Goal: Contribute content: Contribute content

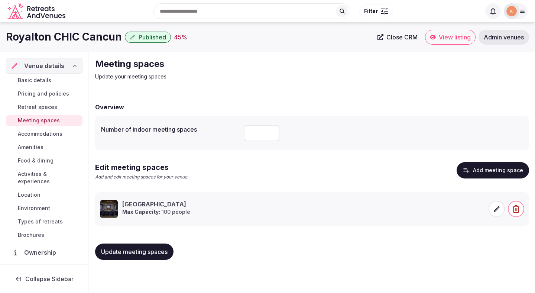
click at [42, 81] on span "Basic details" at bounding box center [34, 80] width 33 height 7
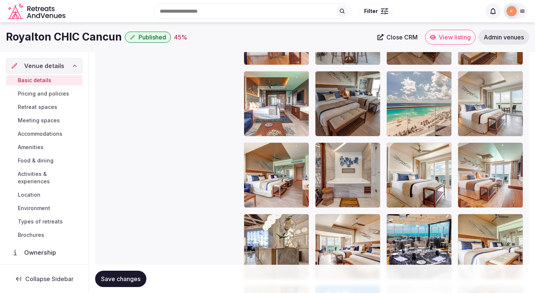
scroll to position [1323, 0]
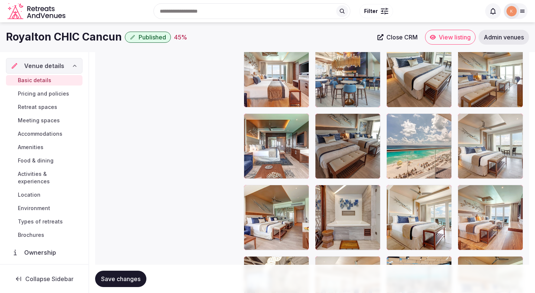
click at [60, 95] on span "Pricing and policies" at bounding box center [43, 93] width 51 height 7
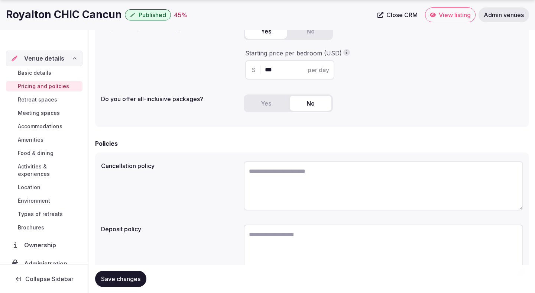
scroll to position [181, 0]
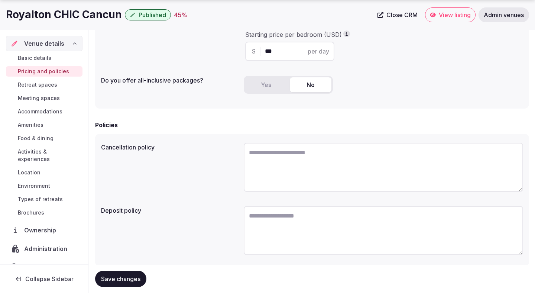
click at [49, 100] on span "Meeting spaces" at bounding box center [39, 97] width 42 height 7
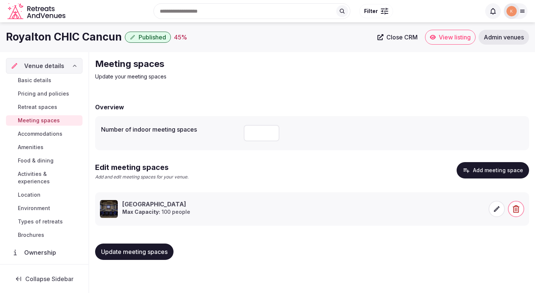
click at [57, 134] on span "Accommodations" at bounding box center [40, 133] width 45 height 7
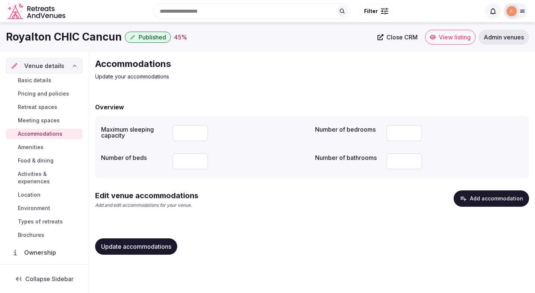
click at [466, 200] on icon "button" at bounding box center [463, 198] width 7 height 7
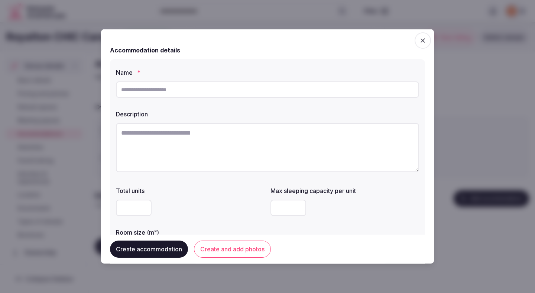
click at [240, 139] on textarea at bounding box center [267, 147] width 303 height 49
paste textarea "**********"
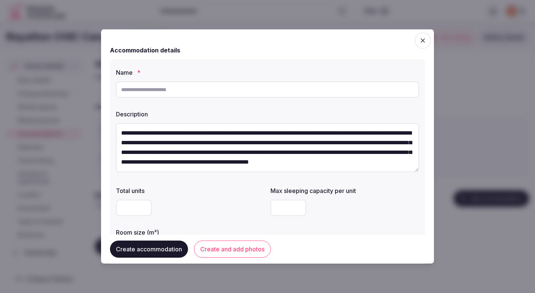
scroll to position [4, 0]
type textarea "**********"
click at [233, 93] on input "text" at bounding box center [267, 89] width 303 height 16
type input "**********"
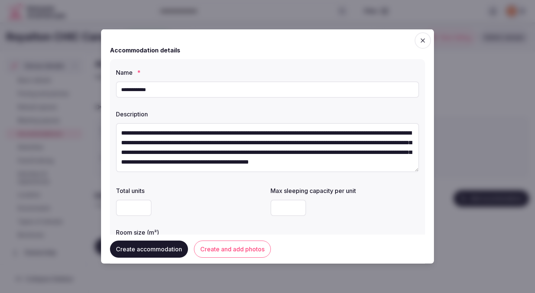
click at [215, 176] on div "**********" at bounding box center [267, 148] width 303 height 57
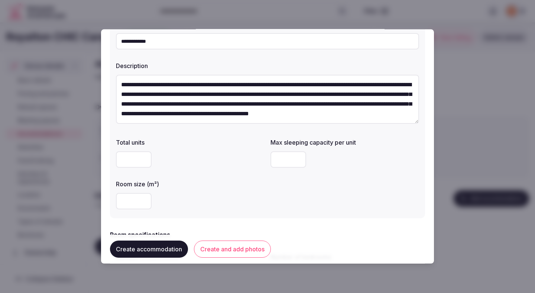
scroll to position [51, 0]
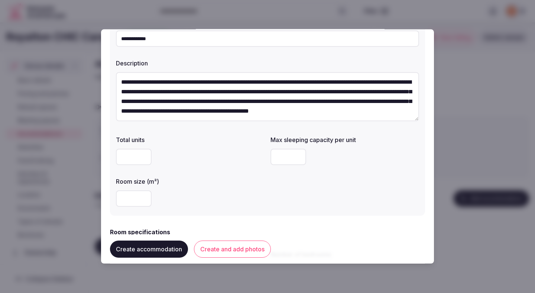
click at [121, 199] on input "number" at bounding box center [134, 198] width 36 height 16
type input "**"
click at [279, 153] on input "number" at bounding box center [288, 157] width 36 height 16
type input "*"
click at [224, 168] on div "Total units Max sleeping capacity per unit * Room size (m²) **" at bounding box center [267, 170] width 303 height 77
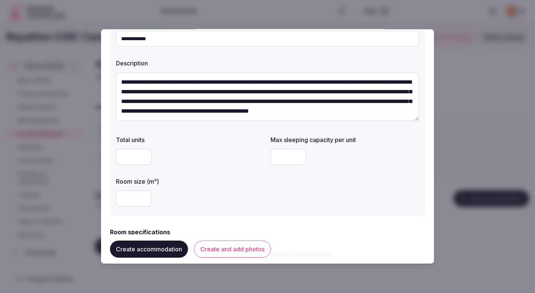
click at [224, 168] on div "Total units Max sleeping capacity per unit * Room size (m²) **" at bounding box center [267, 170] width 303 height 77
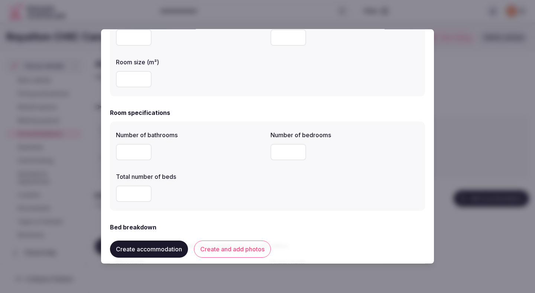
scroll to position [173, 0]
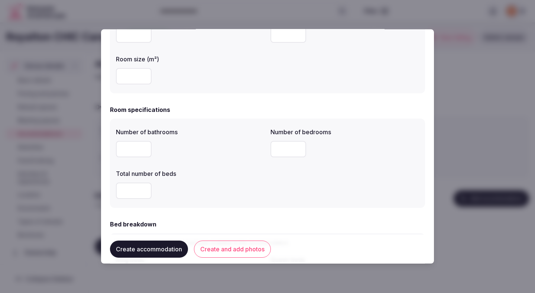
click at [132, 149] on input "number" at bounding box center [134, 149] width 36 height 16
type input "*"
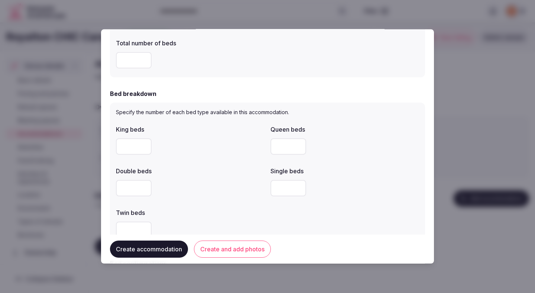
click at [207, 158] on div "King beds Queen beds Double beds Single beds Twin beds" at bounding box center [267, 181] width 303 height 119
click at [139, 149] on input "number" at bounding box center [134, 145] width 36 height 16
type input "*"
click at [204, 152] on div "*" at bounding box center [190, 145] width 149 height 16
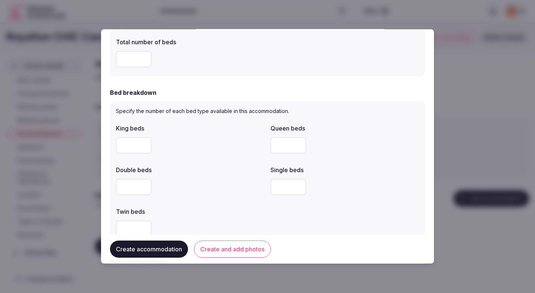
click at [204, 152] on div "*" at bounding box center [190, 145] width 149 height 16
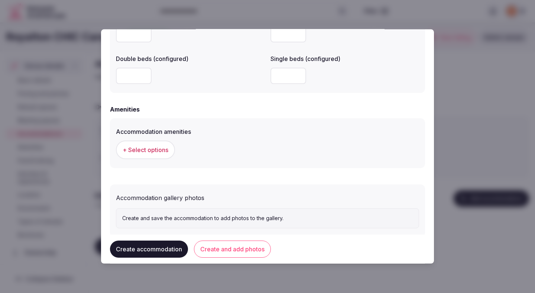
scroll to position [649, 0]
click at [161, 149] on span "+ Select options" at bounding box center [146, 149] width 46 height 8
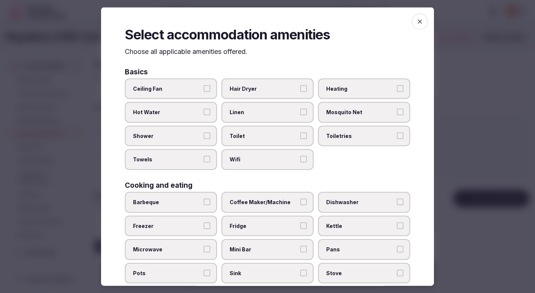
click at [190, 84] on label "Ceiling Fan" at bounding box center [171, 88] width 92 height 21
click at [204, 85] on button "Ceiling Fan" at bounding box center [207, 88] width 7 height 7
click at [189, 113] on span "Hot Water" at bounding box center [167, 111] width 68 height 7
click at [204, 113] on button "Hot Water" at bounding box center [207, 111] width 7 height 7
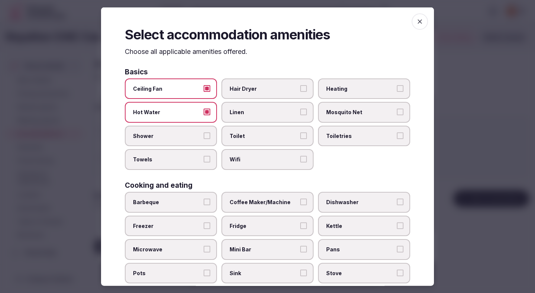
click at [189, 136] on span "Shower" at bounding box center [167, 135] width 68 height 7
click at [204, 136] on button "Shower" at bounding box center [207, 135] width 7 height 7
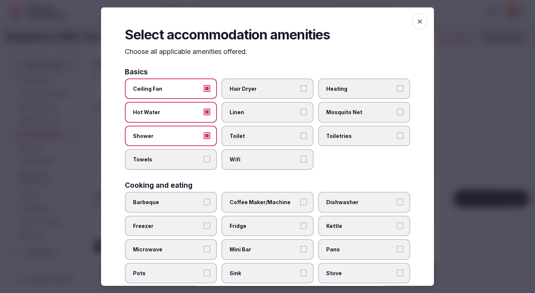
click at [189, 164] on label "Towels" at bounding box center [171, 159] width 92 height 21
click at [204, 162] on button "Towels" at bounding box center [207, 159] width 7 height 7
drag, startPoint x: 243, startPoint y: 156, endPoint x: 243, endPoint y: 130, distance: 26.4
click at [243, 156] on span "Wifi" at bounding box center [264, 159] width 68 height 7
click at [300, 156] on button "Wifi" at bounding box center [303, 159] width 7 height 7
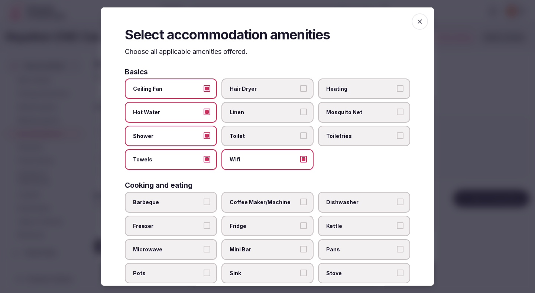
click at [243, 126] on label "Toilet" at bounding box center [267, 135] width 92 height 21
click at [300, 132] on button "Toilet" at bounding box center [303, 135] width 7 height 7
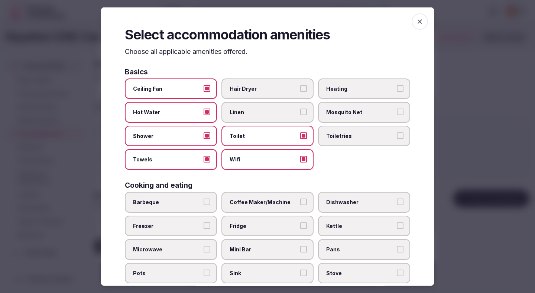
click at [243, 112] on span "Linen" at bounding box center [264, 111] width 68 height 7
click at [300, 112] on button "Linen" at bounding box center [303, 111] width 7 height 7
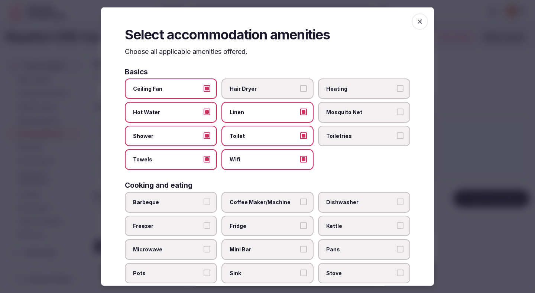
click at [247, 90] on span "Hair Dryer" at bounding box center [264, 88] width 68 height 7
click at [300, 90] on button "Hair Dryer" at bounding box center [303, 88] width 7 height 7
click at [327, 90] on span "Heating" at bounding box center [360, 88] width 68 height 7
click at [397, 90] on button "Heating" at bounding box center [400, 88] width 7 height 7
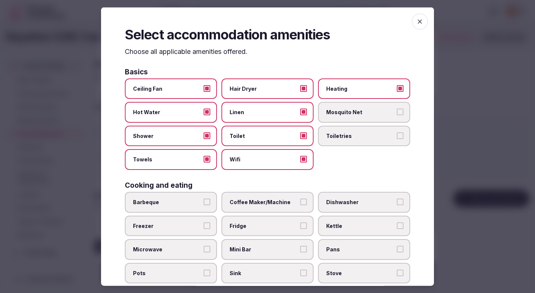
click at [327, 137] on span "Toiletries" at bounding box center [360, 135] width 68 height 7
click at [397, 137] on button "Toiletries" at bounding box center [400, 135] width 7 height 7
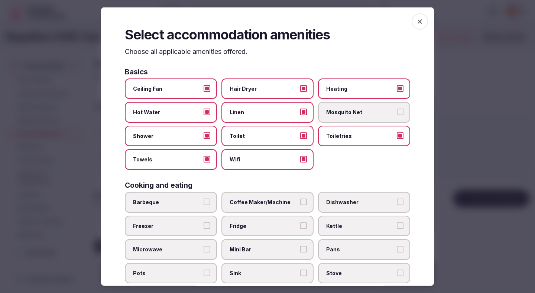
scroll to position [82, 0]
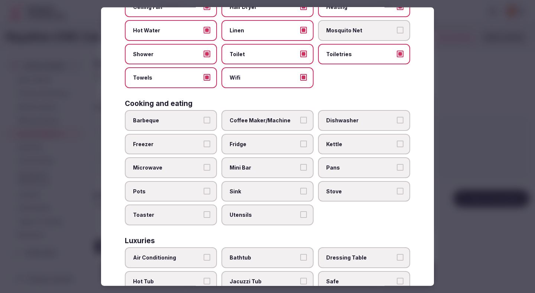
click at [274, 128] on label "Coffee Maker/Machine" at bounding box center [267, 120] width 92 height 21
click at [300, 123] on button "Coffee Maker/Machine" at bounding box center [303, 120] width 7 height 7
click at [273, 149] on label "Fridge" at bounding box center [267, 143] width 92 height 21
click at [300, 147] on button "Fridge" at bounding box center [303, 143] width 7 height 7
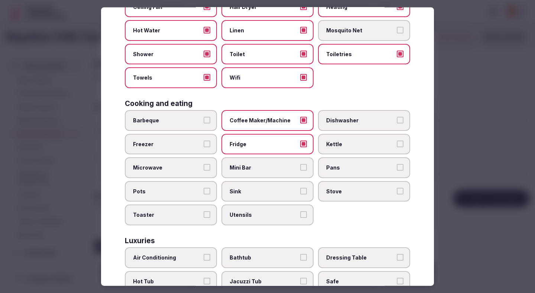
click at [273, 163] on label "Mini Bar" at bounding box center [267, 167] width 92 height 21
click at [300, 164] on button "Mini Bar" at bounding box center [303, 167] width 7 height 7
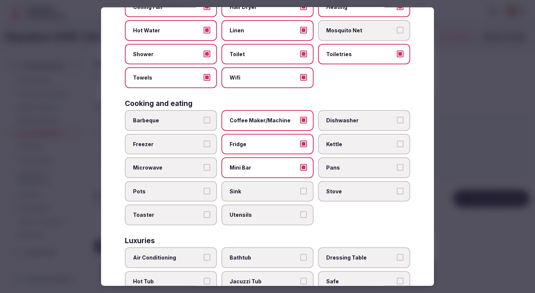
click at [270, 187] on label "Sink" at bounding box center [267, 191] width 92 height 21
click at [300, 187] on button "Sink" at bounding box center [303, 190] width 7 height 7
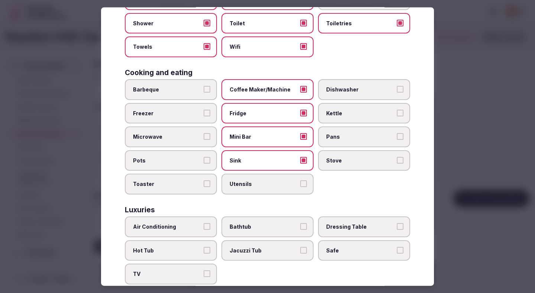
scroll to position [113, 0]
click at [343, 116] on span "Kettle" at bounding box center [360, 112] width 68 height 7
click at [397, 116] on button "Kettle" at bounding box center [400, 112] width 7 height 7
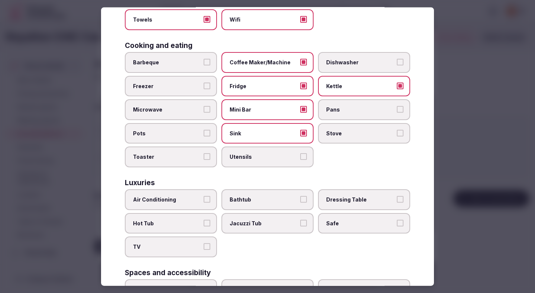
scroll to position [166, 0]
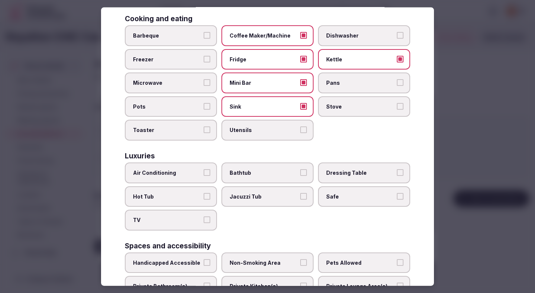
click at [195, 177] on label "Air Conditioning" at bounding box center [171, 172] width 92 height 21
click at [204, 176] on button "Air Conditioning" at bounding box center [207, 172] width 7 height 7
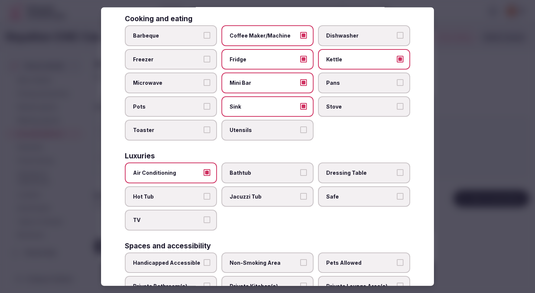
click at [194, 223] on span "TV" at bounding box center [167, 219] width 68 height 7
click at [204, 223] on button "TV" at bounding box center [207, 219] width 7 height 7
click at [342, 197] on span "Safe" at bounding box center [360, 195] width 68 height 7
click at [397, 197] on button "Safe" at bounding box center [400, 195] width 7 height 7
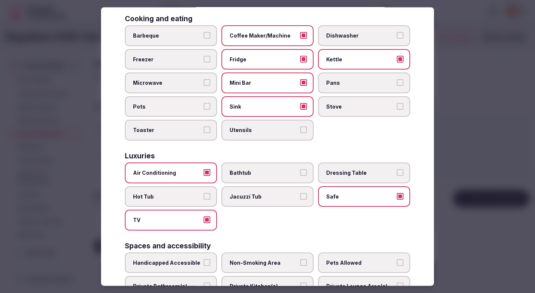
click at [283, 175] on span "Bathtub" at bounding box center [264, 172] width 68 height 7
click at [300, 175] on button "Bathtub" at bounding box center [303, 172] width 7 height 7
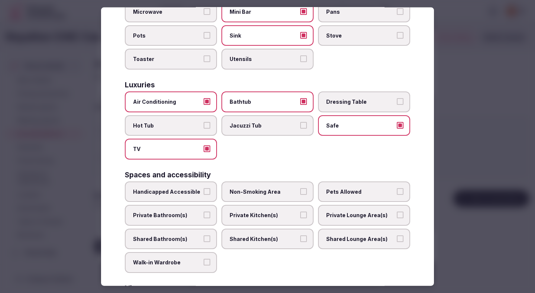
scroll to position [260, 0]
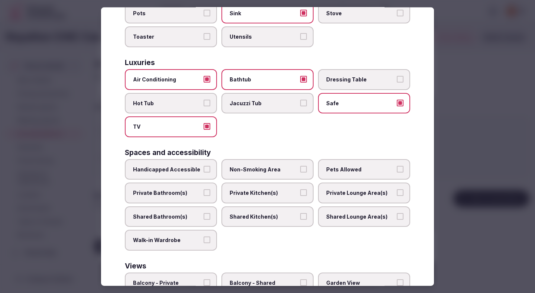
click at [196, 191] on span "Private Bathroom(s)" at bounding box center [167, 192] width 68 height 7
click at [204, 191] on button "Private Bathroom(s)" at bounding box center [207, 192] width 7 height 7
click at [252, 177] on label "Non-Smoking Area" at bounding box center [267, 169] width 92 height 21
click at [300, 172] on button "Non-Smoking Area" at bounding box center [303, 168] width 7 height 7
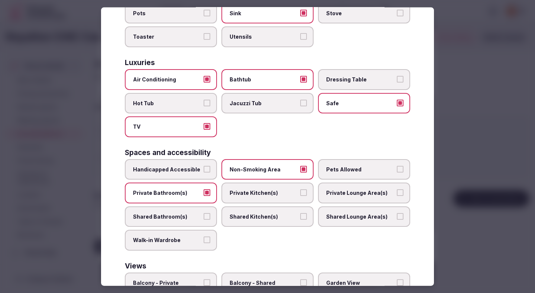
click at [279, 191] on span "Private Kitchen(s)" at bounding box center [264, 192] width 68 height 7
click at [300, 191] on button "Private Kitchen(s)" at bounding box center [303, 192] width 7 height 7
click at [344, 192] on span "Private Lounge Area(s)" at bounding box center [360, 192] width 68 height 7
click at [397, 192] on button "Private Lounge Area(s)" at bounding box center [400, 192] width 7 height 7
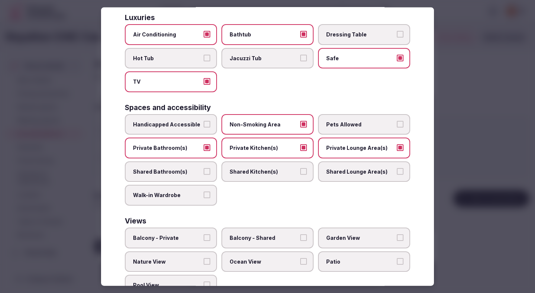
scroll to position [332, 0]
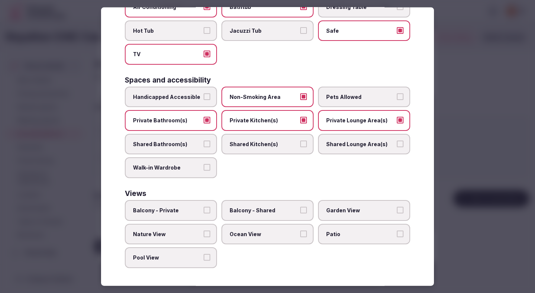
click at [184, 208] on span "Balcony - Private" at bounding box center [167, 210] width 68 height 7
click at [204, 208] on button "Balcony - Private" at bounding box center [207, 210] width 7 height 7
click at [244, 234] on span "Ocean View" at bounding box center [264, 233] width 68 height 7
click at [300, 234] on button "Ocean View" at bounding box center [303, 233] width 7 height 7
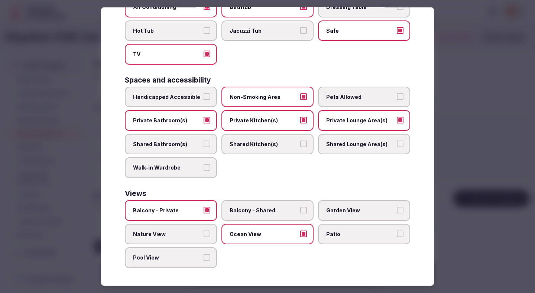
click at [485, 94] on div at bounding box center [267, 146] width 535 height 293
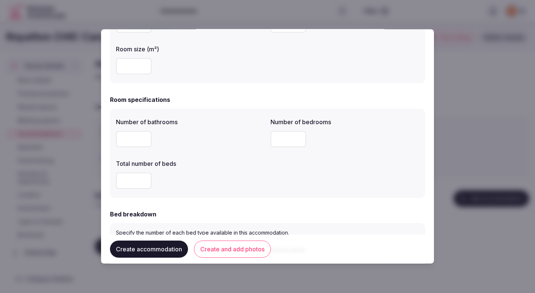
scroll to position [356, 0]
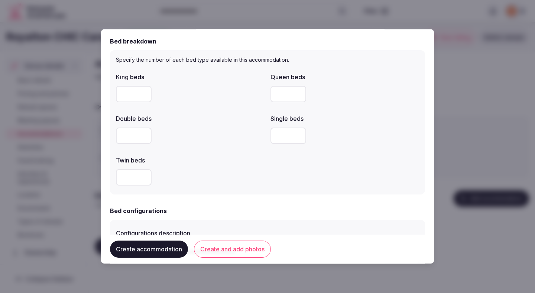
click at [244, 250] on button "Create and add photos" at bounding box center [232, 248] width 77 height 17
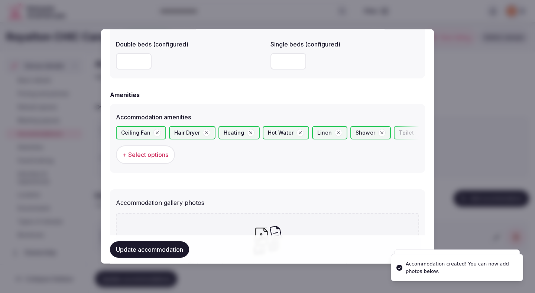
scroll to position [753, 0]
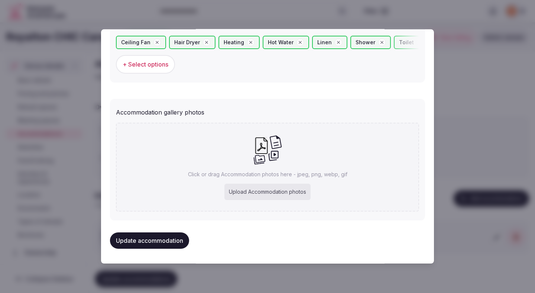
click at [252, 191] on div "Upload Accommodation photos" at bounding box center [267, 192] width 86 height 16
type input "**********"
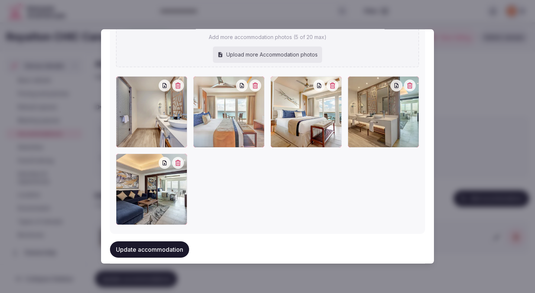
scroll to position [859, 0]
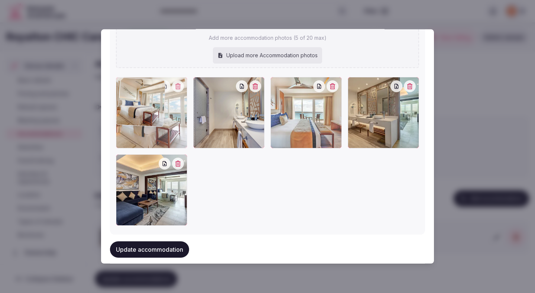
drag, startPoint x: 296, startPoint y: 123, endPoint x: 152, endPoint y: 123, distance: 143.4
click at [152, 123] on div at bounding box center [151, 112] width 71 height 71
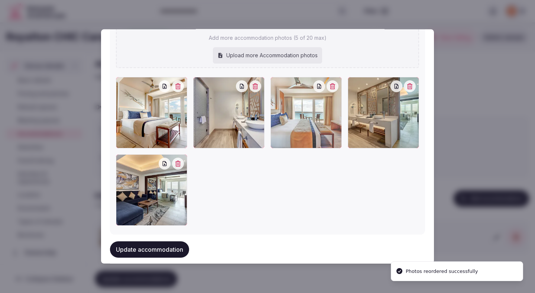
click at [153, 247] on button "Update accommodation" at bounding box center [149, 249] width 79 height 16
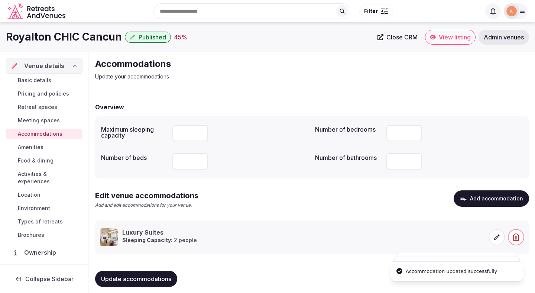
click at [139, 276] on span "Update accommodations" at bounding box center [136, 278] width 70 height 7
click at [138, 275] on span "Update accommodations" at bounding box center [136, 278] width 70 height 7
click at [36, 144] on span "Amenities" at bounding box center [31, 146] width 26 height 7
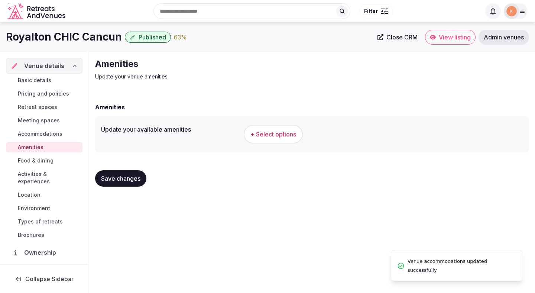
click at [267, 132] on span "+ Select options" at bounding box center [273, 134] width 46 height 8
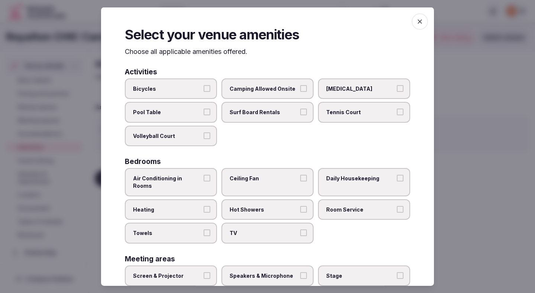
click at [186, 182] on span "Air Conditioning in Rooms" at bounding box center [167, 182] width 68 height 14
click at [204, 181] on button "Air Conditioning in Rooms" at bounding box center [207, 178] width 7 height 7
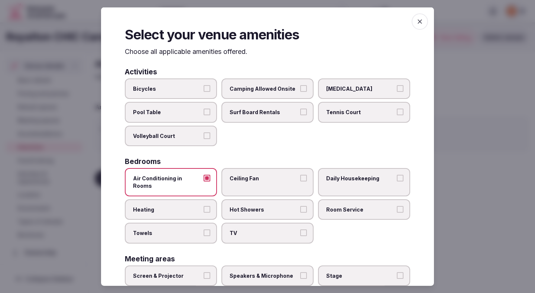
click at [186, 205] on span "Heating" at bounding box center [167, 208] width 68 height 7
click at [204, 205] on button "Heating" at bounding box center [207, 208] width 7 height 7
click at [186, 223] on label "Towels" at bounding box center [171, 233] width 92 height 21
click at [204, 229] on button "Towels" at bounding box center [207, 232] width 7 height 7
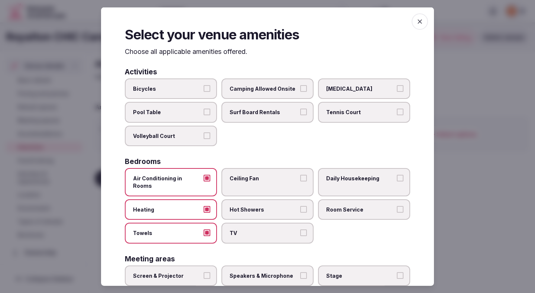
click at [252, 223] on label "TV" at bounding box center [267, 233] width 92 height 21
click at [300, 229] on button "TV" at bounding box center [303, 232] width 7 height 7
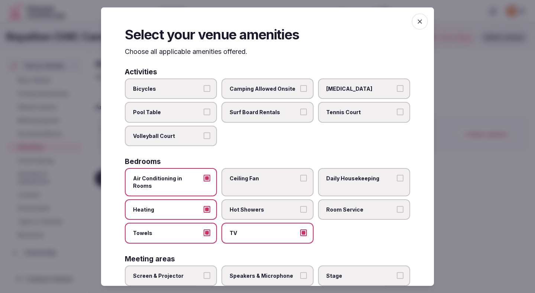
click at [252, 205] on span "Hot Showers" at bounding box center [264, 208] width 68 height 7
click at [300, 205] on button "Hot Showers" at bounding box center [303, 208] width 7 height 7
click at [256, 175] on span "Ceiling Fan" at bounding box center [264, 178] width 68 height 7
click at [300, 175] on button "Ceiling Fan" at bounding box center [303, 178] width 7 height 7
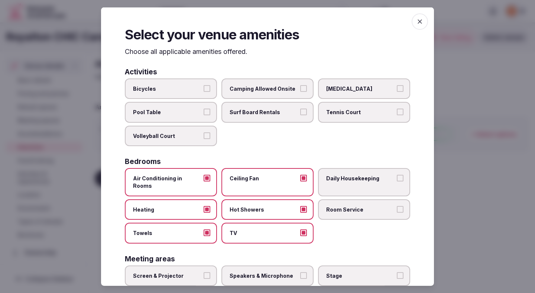
click at [332, 183] on label "Daily Housekeeping" at bounding box center [364, 182] width 92 height 28
click at [397, 181] on button "Daily Housekeeping" at bounding box center [400, 178] width 7 height 7
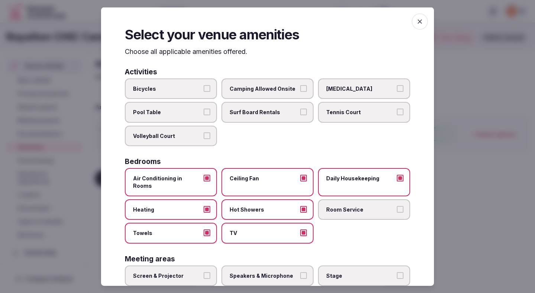
click at [332, 205] on span "Room Service" at bounding box center [360, 208] width 68 height 7
click at [397, 205] on button "Room Service" at bounding box center [400, 208] width 7 height 7
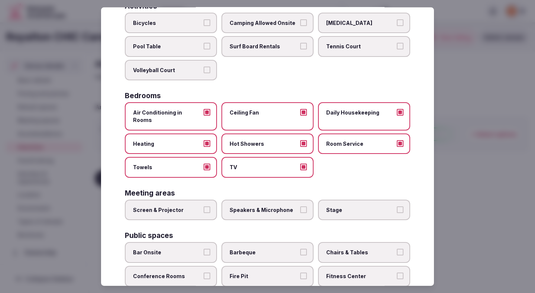
click at [197, 215] on div "Activities Bicycles Camping Allowed Onsite Ice Bath Pool Table Surf Board Renta…" at bounding box center [267, 271] width 285 height 539
click at [246, 208] on label "Speakers & Microphone" at bounding box center [267, 209] width 92 height 21
click at [300, 208] on button "Speakers & Microphone" at bounding box center [303, 209] width 7 height 7
click at [177, 209] on label "Screen & Projector" at bounding box center [171, 209] width 92 height 21
click at [204, 209] on button "Screen & Projector" at bounding box center [207, 209] width 7 height 7
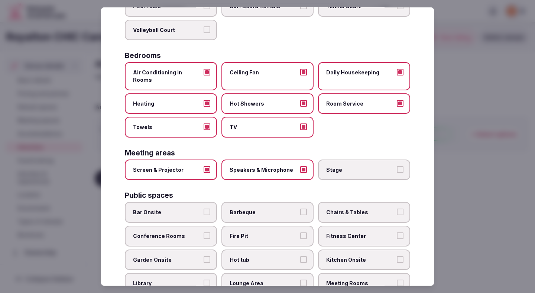
scroll to position [126, 0]
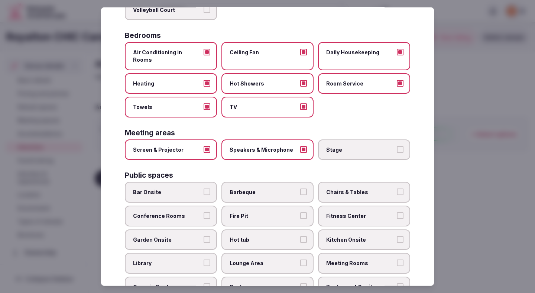
click at [343, 188] on span "Chairs & Tables" at bounding box center [360, 191] width 68 height 7
click at [397, 188] on button "Chairs & Tables" at bounding box center [400, 191] width 7 height 7
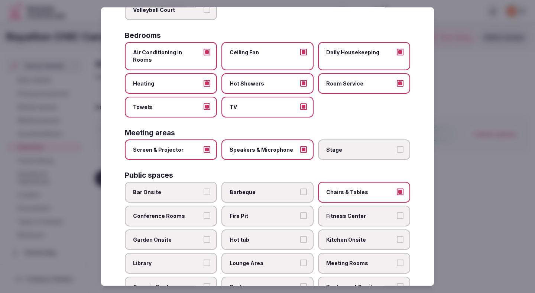
click at [211, 205] on label "Conference Rooms" at bounding box center [171, 215] width 92 height 21
click at [210, 212] on button "Conference Rooms" at bounding box center [207, 215] width 7 height 7
click at [341, 212] on span "Fitness Center" at bounding box center [360, 215] width 68 height 7
click at [397, 212] on button "Fitness Center" at bounding box center [400, 215] width 7 height 7
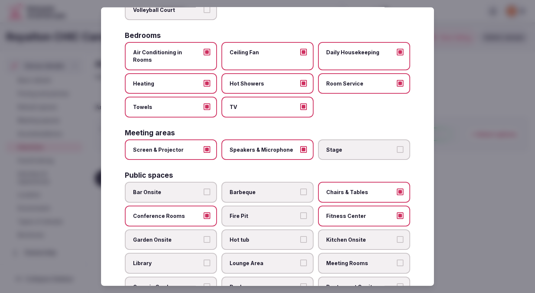
scroll to position [162, 0]
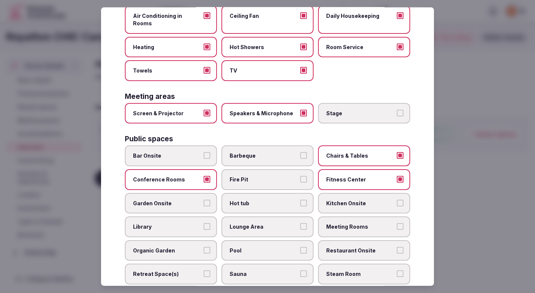
click at [281, 223] on span "Lounge Area" at bounding box center [264, 226] width 68 height 7
click at [300, 223] on button "Lounge Area" at bounding box center [303, 226] width 7 height 7
click at [342, 223] on span "Meeting Rooms" at bounding box center [360, 226] width 68 height 7
click at [397, 223] on button "Meeting Rooms" at bounding box center [400, 226] width 7 height 7
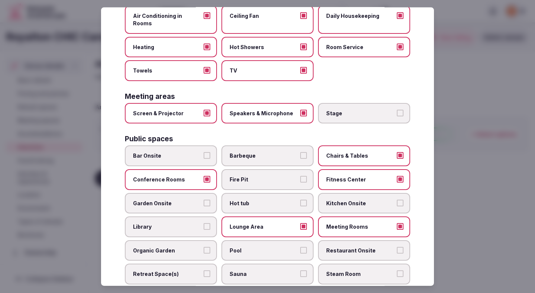
click at [276, 240] on label "Pool" at bounding box center [267, 250] width 92 height 21
click at [300, 246] on button "Pool" at bounding box center [303, 249] width 7 height 7
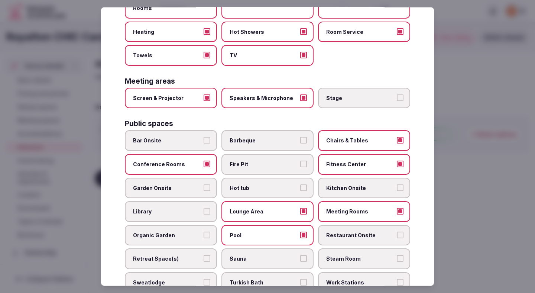
scroll to position [192, 0]
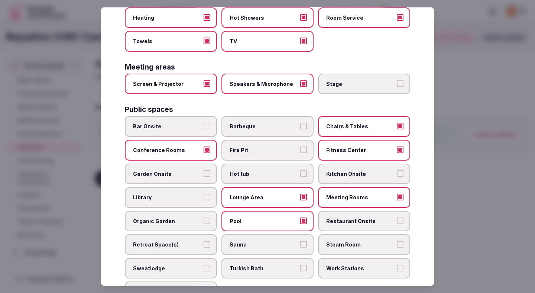
click at [336, 218] on label "Restaurant Onsite" at bounding box center [364, 220] width 92 height 21
click at [397, 218] on button "Restaurant Onsite" at bounding box center [400, 220] width 7 height 7
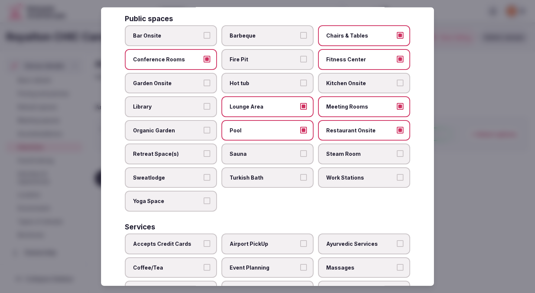
scroll to position [303, 0]
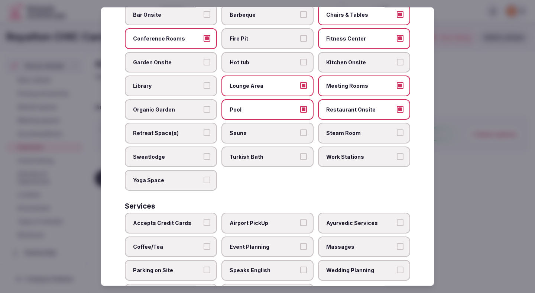
click at [196, 213] on label "Accepts Credit Cards" at bounding box center [171, 223] width 92 height 21
click at [204, 219] on button "Accepts Credit Cards" at bounding box center [207, 222] width 7 height 7
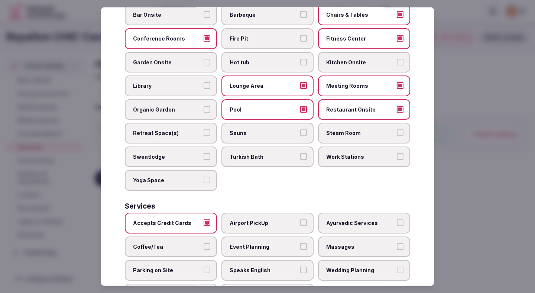
click at [194, 243] on span "Coffee/Tea" at bounding box center [167, 246] width 68 height 7
click at [204, 243] on button "Coffee/Tea" at bounding box center [207, 246] width 7 height 7
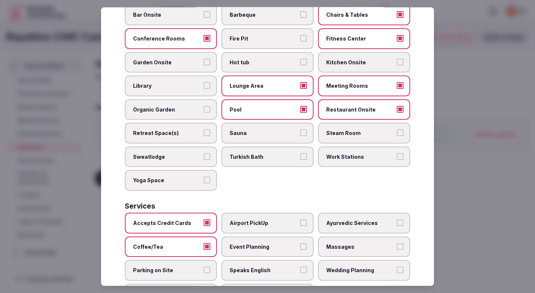
click at [194, 260] on label "Parking on Site" at bounding box center [171, 270] width 92 height 21
click at [204, 266] on button "Parking on Site" at bounding box center [207, 269] width 7 height 7
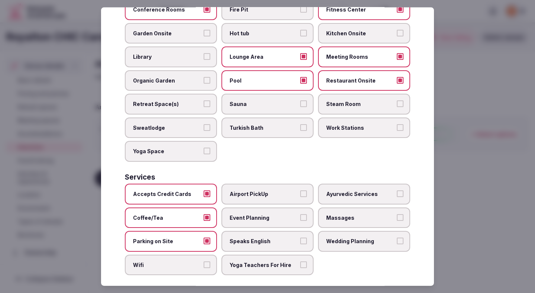
click at [192, 254] on label "Wifi" at bounding box center [171, 264] width 92 height 21
click at [204, 261] on button "Wifi" at bounding box center [207, 264] width 7 height 7
click at [251, 254] on label "Yoga Teachers For Hire" at bounding box center [267, 264] width 92 height 21
click at [300, 261] on button "Yoga Teachers For Hire" at bounding box center [303, 264] width 7 height 7
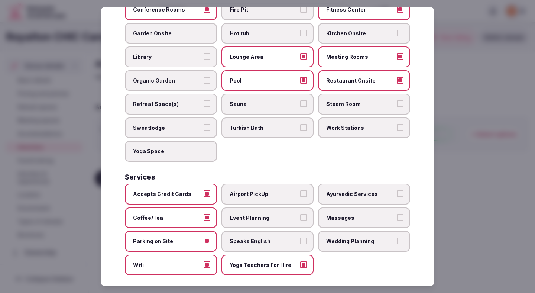
click at [252, 237] on span "Speaks English" at bounding box center [264, 240] width 68 height 7
click at [300, 237] on button "Speaks English" at bounding box center [303, 240] width 7 height 7
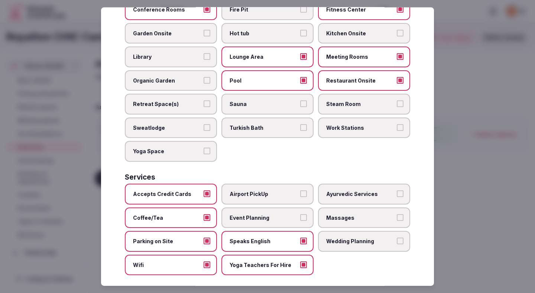
click at [252, 214] on span "Event Planning" at bounding box center [264, 217] width 68 height 7
click at [300, 214] on button "Event Planning" at bounding box center [303, 217] width 7 height 7
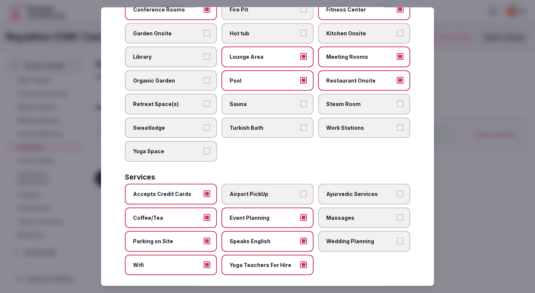
click at [256, 190] on span "Airport PickUp" at bounding box center [264, 193] width 68 height 7
click at [300, 190] on button "Airport PickUp" at bounding box center [303, 193] width 7 height 7
click at [342, 190] on span "Ayurvedic Services" at bounding box center [360, 193] width 68 height 7
click at [397, 190] on button "Ayurvedic Services" at bounding box center [400, 193] width 7 height 7
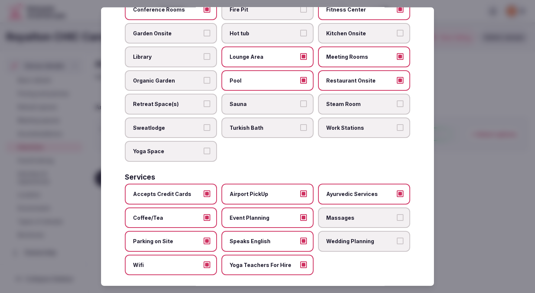
click at [342, 214] on span "Massages" at bounding box center [360, 217] width 68 height 7
click at [397, 214] on button "Massages" at bounding box center [400, 217] width 7 height 7
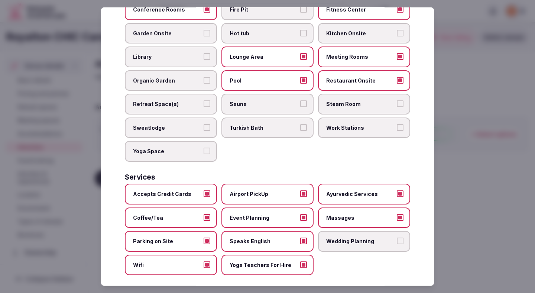
click at [341, 231] on label "Wedding Planning" at bounding box center [364, 241] width 92 height 21
click at [397, 237] on button "Wedding Planning" at bounding box center [400, 240] width 7 height 7
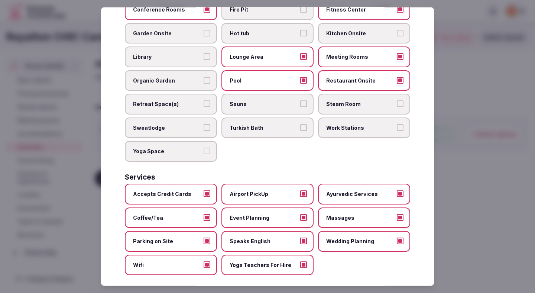
click at [398, 184] on label "Ayurvedic Services" at bounding box center [364, 194] width 92 height 21
click at [398, 190] on button "Ayurvedic Services" at bounding box center [400, 193] width 7 height 7
click at [391, 190] on span "Ayurvedic Services" at bounding box center [360, 193] width 68 height 7
click at [397, 190] on button "Ayurvedic Services" at bounding box center [400, 193] width 7 height 7
click at [479, 160] on div at bounding box center [267, 146] width 535 height 293
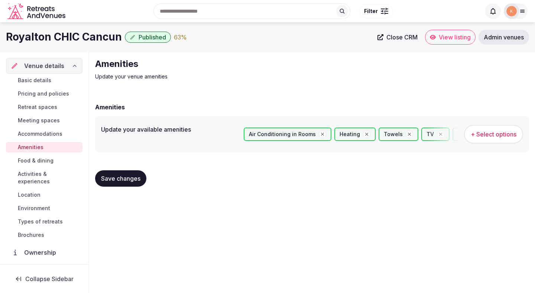
click at [133, 179] on span "Save changes" at bounding box center [120, 178] width 39 height 7
click at [53, 160] on span "Food & dining" at bounding box center [36, 160] width 36 height 7
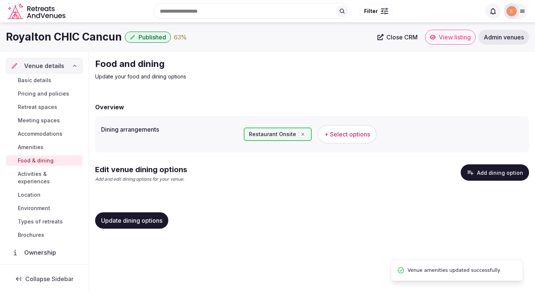
click at [343, 133] on span "+ Select options" at bounding box center [347, 134] width 46 height 8
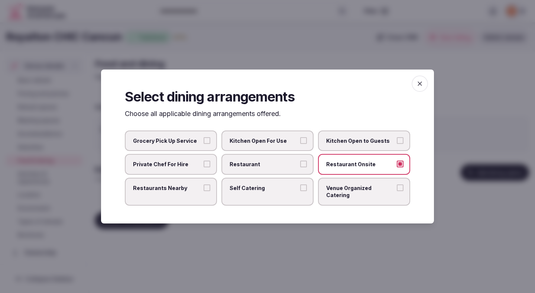
click at [288, 168] on span "Restaurant" at bounding box center [264, 163] width 68 height 7
click at [300, 167] on button "Restaurant" at bounding box center [303, 163] width 7 height 7
click at [350, 242] on div at bounding box center [267, 146] width 535 height 293
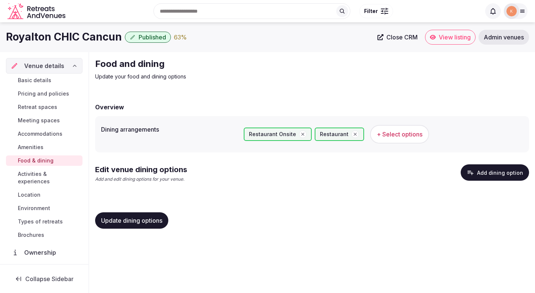
click at [151, 226] on button "Update dining options" at bounding box center [131, 220] width 73 height 16
click at [486, 173] on button "Add dining option" at bounding box center [495, 172] width 68 height 16
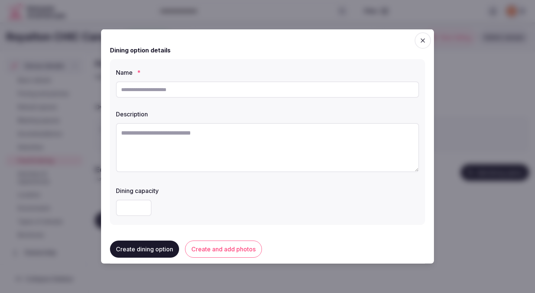
click at [221, 92] on input "text" at bounding box center [267, 89] width 303 height 16
type input "**********"
click at [208, 142] on textarea at bounding box center [267, 147] width 303 height 49
paste textarea "**********"
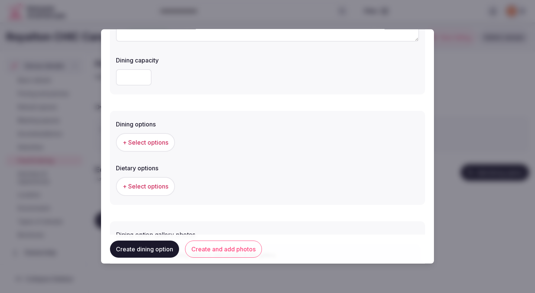
scroll to position [147, 0]
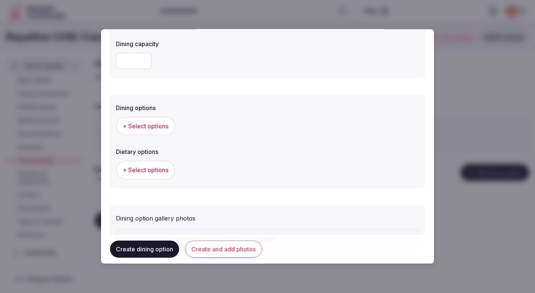
type textarea "**********"
click at [160, 129] on span "+ Select options" at bounding box center [146, 126] width 46 height 8
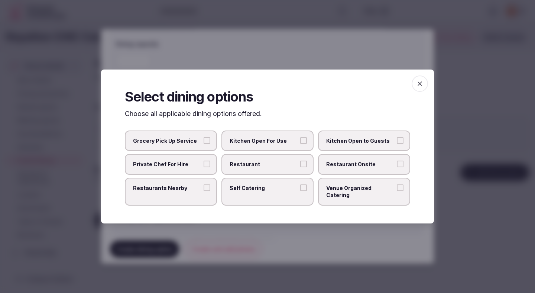
click at [253, 165] on span "Restaurant" at bounding box center [264, 163] width 68 height 7
click at [300, 165] on button "Restaurant" at bounding box center [303, 163] width 7 height 7
click at [357, 165] on span "Restaurant Onsite" at bounding box center [360, 163] width 68 height 7
click at [397, 165] on button "Restaurant Onsite" at bounding box center [400, 163] width 7 height 7
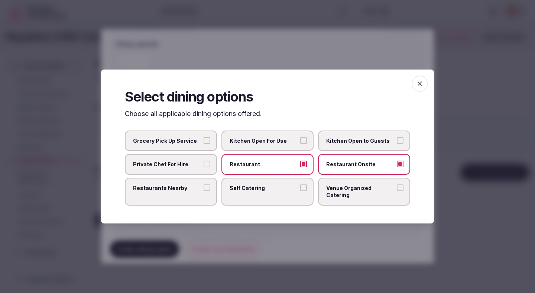
click at [268, 233] on div at bounding box center [267, 146] width 535 height 293
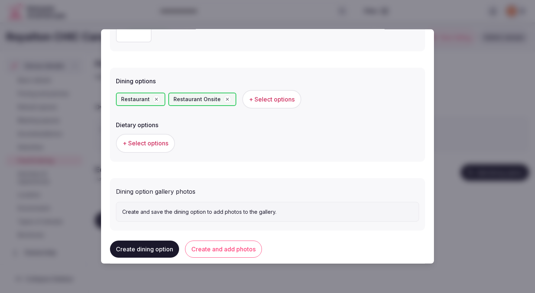
scroll to position [184, 0]
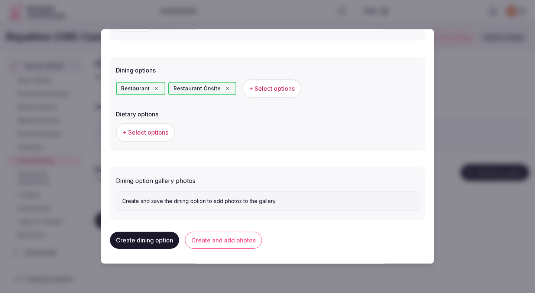
click at [170, 134] on button "+ Select options" at bounding box center [145, 132] width 59 height 19
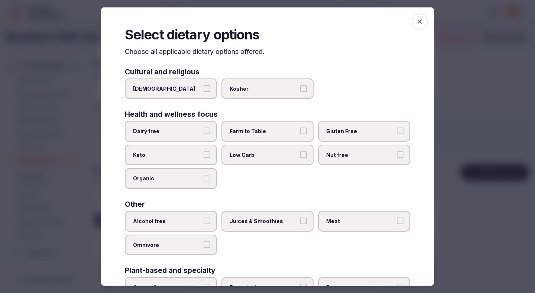
click at [205, 134] on label "Dairy free" at bounding box center [171, 131] width 92 height 21
click at [205, 134] on button "Dairy free" at bounding box center [207, 130] width 7 height 7
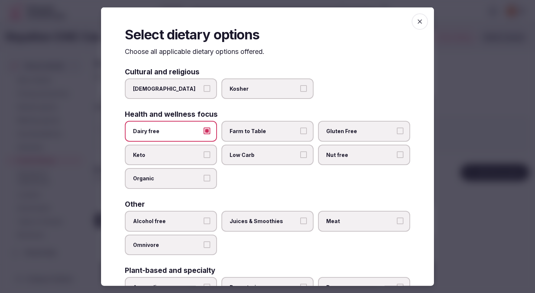
click at [204, 182] on label "Organic" at bounding box center [171, 178] width 92 height 21
click at [204, 181] on button "Organic" at bounding box center [207, 178] width 7 height 7
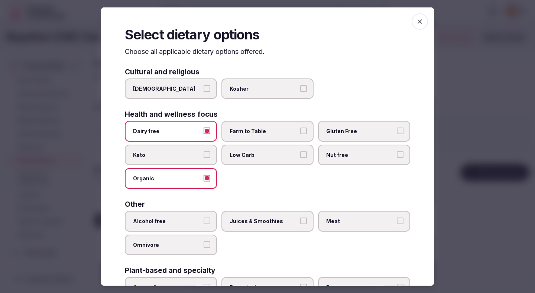
click at [261, 133] on span "Farm to Table" at bounding box center [264, 130] width 68 height 7
click at [300, 133] on button "Farm to Table" at bounding box center [303, 130] width 7 height 7
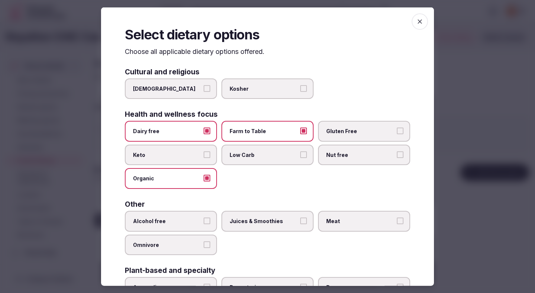
click at [261, 156] on span "Low Carb" at bounding box center [264, 154] width 68 height 7
click at [300, 156] on button "Low Carb" at bounding box center [303, 154] width 7 height 7
click at [327, 136] on label "Gluten Free" at bounding box center [364, 131] width 92 height 21
click at [397, 134] on button "Gluten Free" at bounding box center [400, 130] width 7 height 7
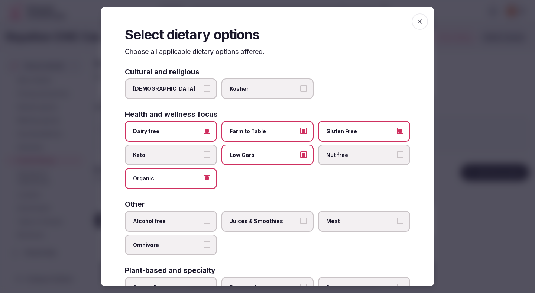
click at [328, 158] on span "Nut free" at bounding box center [360, 154] width 68 height 7
click at [397, 158] on button "Nut free" at bounding box center [400, 154] width 7 height 7
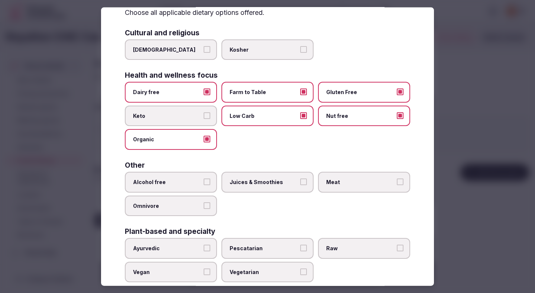
scroll to position [43, 0]
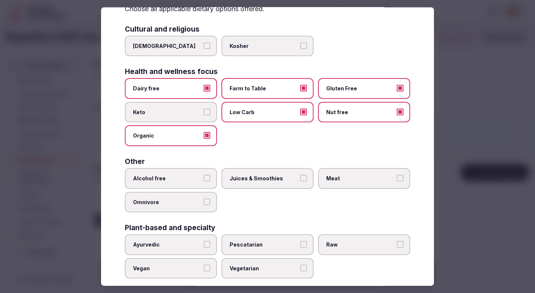
click at [188, 179] on span "Alcohol free" at bounding box center [167, 178] width 68 height 7
click at [204, 179] on button "Alcohol free" at bounding box center [207, 178] width 7 height 7
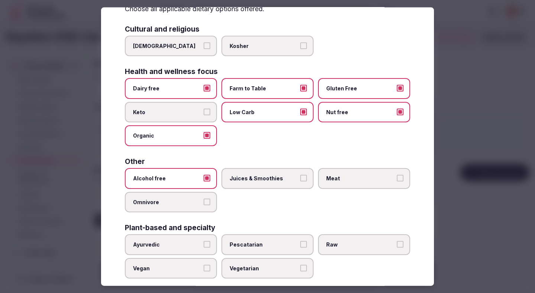
click at [266, 176] on span "Juices & Smoothies" at bounding box center [264, 178] width 68 height 7
click at [300, 176] on button "Juices & Smoothies" at bounding box center [303, 178] width 7 height 7
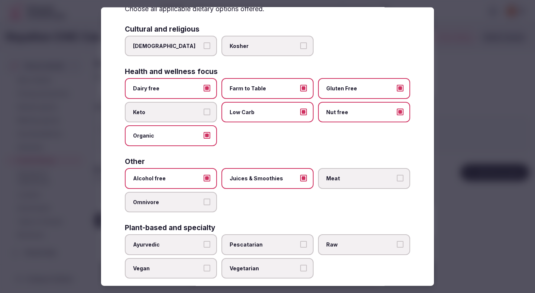
click at [355, 177] on span "Meat" at bounding box center [360, 178] width 68 height 7
click at [397, 177] on button "Meat" at bounding box center [400, 178] width 7 height 7
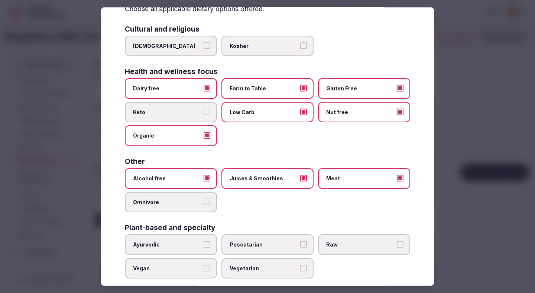
scroll to position [53, 0]
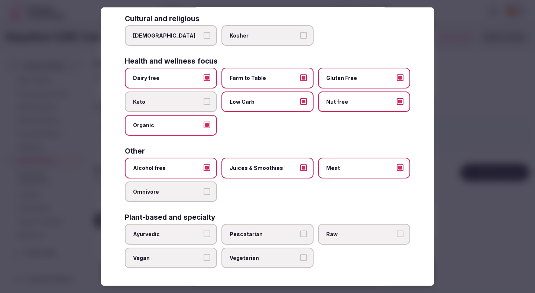
click at [470, 124] on div at bounding box center [267, 146] width 535 height 293
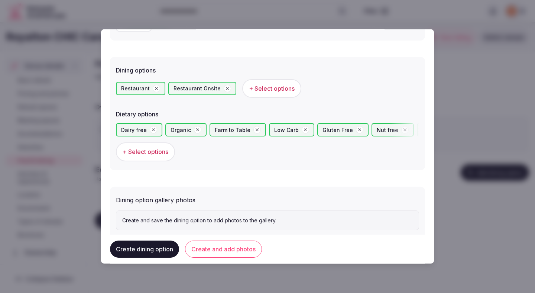
scroll to position [204, 0]
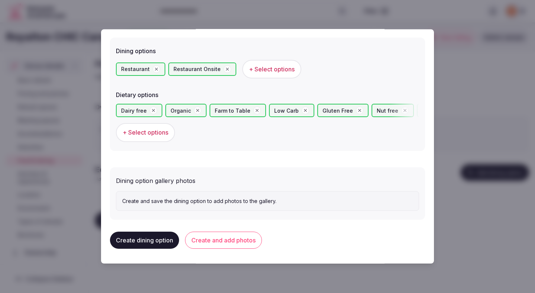
click at [243, 239] on button "Create and add photos" at bounding box center [223, 239] width 77 height 17
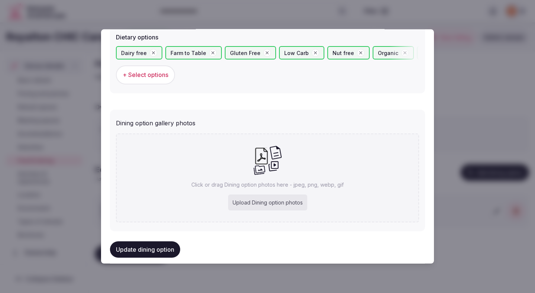
scroll to position [272, 0]
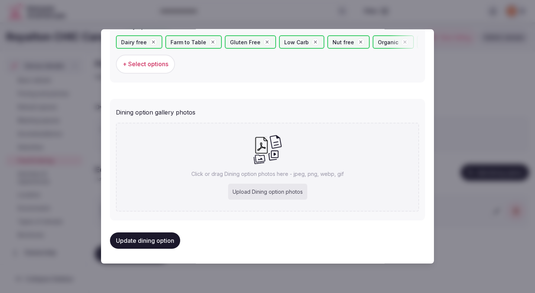
click at [162, 241] on button "Update dining option" at bounding box center [145, 240] width 70 height 16
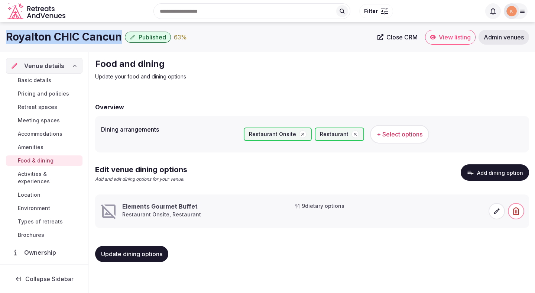
drag, startPoint x: 120, startPoint y: 39, endPoint x: 7, endPoint y: 36, distance: 113.0
click at [7, 36] on h1 "Royalton CHIC Cancun" at bounding box center [64, 37] width 116 height 14
copy h1 "Royalton CHIC Cancun"
click at [42, 80] on span "Basic details" at bounding box center [34, 80] width 33 height 7
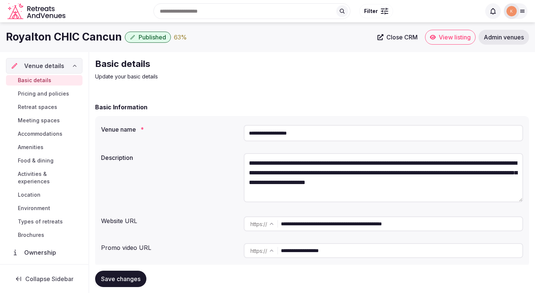
click at [265, 134] on input "**********" at bounding box center [383, 133] width 279 height 16
paste input "**********"
type input "**********"
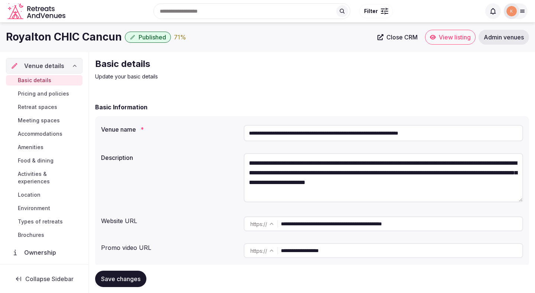
click at [131, 278] on span "Save changes" at bounding box center [120, 278] width 39 height 7
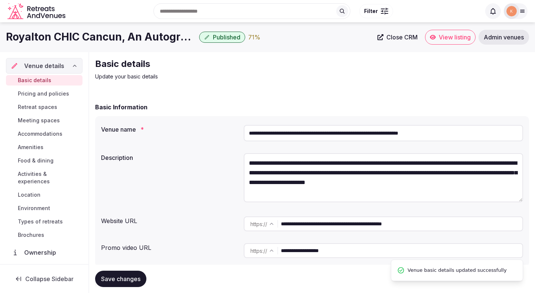
click at [131, 278] on span "Save changes" at bounding box center [120, 278] width 39 height 7
click at [401, 41] on link "Close CRM" at bounding box center [397, 37] width 49 height 15
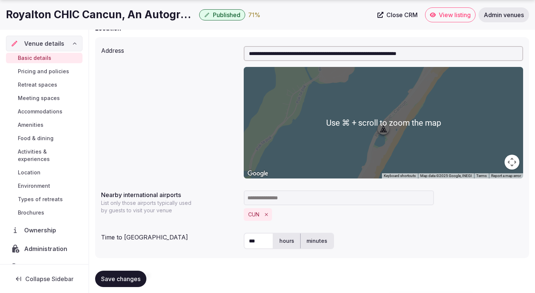
scroll to position [256, 0]
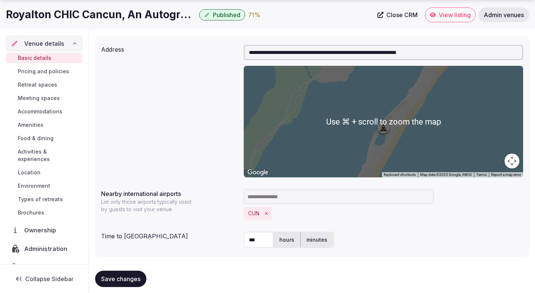
click at [40, 139] on span "Food & dining" at bounding box center [36, 137] width 36 height 7
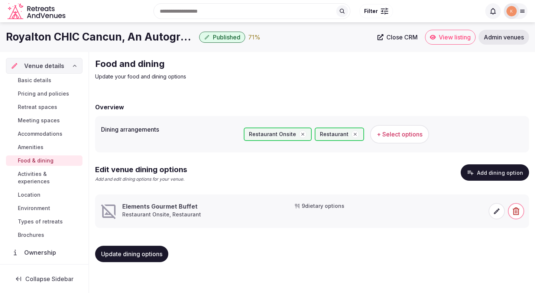
click at [497, 211] on icon at bounding box center [496, 210] width 7 height 7
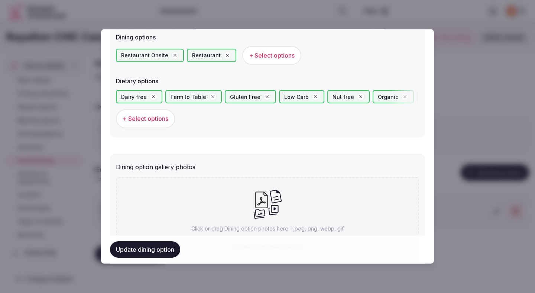
scroll to position [272, 0]
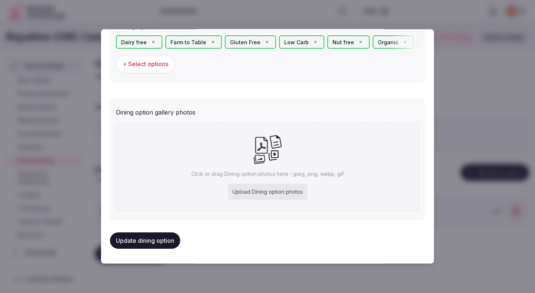
click at [263, 192] on div "Upload Dining option photos" at bounding box center [267, 192] width 79 height 16
click at [287, 191] on div "Upload Dining option photos" at bounding box center [267, 192] width 79 height 16
type input "**********"
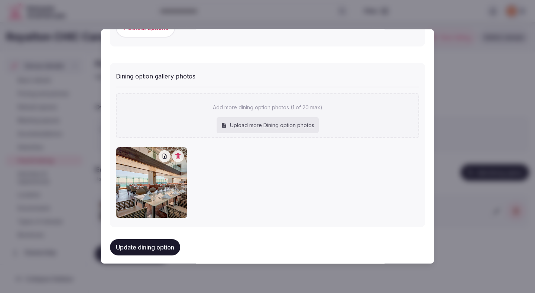
scroll to position [315, 0]
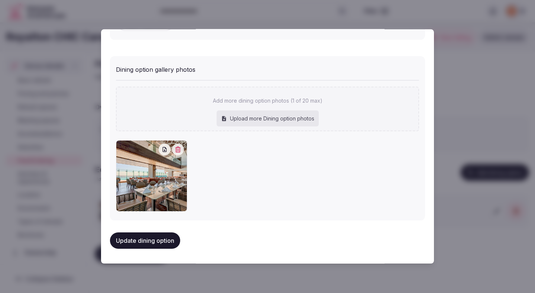
click at [163, 242] on button "Update dining option" at bounding box center [145, 240] width 70 height 16
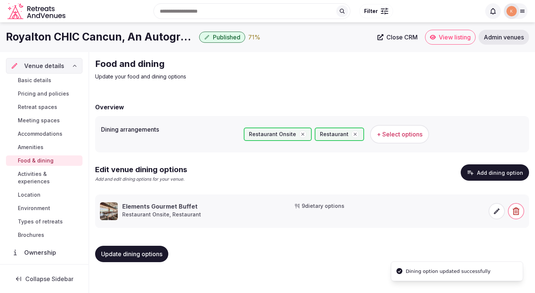
click at [158, 238] on div "Overview Dining arrangements Restaurant Onsite Restaurant + Select options Edit…" at bounding box center [312, 181] width 434 height 173
click at [156, 250] on span "Update dining options" at bounding box center [131, 253] width 61 height 7
click at [153, 256] on span "Update dining options" at bounding box center [131, 253] width 61 height 7
click at [71, 177] on span "Activities & experiences" at bounding box center [49, 177] width 62 height 15
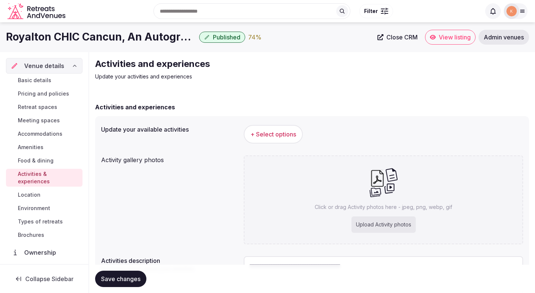
click at [267, 133] on span "+ Select options" at bounding box center [273, 134] width 46 height 8
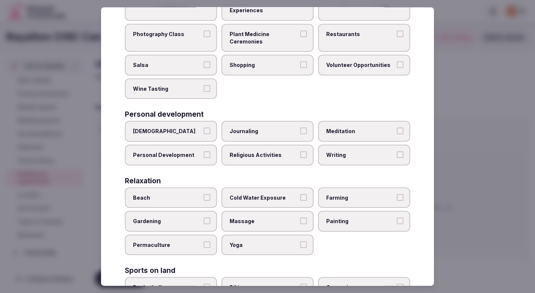
scroll to position [138, 0]
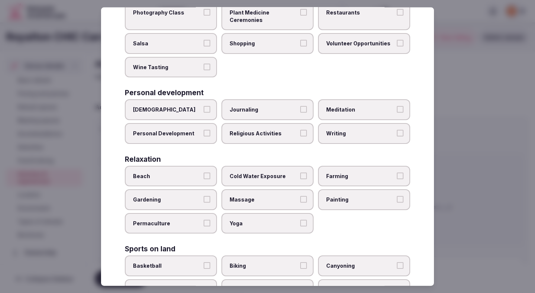
click at [203, 169] on label "Beach" at bounding box center [171, 175] width 92 height 21
click at [204, 172] on button "Beach" at bounding box center [207, 175] width 7 height 7
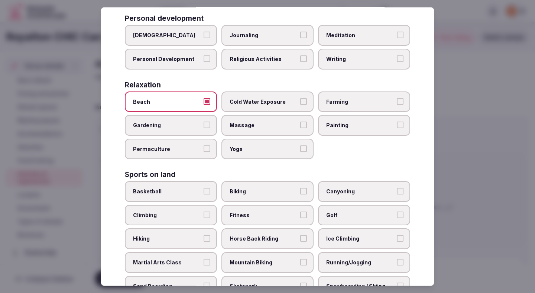
scroll to position [214, 0]
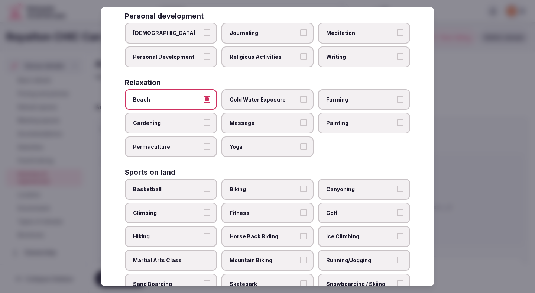
click at [255, 179] on label "Biking" at bounding box center [267, 189] width 92 height 21
click at [300, 185] on button "Biking" at bounding box center [303, 188] width 7 height 7
click at [254, 209] on span "Fitness" at bounding box center [264, 212] width 68 height 7
click at [300, 209] on button "Fitness" at bounding box center [303, 212] width 7 height 7
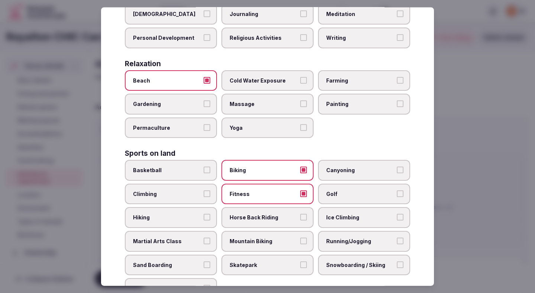
scroll to position [236, 0]
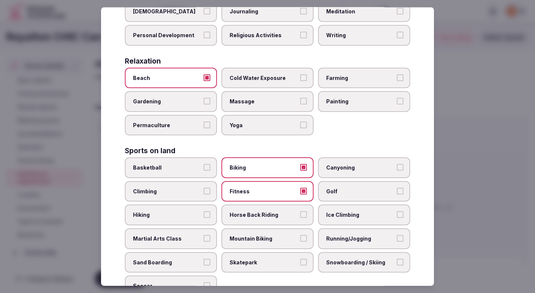
click at [328, 235] on span "Running/Jogging" at bounding box center [360, 238] width 68 height 7
click at [397, 235] on button "Running/Jogging" at bounding box center [400, 238] width 7 height 7
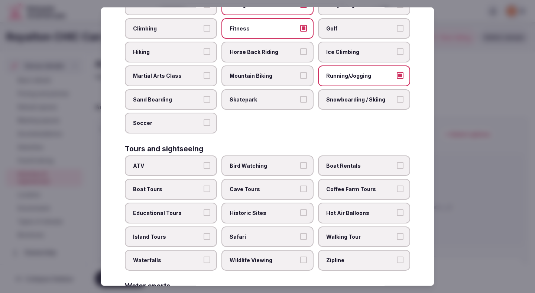
scroll to position [401, 0]
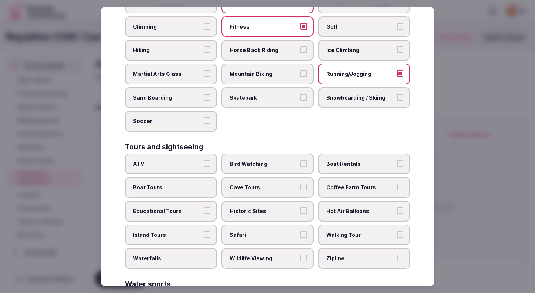
click at [335, 231] on span "Walking Tour" at bounding box center [360, 234] width 68 height 7
click at [397, 231] on button "Walking Tour" at bounding box center [400, 234] width 7 height 7
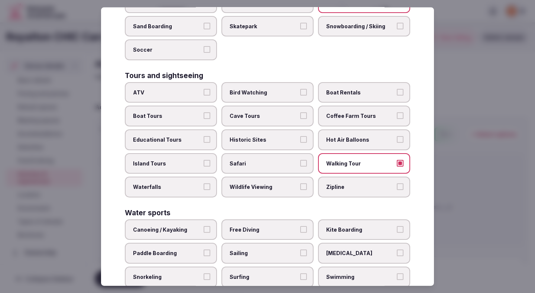
scroll to position [507, 0]
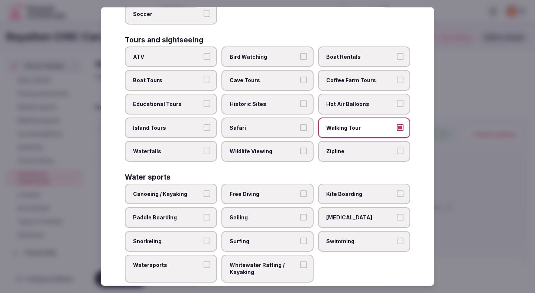
click at [333, 231] on label "Swimming" at bounding box center [364, 241] width 92 height 21
click at [397, 237] on button "Swimming" at bounding box center [400, 240] width 7 height 7
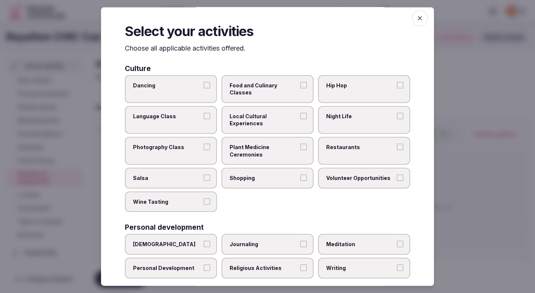
scroll to position [0, 0]
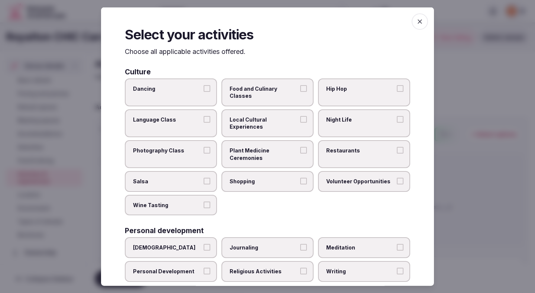
click at [273, 95] on label "Food and Culinary Classes" at bounding box center [267, 92] width 92 height 28
click at [300, 91] on button "Food and Culinary Classes" at bounding box center [303, 88] width 7 height 7
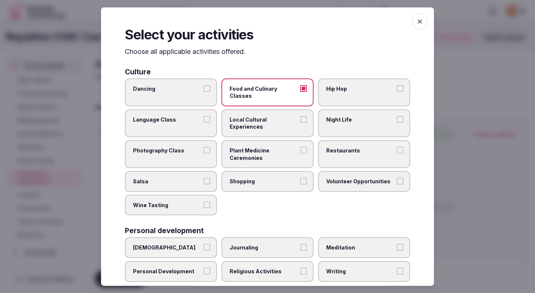
click at [273, 109] on label "Local Cultural Experiences" at bounding box center [267, 123] width 92 height 28
click at [300, 116] on button "Local Cultural Experiences" at bounding box center [303, 119] width 7 height 7
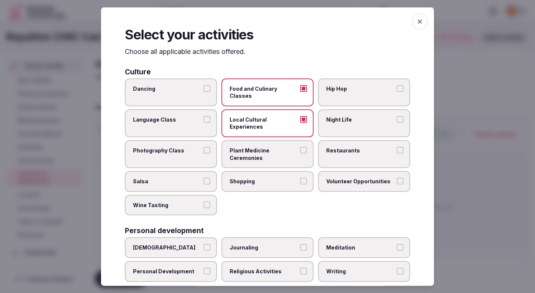
click at [326, 147] on span "Restaurants" at bounding box center [360, 150] width 68 height 7
click at [397, 147] on button "Restaurants" at bounding box center [400, 150] width 7 height 7
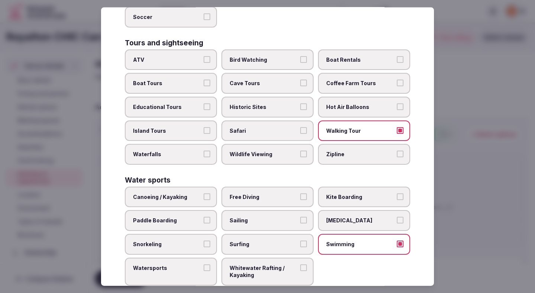
scroll to position [507, 0]
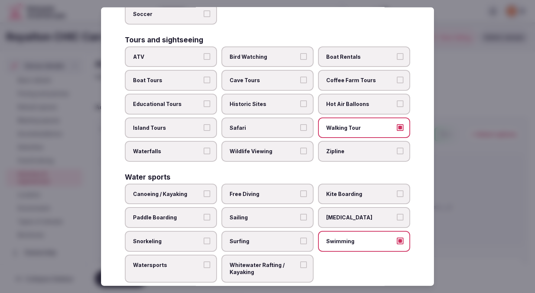
click at [451, 97] on div at bounding box center [267, 146] width 535 height 293
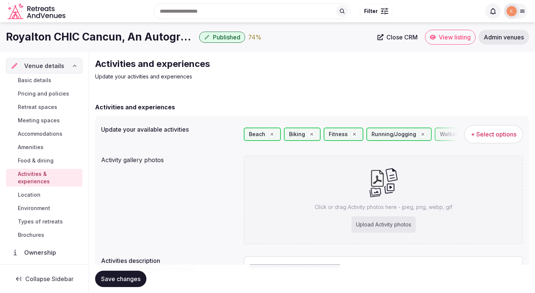
click at [487, 133] on span "+ Select options" at bounding box center [494, 134] width 46 height 8
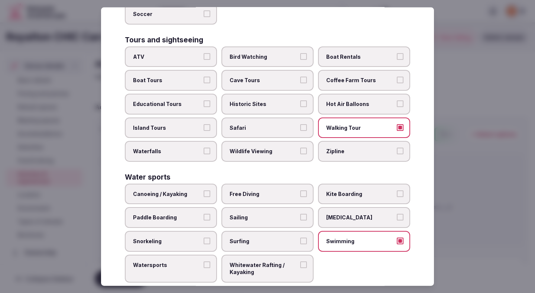
click at [285, 237] on span "Surfing" at bounding box center [264, 240] width 68 height 7
click at [300, 237] on button "Surfing" at bounding box center [303, 240] width 7 height 7
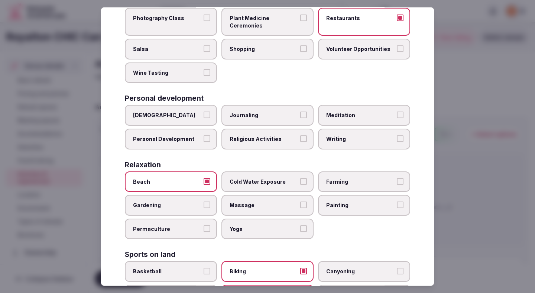
scroll to position [124, 0]
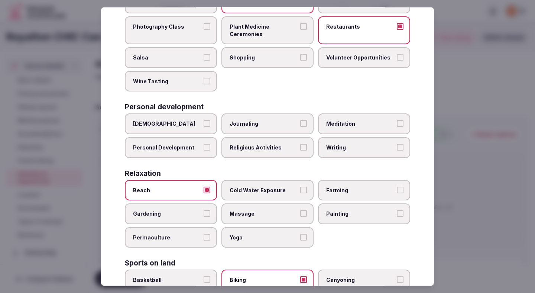
click at [238, 203] on label "Massage" at bounding box center [267, 213] width 92 height 21
click at [300, 210] on button "Massage" at bounding box center [303, 213] width 7 height 7
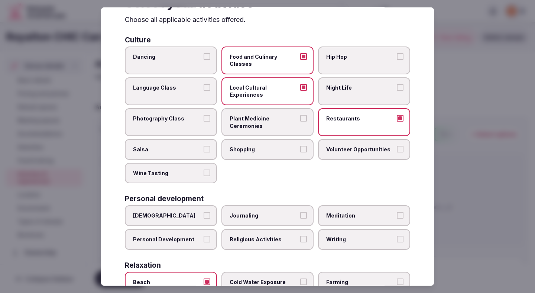
scroll to position [0, 0]
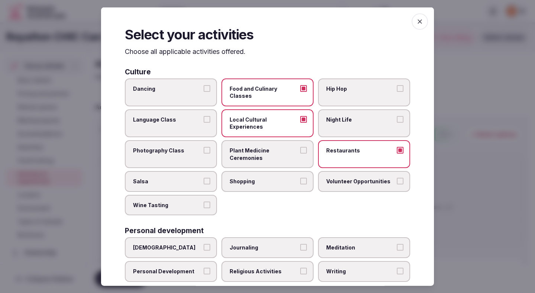
click at [453, 106] on div at bounding box center [267, 146] width 535 height 293
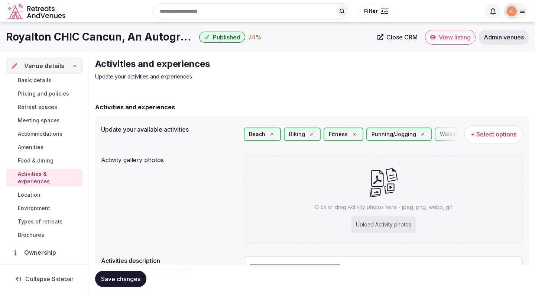
click at [453, 106] on div "Activities and experiences" at bounding box center [312, 107] width 434 height 9
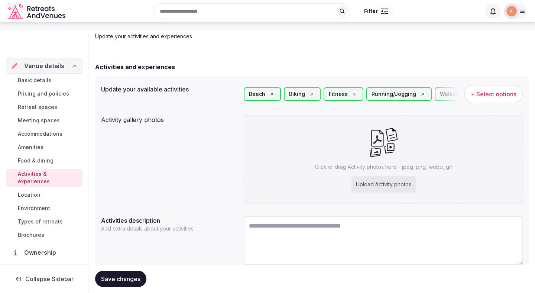
scroll to position [70, 0]
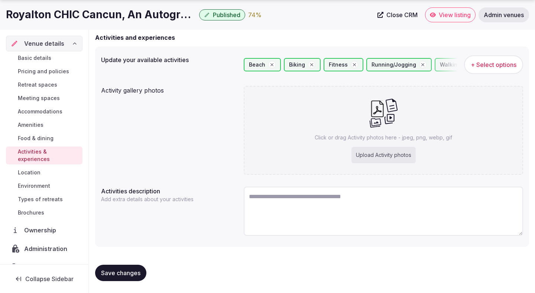
click at [134, 264] on div "Save changes" at bounding box center [312, 273] width 434 height 28
click at [133, 271] on span "Save changes" at bounding box center [120, 272] width 39 height 7
click at [360, 152] on div "Upload Activity photos" at bounding box center [383, 155] width 64 height 16
type input "**********"
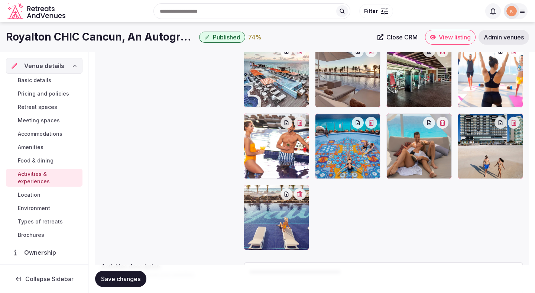
scroll to position [159, 0]
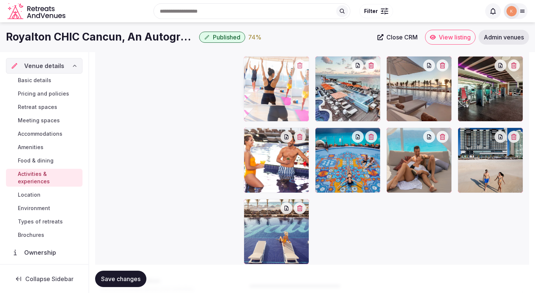
drag, startPoint x: 500, startPoint y: 106, endPoint x: 282, endPoint y: 106, distance: 217.3
click at [282, 106] on body "Search Popular Destinations Toscana, Italy Riviera Maya, Mexico Indonesia, Bali…" at bounding box center [267, 112] width 535 height 542
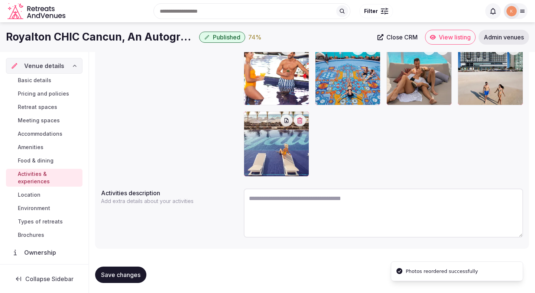
scroll to position [249, 0]
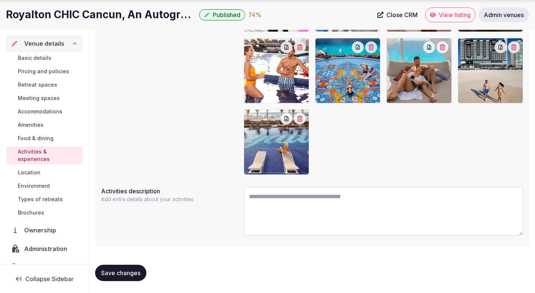
click at [300, 204] on textarea at bounding box center [383, 211] width 279 height 49
paste textarea "**********"
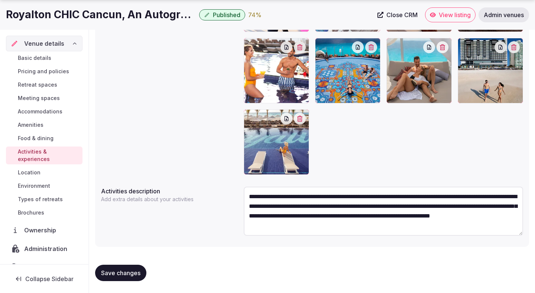
scroll to position [0, 0]
type textarea "**********"
click at [128, 269] on span "Save changes" at bounding box center [120, 272] width 39 height 7
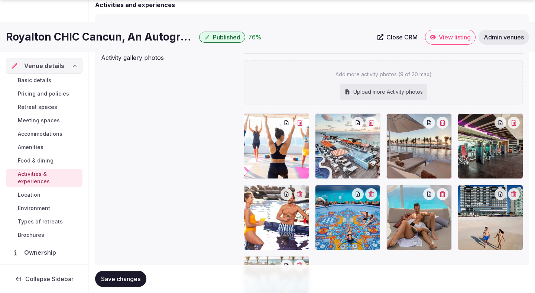
scroll to position [103, 0]
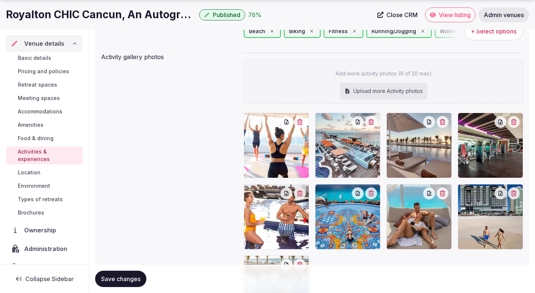
click at [377, 87] on div "Upload more Activity photos" at bounding box center [383, 91] width 87 height 16
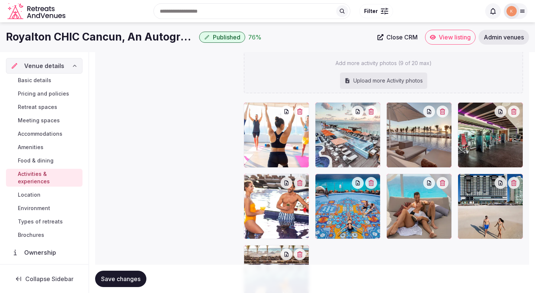
scroll to position [11, 0]
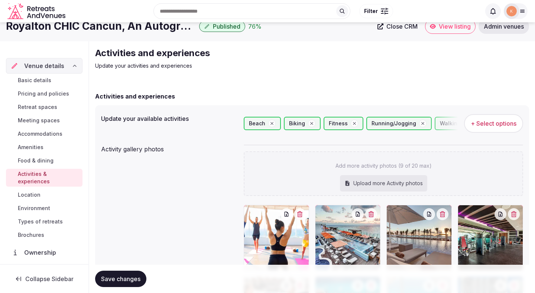
click at [366, 177] on div "Upload more Activity photos" at bounding box center [383, 183] width 87 height 16
type input "**********"
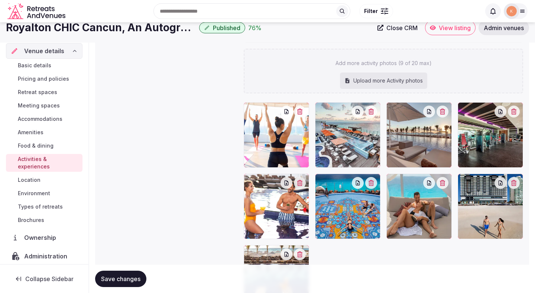
scroll to position [35, 0]
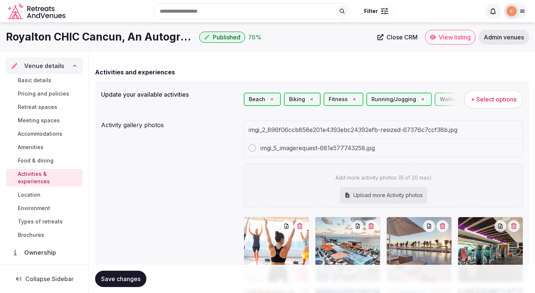
click at [486, 103] on button "+ Select options" at bounding box center [493, 99] width 59 height 19
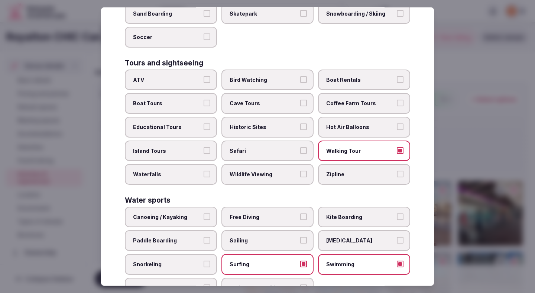
scroll to position [493, 0]
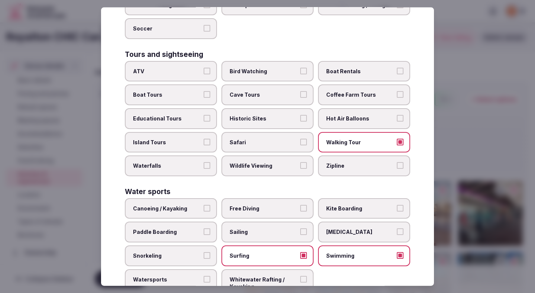
click at [191, 252] on span "Snorkeling" at bounding box center [167, 255] width 68 height 7
click at [204, 252] on button "Snorkeling" at bounding box center [207, 255] width 7 height 7
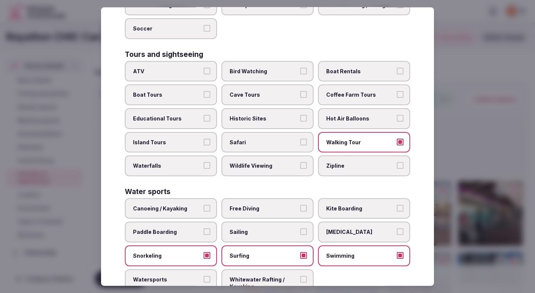
click at [192, 275] on span "Watersports" at bounding box center [167, 278] width 68 height 7
click at [204, 275] on button "Watersports" at bounding box center [207, 278] width 7 height 7
click at [327, 228] on span "[MEDICAL_DATA]" at bounding box center [360, 231] width 68 height 7
click at [397, 228] on button "[MEDICAL_DATA]" at bounding box center [400, 231] width 7 height 7
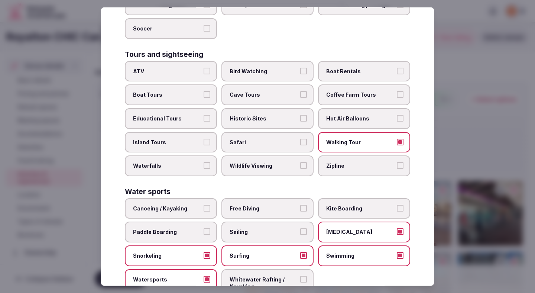
click at [284, 228] on span "Sailing" at bounding box center [264, 231] width 68 height 7
click at [300, 228] on button "Sailing" at bounding box center [303, 231] width 7 height 7
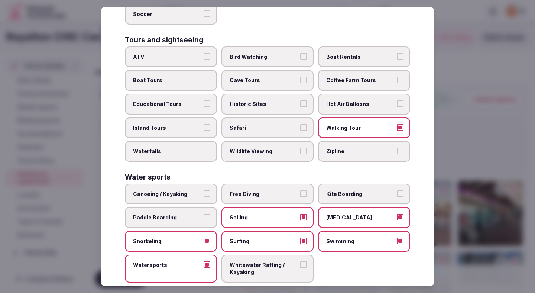
click at [487, 119] on div at bounding box center [267, 146] width 535 height 293
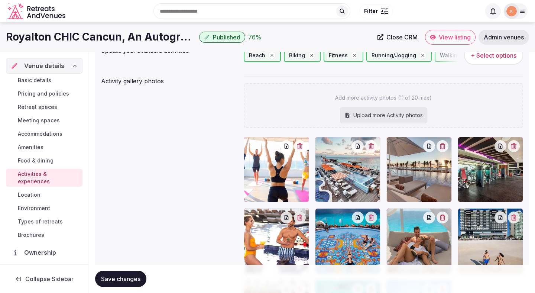
scroll to position [31, 0]
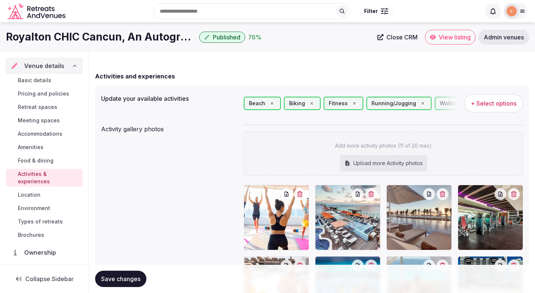
click at [492, 103] on span "+ Select options" at bounding box center [494, 103] width 46 height 8
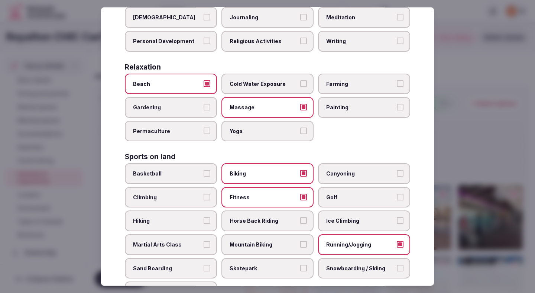
scroll to position [231, 0]
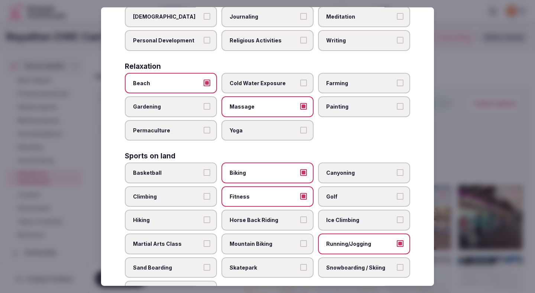
click at [275, 126] on span "Yoga" at bounding box center [264, 129] width 68 height 7
click at [300, 126] on button "Yoga" at bounding box center [303, 129] width 7 height 7
click at [477, 75] on div at bounding box center [267, 146] width 535 height 293
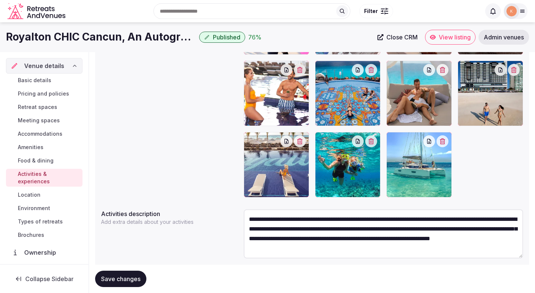
scroll to position [188, 0]
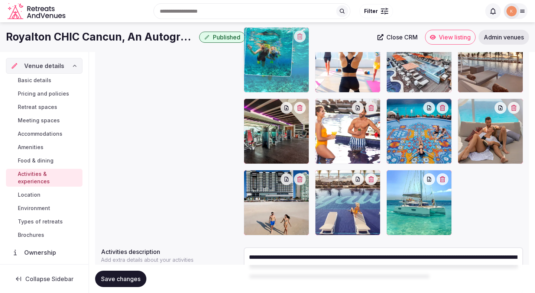
drag, startPoint x: 340, startPoint y: 200, endPoint x: 265, endPoint y: 97, distance: 127.4
click at [265, 97] on body "Search Popular Destinations Toscana, Italy Riviera Maya, Mexico Indonesia, Bali…" at bounding box center [267, 83] width 535 height 542
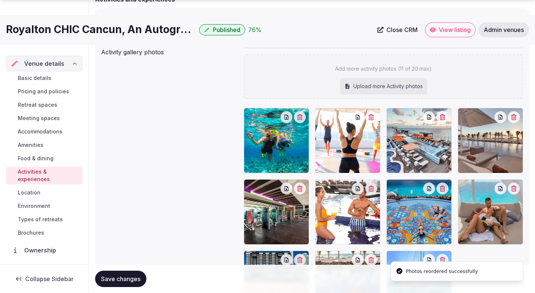
scroll to position [114, 0]
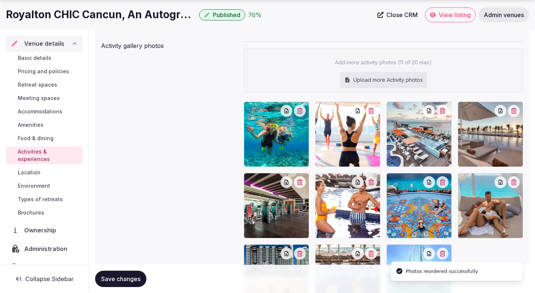
click at [129, 277] on span "Save changes" at bounding box center [120, 278] width 39 height 7
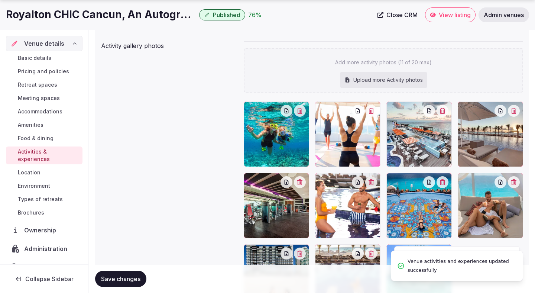
click at [129, 277] on span "Save changes" at bounding box center [120, 278] width 39 height 7
click at [35, 169] on span "Location" at bounding box center [29, 172] width 23 height 7
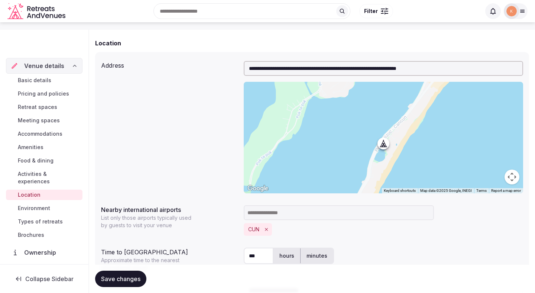
scroll to position [158, 0]
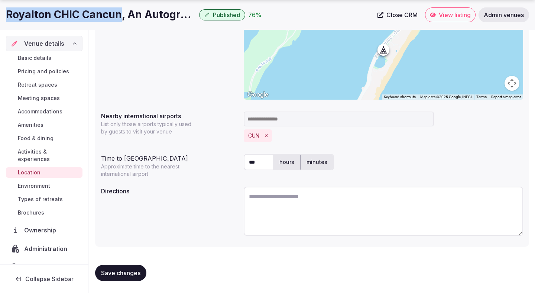
drag, startPoint x: 120, startPoint y: 15, endPoint x: 1, endPoint y: 16, distance: 119.3
click at [1, 16] on div "Royalton CHIC Cancun, An Autograph Collection All-Inclusive Resort - Adults Onl…" at bounding box center [267, 14] width 535 height 15
copy h1 "Royalton CHIC Cancun"
click at [268, 204] on textarea at bounding box center [383, 211] width 279 height 49
paste textarea "**********"
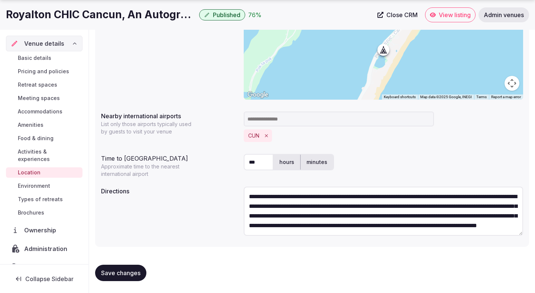
scroll to position [19, 0]
type textarea "**********"
click at [130, 273] on span "Save changes" at bounding box center [120, 272] width 39 height 7
click at [136, 276] on span "Save changes" at bounding box center [120, 272] width 39 height 7
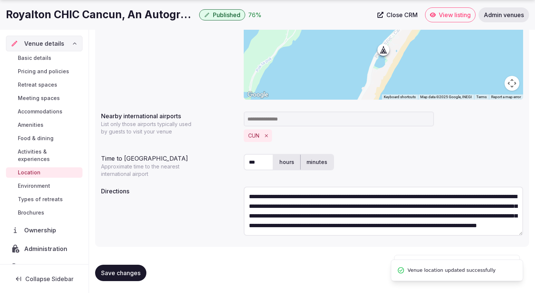
click at [34, 182] on span "Environment" at bounding box center [34, 185] width 32 height 7
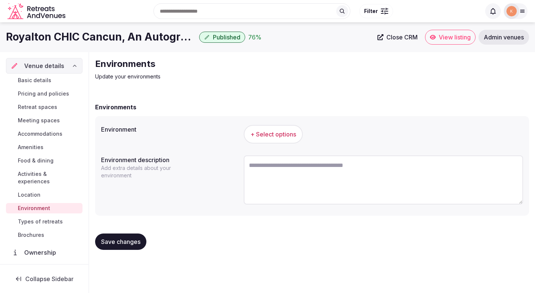
click at [285, 170] on textarea at bounding box center [383, 179] width 279 height 49
paste textarea "**********"
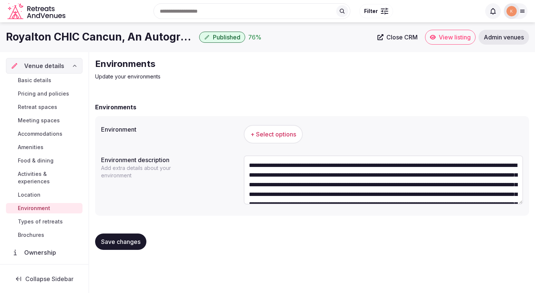
type textarea "**********"
click at [278, 136] on span "+ Select options" at bounding box center [273, 134] width 46 height 8
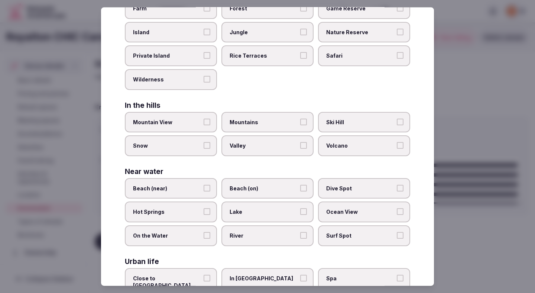
scroll to position [120, 0]
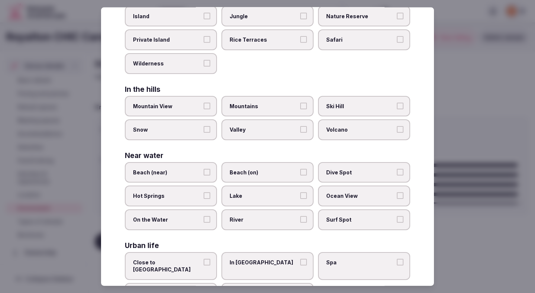
click at [241, 175] on span "Beach (on)" at bounding box center [264, 171] width 68 height 7
click at [300, 175] on button "Beach (on)" at bounding box center [303, 171] width 7 height 7
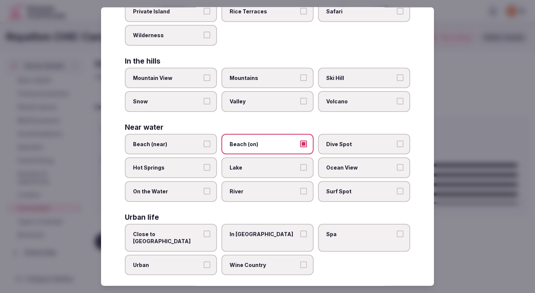
click at [477, 90] on div at bounding box center [267, 146] width 535 height 293
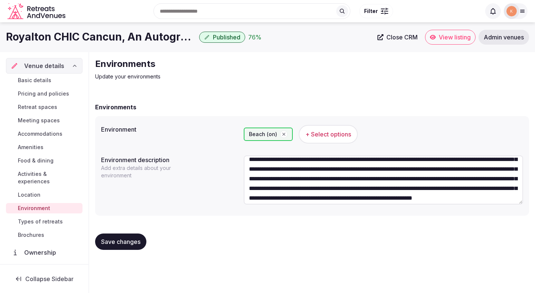
scroll to position [0, 0]
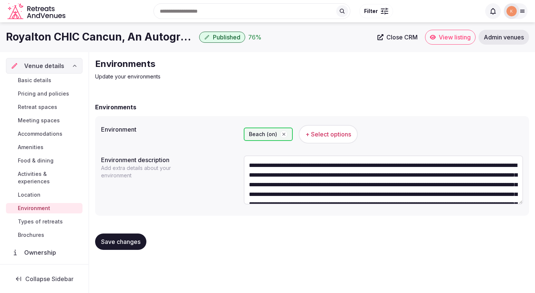
click at [116, 240] on span "Save changes" at bounding box center [120, 241] width 39 height 7
click at [52, 218] on span "Types of retreats" at bounding box center [40, 221] width 45 height 7
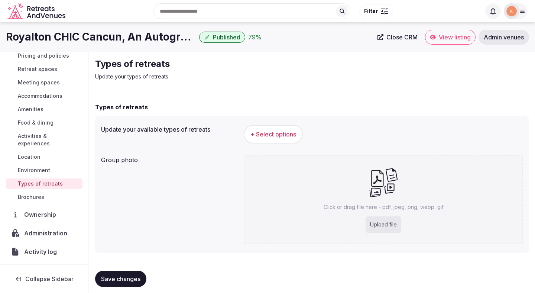
scroll to position [51, 0]
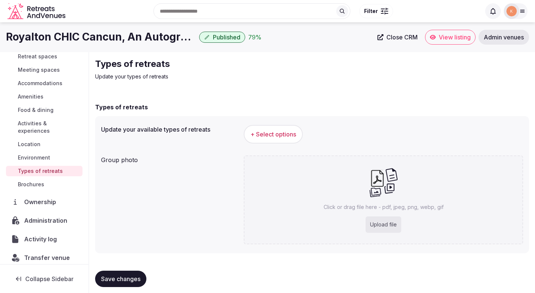
click at [255, 133] on span "+ Select options" at bounding box center [273, 134] width 46 height 8
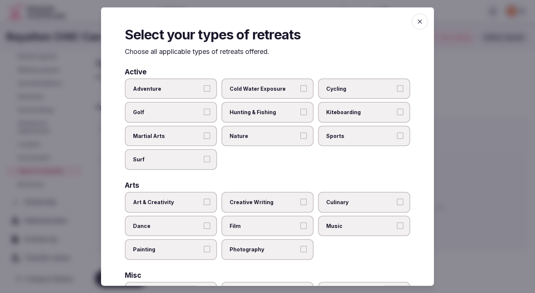
click at [198, 86] on span "Adventure" at bounding box center [167, 88] width 68 height 7
click at [204, 86] on button "Adventure" at bounding box center [207, 88] width 7 height 7
click at [285, 117] on label "Hunting & Fishing" at bounding box center [267, 112] width 92 height 21
click at [300, 115] on button "Hunting & Fishing" at bounding box center [303, 111] width 7 height 7
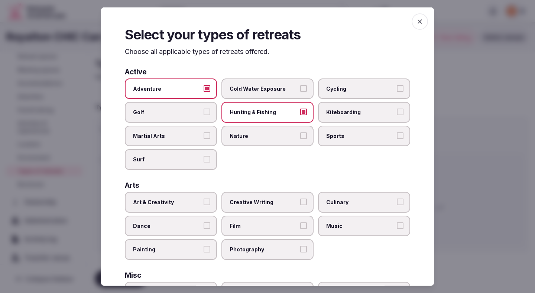
click at [256, 135] on span "Nature" at bounding box center [264, 135] width 68 height 7
click at [300, 135] on button "Nature" at bounding box center [303, 135] width 7 height 7
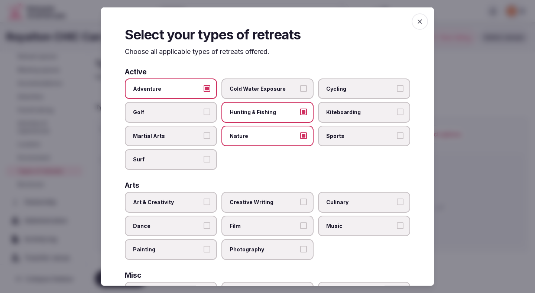
click at [209, 158] on button "Surf" at bounding box center [207, 159] width 7 height 7
click at [207, 199] on button "Art & Creativity" at bounding box center [207, 201] width 7 height 7
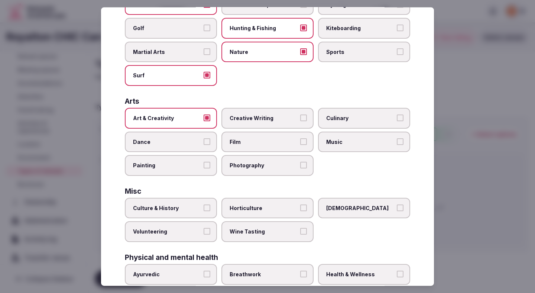
scroll to position [97, 0]
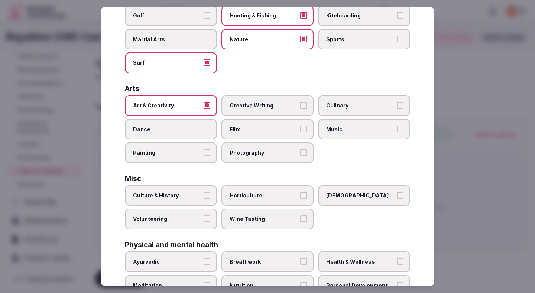
click at [200, 130] on span "Dance" at bounding box center [167, 128] width 68 height 7
click at [204, 130] on button "Dance" at bounding box center [207, 128] width 7 height 7
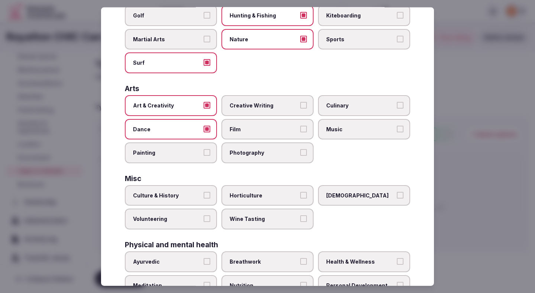
click at [346, 126] on span "Music" at bounding box center [360, 128] width 68 height 7
click at [397, 126] on button "Music" at bounding box center [400, 128] width 7 height 7
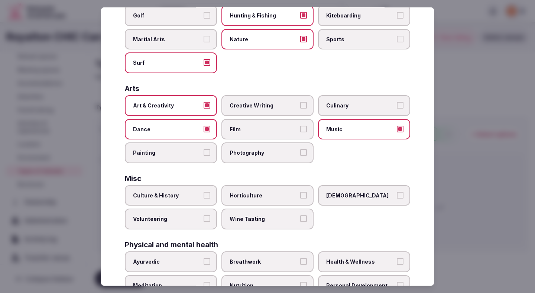
click at [204, 191] on button "Culture & History" at bounding box center [207, 194] width 7 height 7
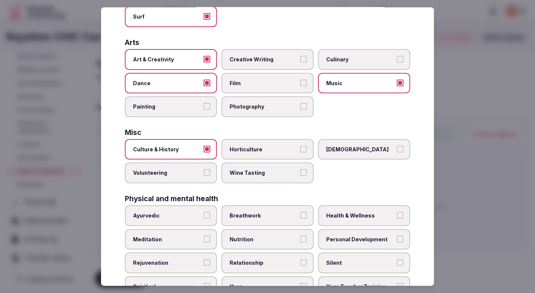
scroll to position [168, 0]
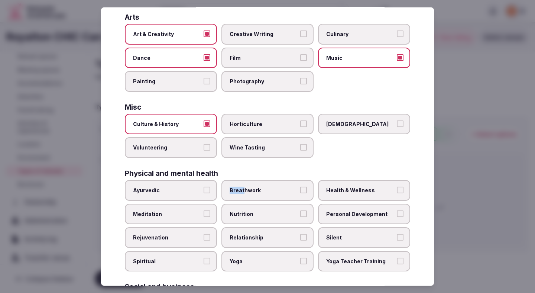
drag, startPoint x: 202, startPoint y: 189, endPoint x: 243, endPoint y: 190, distance: 40.5
click at [243, 190] on div "Ayurvedic Breathwork Health & Wellness Meditation Nutrition Personal Developmen…" at bounding box center [267, 225] width 285 height 91
click at [345, 189] on span "Health & Wellness" at bounding box center [360, 190] width 68 height 7
click at [397, 189] on button "Health & Wellness" at bounding box center [400, 190] width 7 height 7
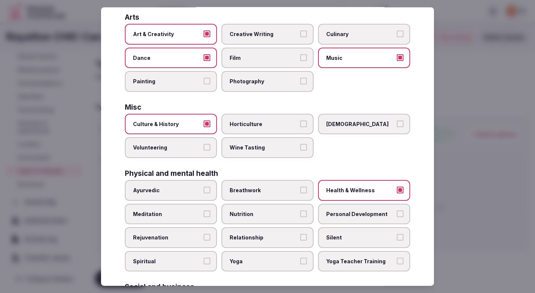
click at [257, 267] on label "Yoga" at bounding box center [267, 260] width 92 height 21
click at [300, 264] on button "Yoga" at bounding box center [303, 260] width 7 height 7
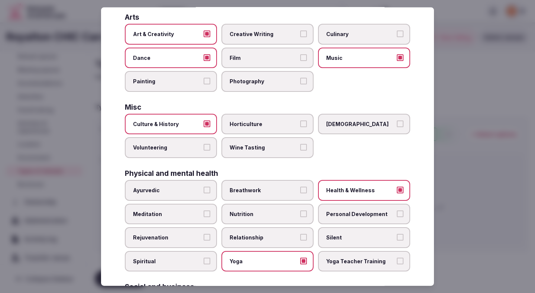
click at [257, 243] on label "Relationship" at bounding box center [267, 237] width 92 height 21
click at [300, 240] on button "Relationship" at bounding box center [303, 237] width 7 height 7
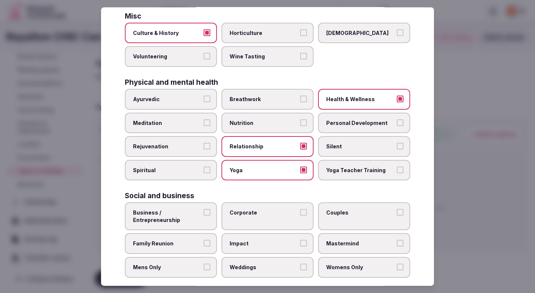
scroll to position [269, 0]
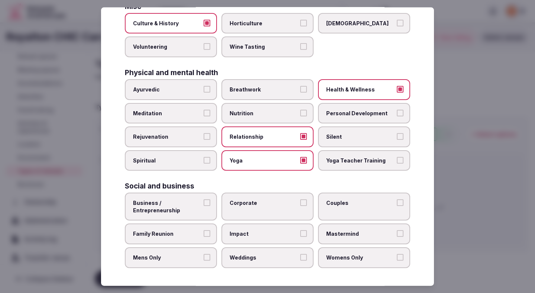
click at [190, 204] on span "Business / Entrepreneurship" at bounding box center [167, 206] width 68 height 14
click at [204, 204] on button "Business / Entrepreneurship" at bounding box center [207, 202] width 7 height 7
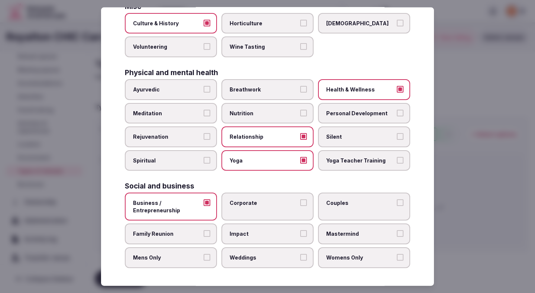
click at [249, 202] on span "Corporate" at bounding box center [264, 202] width 68 height 7
click at [300, 202] on button "Corporate" at bounding box center [303, 202] width 7 height 7
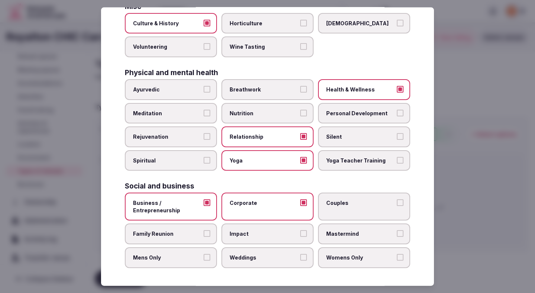
click at [315, 204] on div "Business / Entrepreneurship Corporate Couples Family Reunion Impact Mastermind …" at bounding box center [267, 229] width 285 height 75
click at [338, 208] on label "Couples" at bounding box center [364, 206] width 92 height 28
click at [397, 206] on button "Couples" at bounding box center [400, 202] width 7 height 7
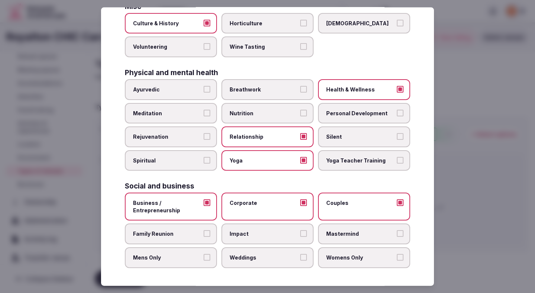
click at [337, 237] on span "Mastermind" at bounding box center [360, 233] width 68 height 7
click at [397, 237] on button "Mastermind" at bounding box center [400, 233] width 7 height 7
drag, startPoint x: 340, startPoint y: 257, endPoint x: 311, endPoint y: 257, distance: 29.0
click at [337, 257] on span "Womens Only" at bounding box center [360, 257] width 68 height 7
click at [397, 257] on button "Womens Only" at bounding box center [400, 257] width 7 height 7
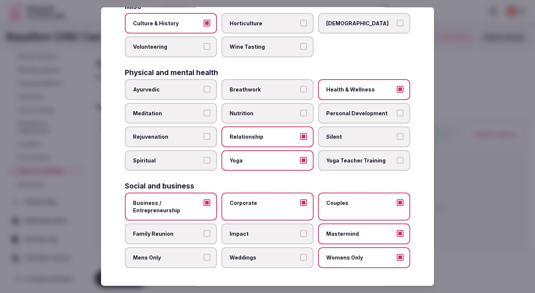
click at [303, 257] on button "Weddings" at bounding box center [303, 257] width 7 height 7
click at [298, 240] on label "Impact" at bounding box center [267, 233] width 92 height 21
click at [300, 237] on button "Impact" at bounding box center [303, 233] width 7 height 7
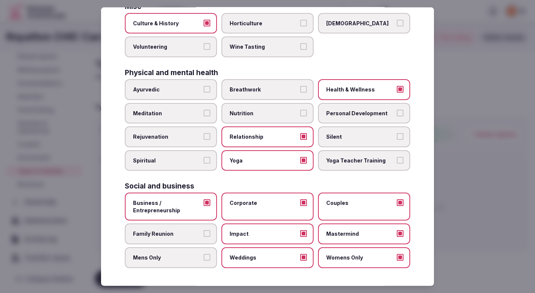
click at [163, 237] on span "Family Reunion" at bounding box center [167, 233] width 68 height 7
click at [204, 237] on button "Family Reunion" at bounding box center [207, 233] width 7 height 7
click at [165, 259] on span "Mens Only" at bounding box center [167, 257] width 68 height 7
click at [204, 259] on button "Mens Only" at bounding box center [207, 257] width 7 height 7
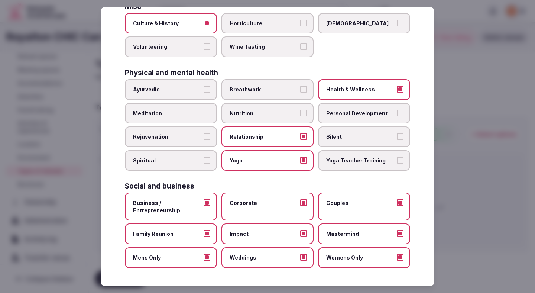
click at [468, 156] on div at bounding box center [267, 146] width 535 height 293
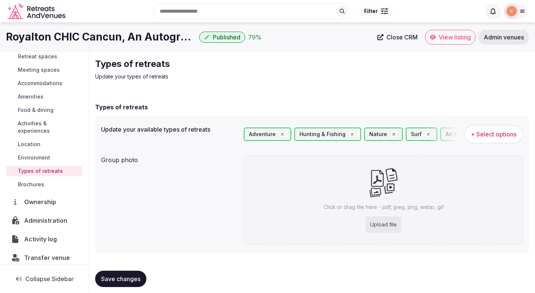
scroll to position [6, 0]
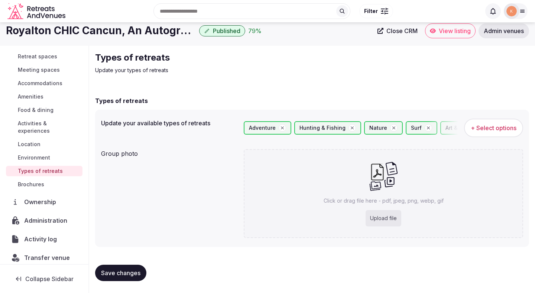
click at [122, 280] on button "Save changes" at bounding box center [120, 273] width 51 height 16
click at [123, 278] on button "Save changes" at bounding box center [120, 273] width 51 height 16
click at [379, 218] on div "Upload file" at bounding box center [384, 218] width 36 height 16
type input "**********"
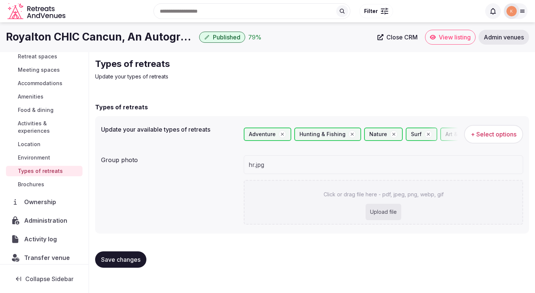
scroll to position [0, 0]
click at [224, 204] on div "Group photo hr.jpg Click or drag file here - pdf, jpeg, png, webp, gif Upload f…" at bounding box center [312, 189] width 422 height 75
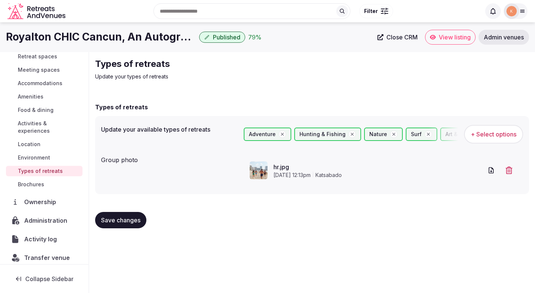
click at [121, 220] on span "Save changes" at bounding box center [120, 219] width 39 height 7
click at [125, 218] on span "Save changes" at bounding box center [120, 219] width 39 height 7
click at [445, 36] on span "View listing" at bounding box center [455, 36] width 32 height 7
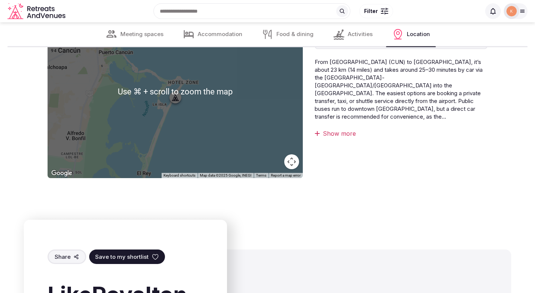
scroll to position [2211, 0]
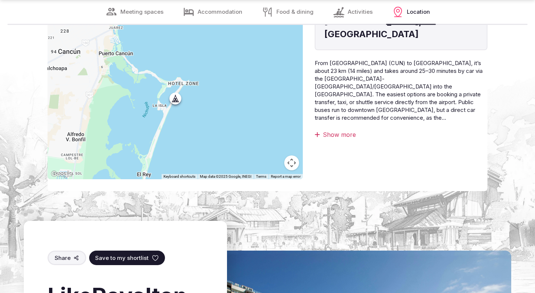
click at [341, 130] on div "Show more" at bounding box center [401, 134] width 173 height 8
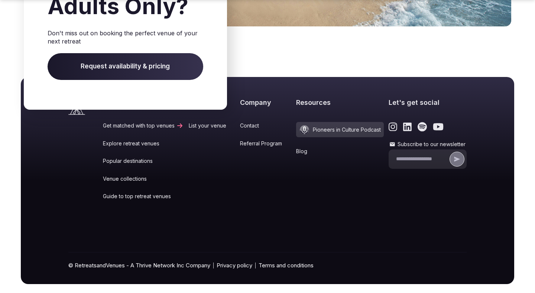
scroll to position [2756, 0]
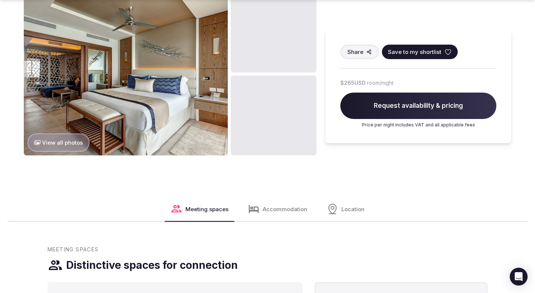
scroll to position [695, 0]
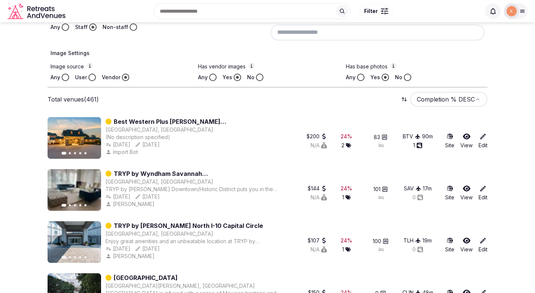
scroll to position [197, 0]
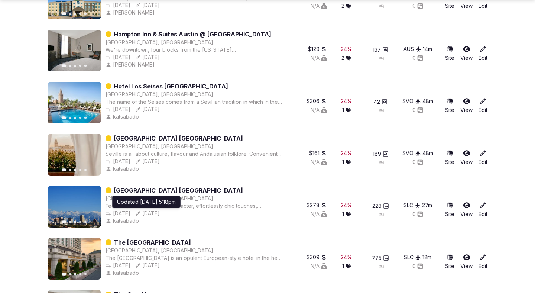
scroll to position [2613, 0]
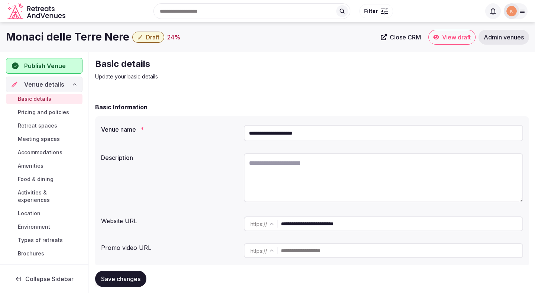
click at [306, 223] on input "**********" at bounding box center [401, 223] width 241 height 15
click at [278, 136] on input "**********" at bounding box center [383, 133] width 279 height 16
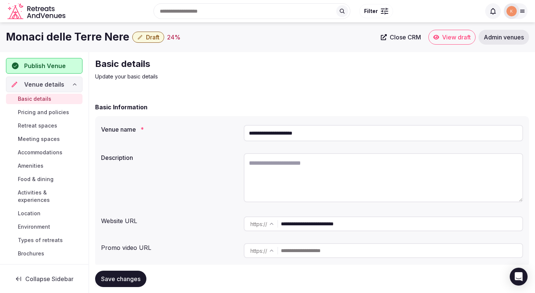
click at [278, 136] on input "**********" at bounding box center [383, 133] width 279 height 16
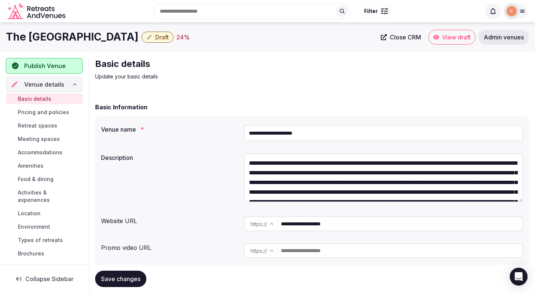
click at [265, 135] on input "**********" at bounding box center [383, 133] width 279 height 16
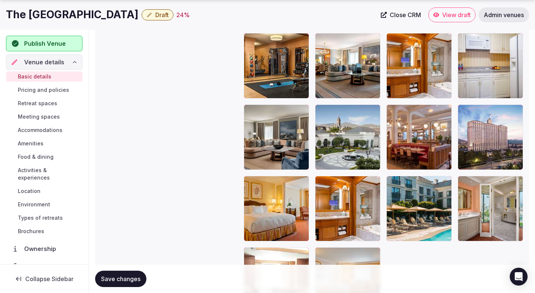
scroll to position [1222, 0]
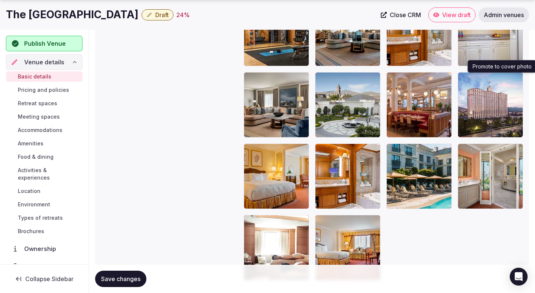
click at [516, 80] on icon "button" at bounding box center [516, 80] width 6 height 6
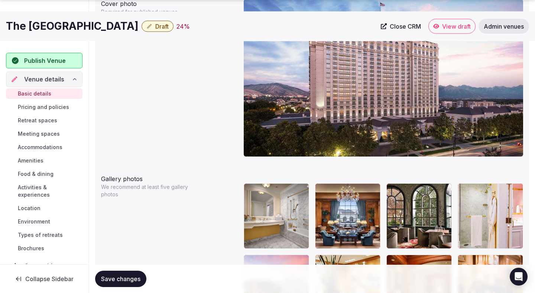
scroll to position [871, 0]
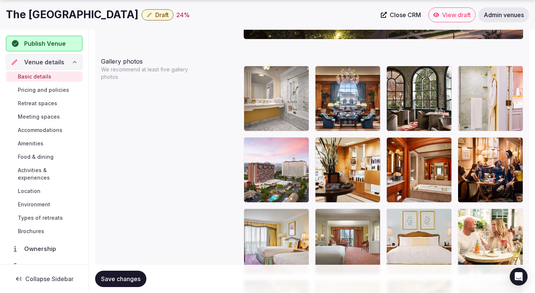
click at [126, 274] on button "Save changes" at bounding box center [120, 278] width 51 height 16
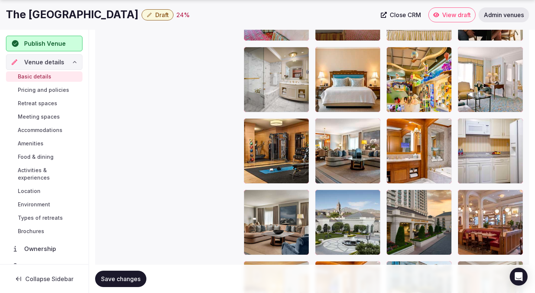
scroll to position [1108, 0]
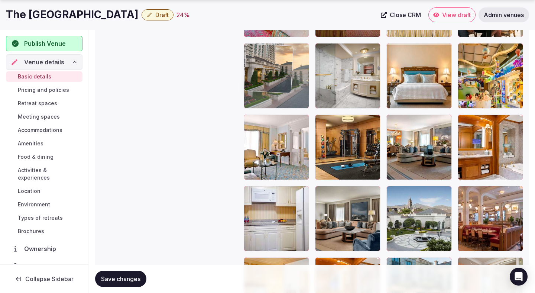
drag, startPoint x: 432, startPoint y: 213, endPoint x: 295, endPoint y: 97, distance: 180.1
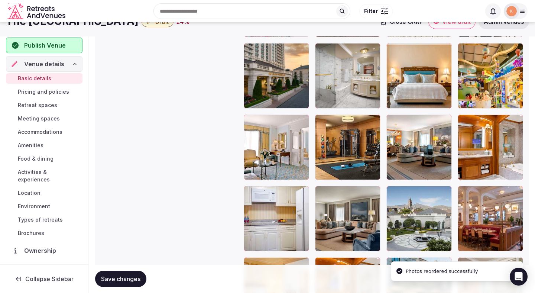
scroll to position [947, 0]
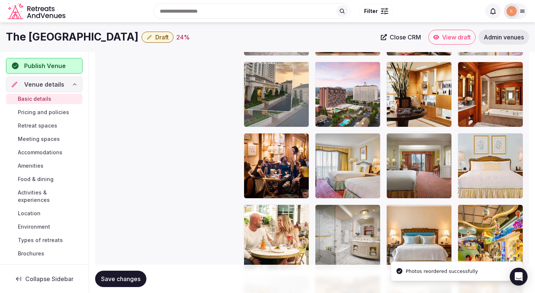
drag, startPoint x: 272, startPoint y: 215, endPoint x: 272, endPoint y: 80, distance: 134.9
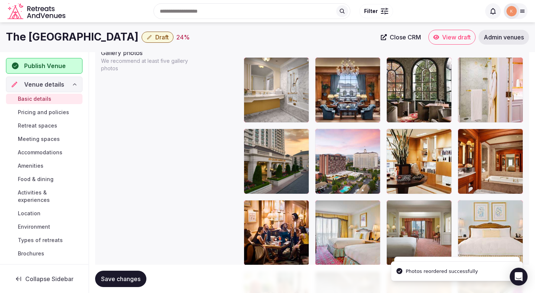
scroll to position [838, 0]
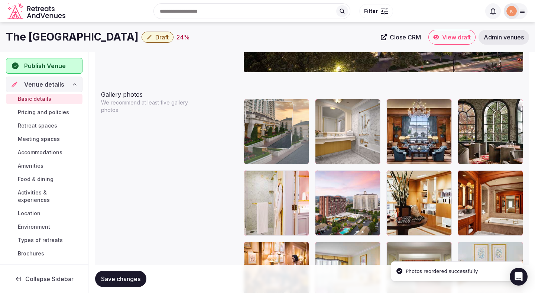
drag, startPoint x: 273, startPoint y: 198, endPoint x: 273, endPoint y: 132, distance: 66.1
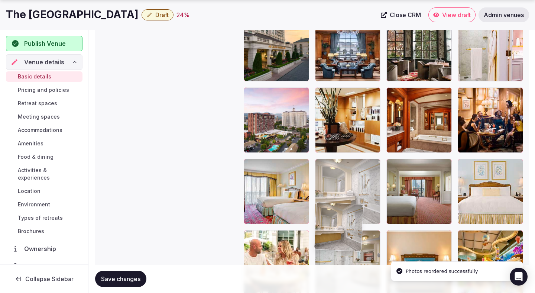
scroll to position [925, 0]
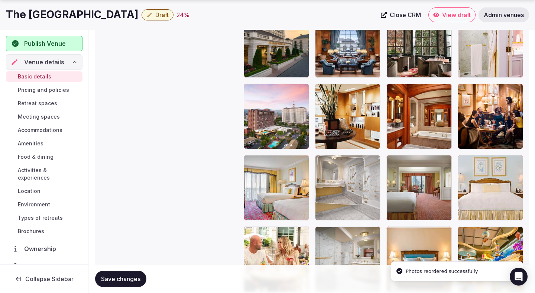
drag, startPoint x: 353, startPoint y: 141, endPoint x: 355, endPoint y: 233, distance: 91.8
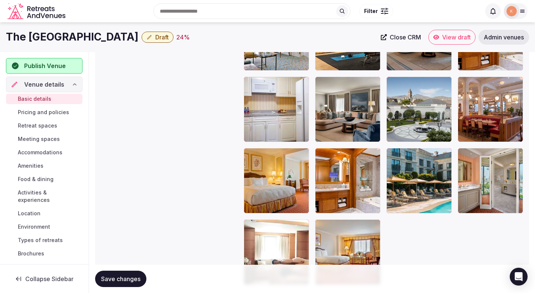
scroll to position [1215, 0]
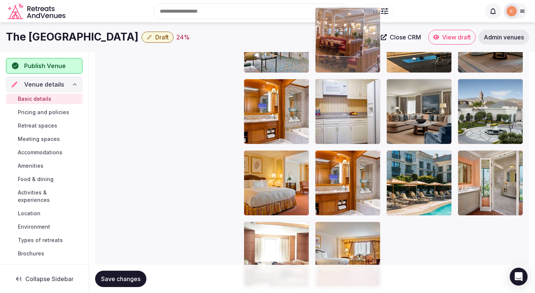
drag, startPoint x: 483, startPoint y: 121, endPoint x: 377, endPoint y: 78, distance: 115.1
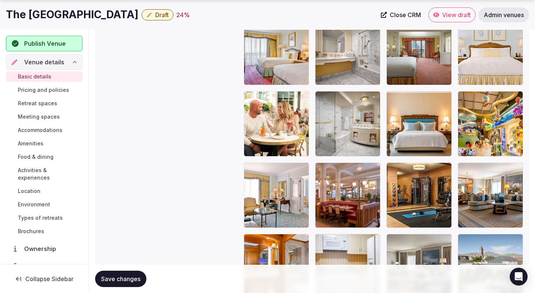
scroll to position [1061, 0]
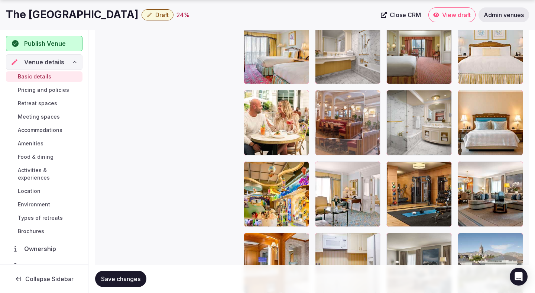
drag, startPoint x: 339, startPoint y: 188, endPoint x: 341, endPoint y: 104, distance: 83.2
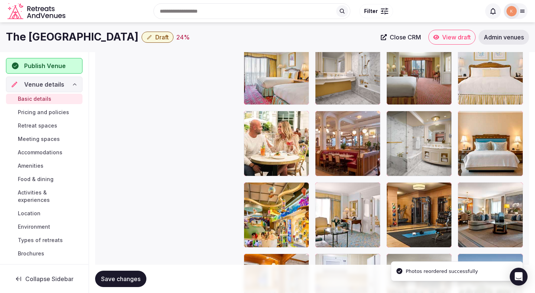
scroll to position [977, 0]
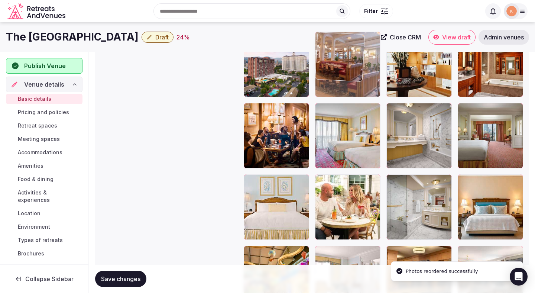
drag, startPoint x: 340, startPoint y: 192, endPoint x: 340, endPoint y: 74, distance: 118.5
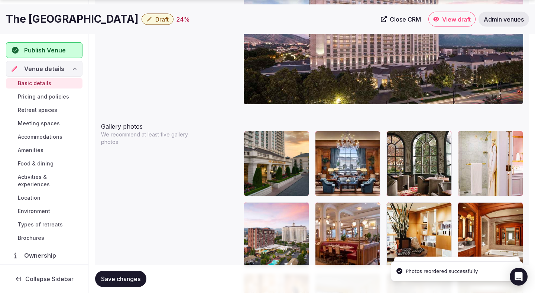
scroll to position [808, 0]
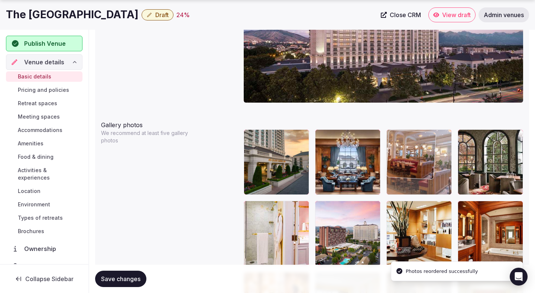
drag, startPoint x: 327, startPoint y: 215, endPoint x: 409, endPoint y: 153, distance: 103.0
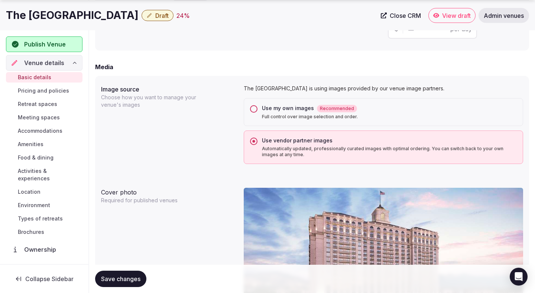
scroll to position [614, 0]
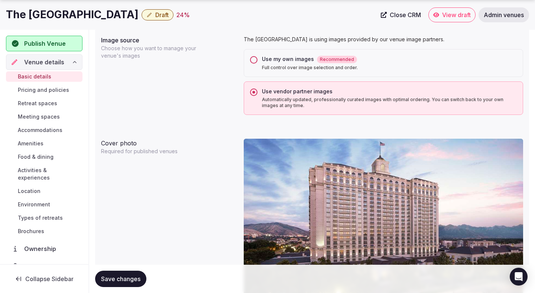
click at [375, 67] on p "Full control over image selection and order." at bounding box center [389, 68] width 255 height 6
click at [257, 64] on button "Use my own images Recommended Full control over image selection and order." at bounding box center [253, 59] width 7 height 7
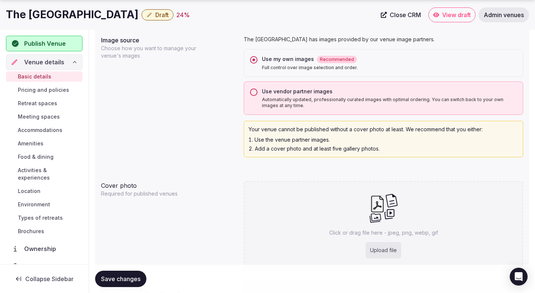
click at [128, 278] on span "Save changes" at bounding box center [120, 278] width 39 height 7
click at [128, 275] on span "Save changes" at bounding box center [120, 278] width 39 height 7
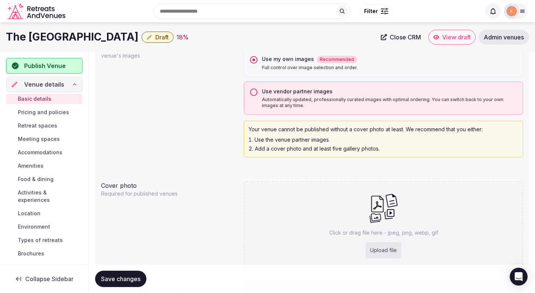
scroll to position [0, 0]
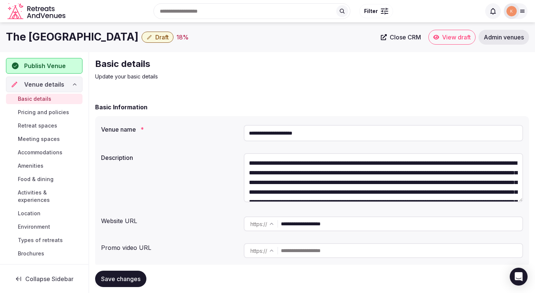
click at [294, 130] on input "**********" at bounding box center [383, 133] width 279 height 16
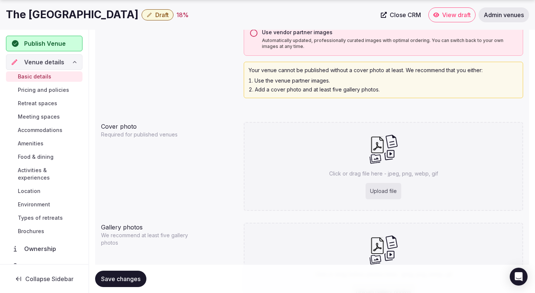
scroll to position [695, 0]
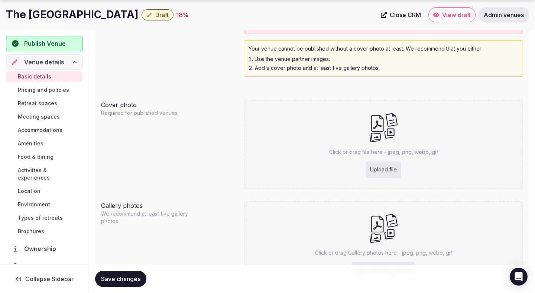
click at [383, 170] on div "Upload file" at bounding box center [384, 169] width 36 height 16
type input "**********"
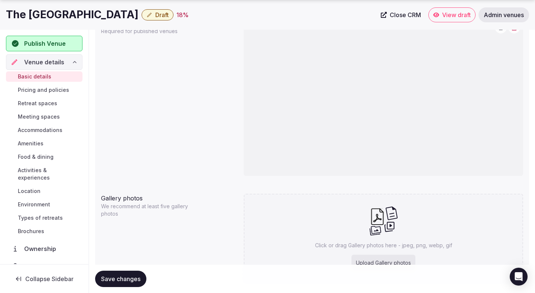
scroll to position [779, 0]
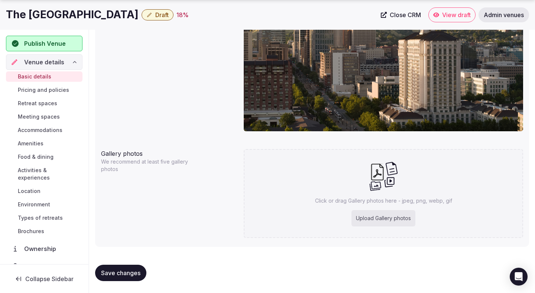
click at [134, 271] on span "Save changes" at bounding box center [120, 272] width 39 height 7
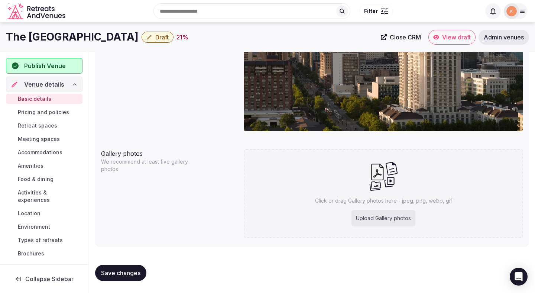
click at [400, 213] on div "Upload Gallery photos" at bounding box center [383, 218] width 64 height 16
type input "**********"
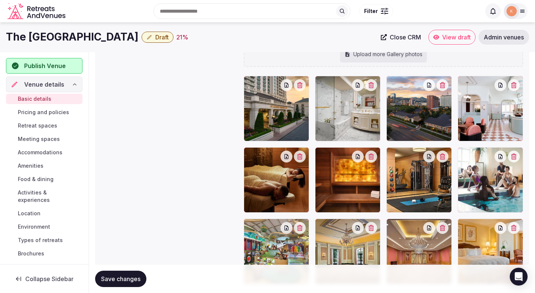
scroll to position [909, 0]
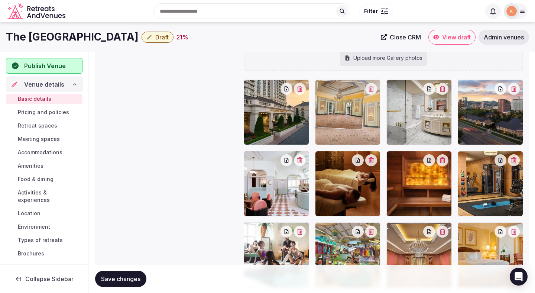
drag, startPoint x: 347, startPoint y: 240, endPoint x: 339, endPoint y: 128, distance: 111.7
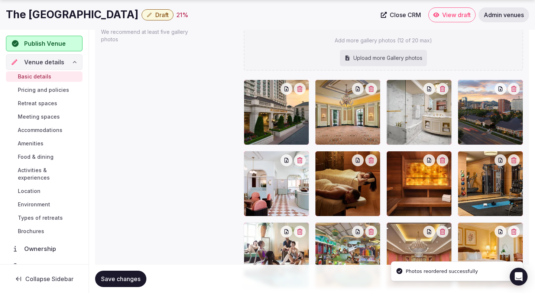
scroll to position [959, 0]
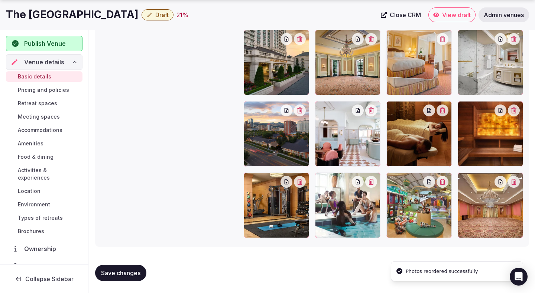
drag, startPoint x: 480, startPoint y: 202, endPoint x: 408, endPoint y: 75, distance: 146.4
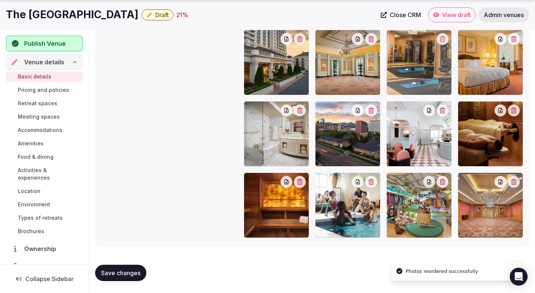
drag, startPoint x: 263, startPoint y: 213, endPoint x: 447, endPoint y: 90, distance: 221.6
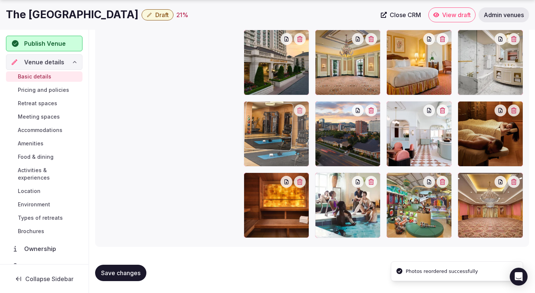
drag, startPoint x: 422, startPoint y: 85, endPoint x: 274, endPoint y: 199, distance: 186.5
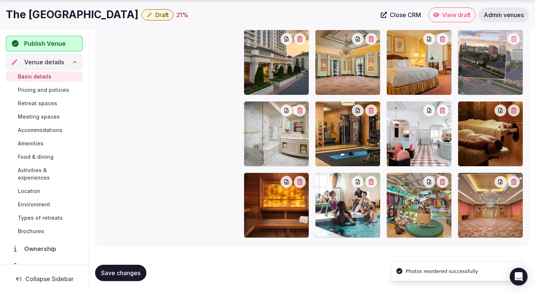
drag, startPoint x: 342, startPoint y: 142, endPoint x: 468, endPoint y: 81, distance: 140.1
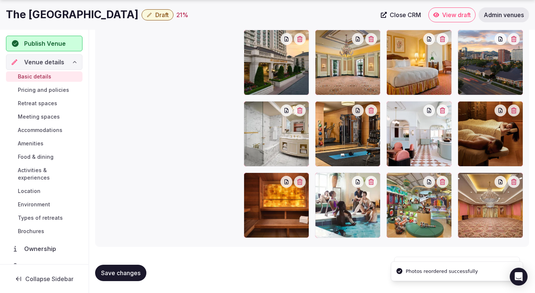
click at [116, 272] on span "Save changes" at bounding box center [120, 272] width 39 height 7
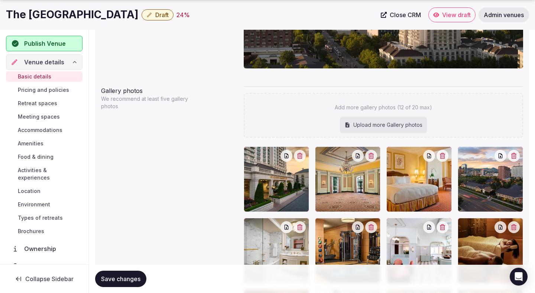
scroll to position [843, 0]
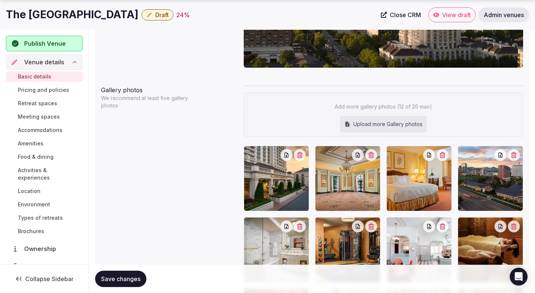
click at [414, 123] on div "Upload more Gallery photos" at bounding box center [383, 124] width 87 height 16
type input "**********"
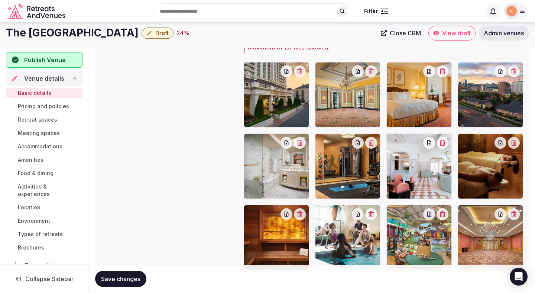
scroll to position [823, 0]
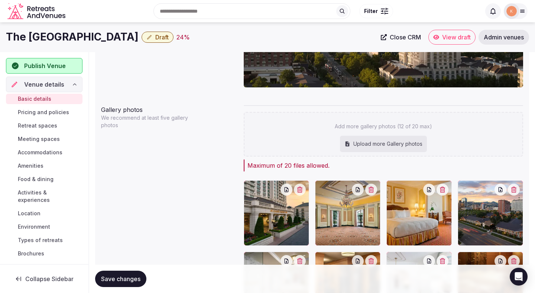
click at [416, 149] on div "Upload more Gallery photos" at bounding box center [383, 144] width 87 height 16
type input "**********"
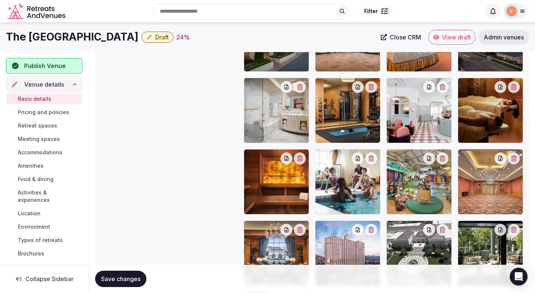
scroll to position [976, 0]
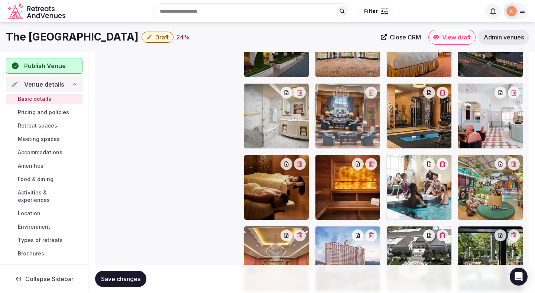
drag, startPoint x: 277, startPoint y: 247, endPoint x: 361, endPoint y: 110, distance: 160.1
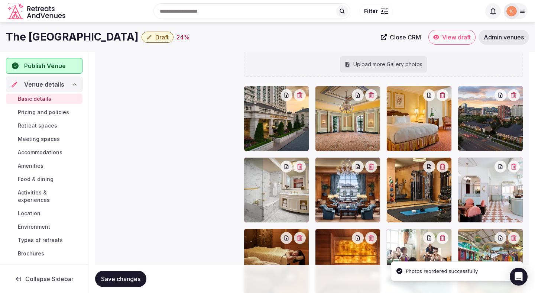
scroll to position [885, 0]
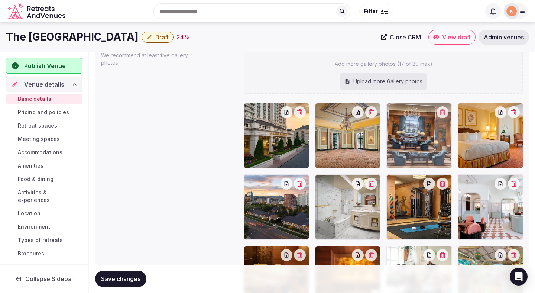
drag, startPoint x: 346, startPoint y: 213, endPoint x: 432, endPoint y: 156, distance: 103.8
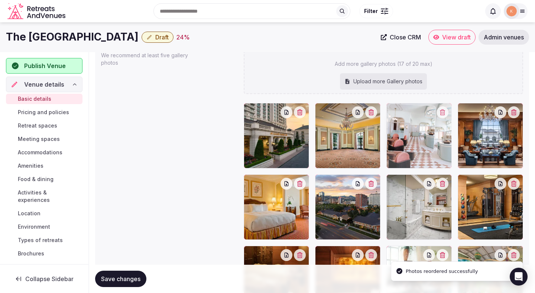
drag, startPoint x: 475, startPoint y: 193, endPoint x: 400, endPoint y: 132, distance: 96.9
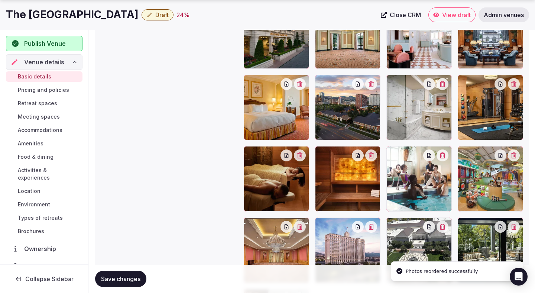
scroll to position [987, 0]
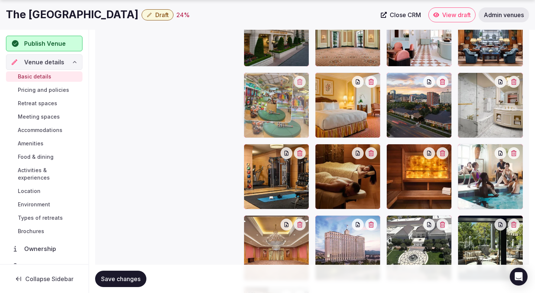
drag, startPoint x: 488, startPoint y: 182, endPoint x: 269, endPoint y: 126, distance: 226.0
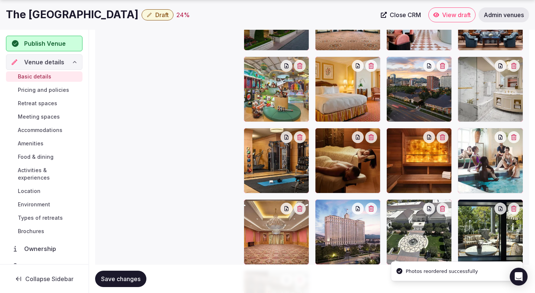
scroll to position [1003, 0]
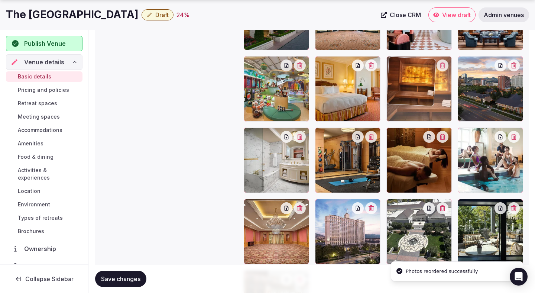
drag, startPoint x: 438, startPoint y: 169, endPoint x: 438, endPoint y: 89, distance: 80.2
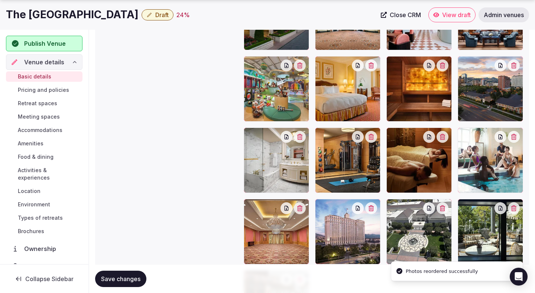
click at [123, 276] on span "Save changes" at bounding box center [120, 278] width 39 height 7
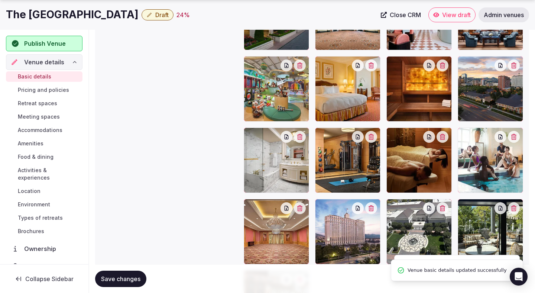
click at [123, 276] on span "Save changes" at bounding box center [120, 278] width 39 height 7
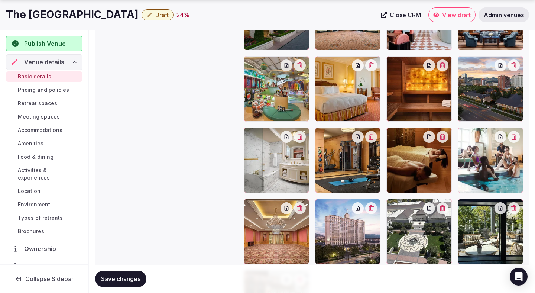
click at [123, 276] on span "Save changes" at bounding box center [120, 278] width 39 height 7
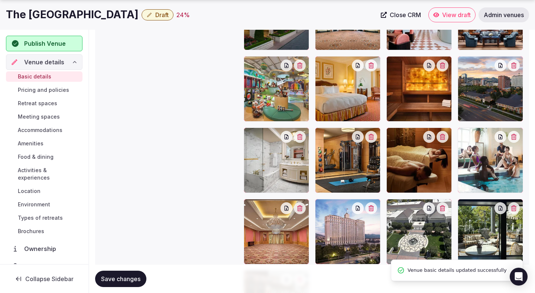
click at [123, 276] on span "Save changes" at bounding box center [120, 278] width 39 height 7
click at [53, 91] on span "Pricing and policies" at bounding box center [43, 89] width 51 height 7
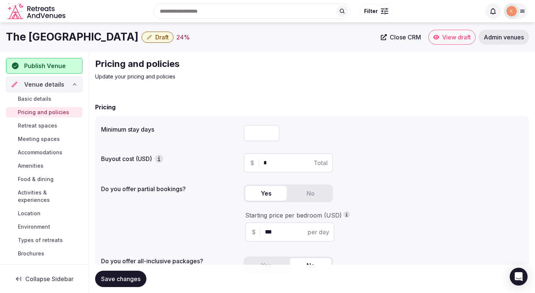
click at [39, 127] on span "Retreat spaces" at bounding box center [37, 125] width 39 height 7
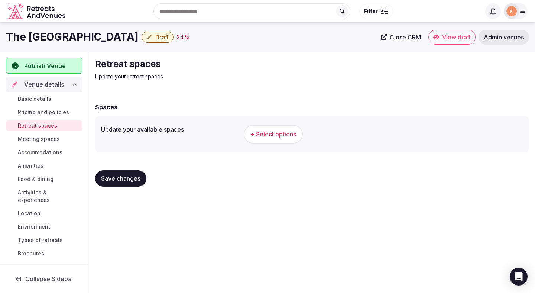
click at [285, 132] on span "+ Select options" at bounding box center [273, 134] width 46 height 8
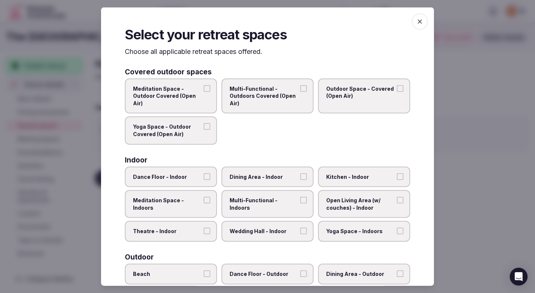
click at [189, 228] on span "Theatre - Indoor" at bounding box center [167, 230] width 68 height 7
click at [204, 228] on button "Theatre - Indoor" at bounding box center [207, 230] width 7 height 7
click at [272, 173] on span "Dining Area - Indoor" at bounding box center [264, 176] width 68 height 7
click at [300, 173] on button "Dining Area - Indoor" at bounding box center [303, 176] width 7 height 7
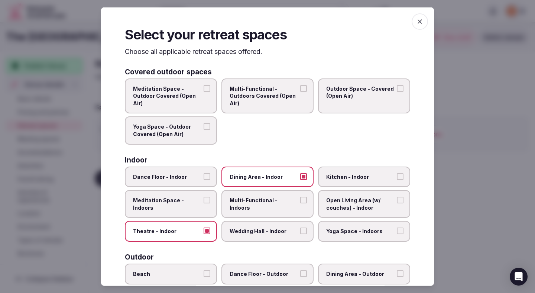
click at [272, 203] on span "Multi-Functional - Indoors" at bounding box center [264, 204] width 68 height 14
click at [300, 203] on button "Multi-Functional - Indoors" at bounding box center [303, 200] width 7 height 7
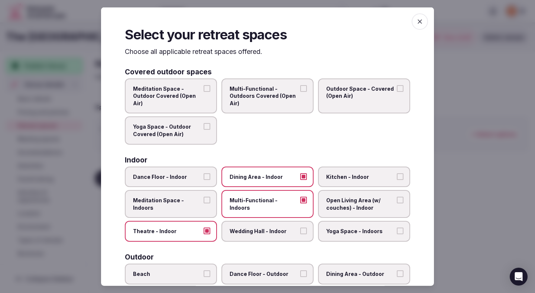
click at [272, 223] on label "Wedding Hall - Indoor" at bounding box center [267, 231] width 92 height 21
click at [300, 227] on button "Wedding Hall - Indoor" at bounding box center [303, 230] width 7 height 7
click at [354, 200] on span "Open Living Area (w/ couches) - Indoor" at bounding box center [360, 204] width 68 height 14
click at [397, 200] on button "Open Living Area (w/ couches) - Indoor" at bounding box center [400, 200] width 7 height 7
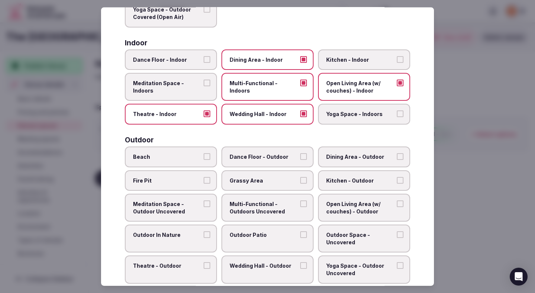
scroll to position [131, 0]
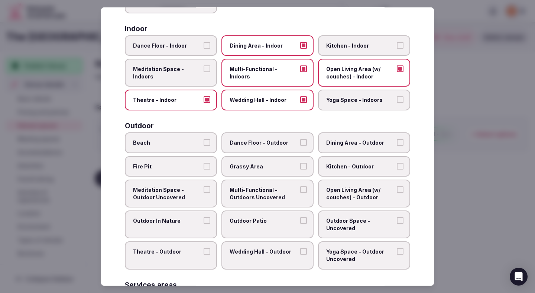
click at [331, 141] on span "Dining Area - Outdoor" at bounding box center [360, 142] width 68 height 7
click at [397, 141] on button "Dining Area - Outdoor" at bounding box center [400, 142] width 7 height 7
click at [194, 226] on label "Outdoor In Nature" at bounding box center [171, 224] width 92 height 28
click at [204, 224] on button "Outdoor In Nature" at bounding box center [207, 220] width 7 height 7
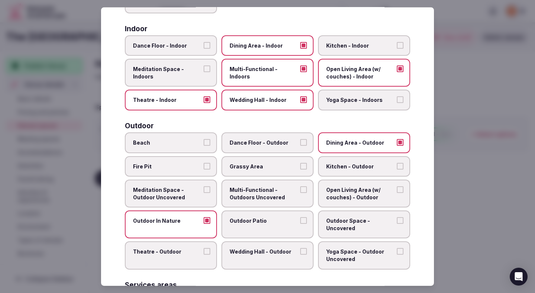
click at [253, 226] on label "Outdoor Patio" at bounding box center [267, 224] width 92 height 28
click at [300, 224] on button "Outdoor Patio" at bounding box center [303, 220] width 7 height 7
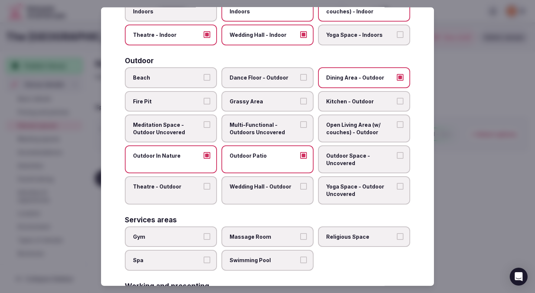
scroll to position [199, 0]
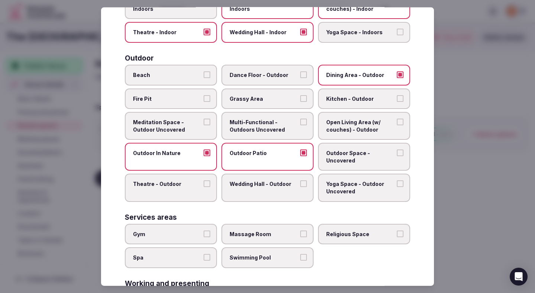
click at [188, 231] on span "Gym" at bounding box center [167, 233] width 68 height 7
click at [204, 231] on button "Gym" at bounding box center [207, 233] width 7 height 7
click at [196, 259] on span "Spa" at bounding box center [167, 257] width 68 height 7
click at [204, 259] on button "Spa" at bounding box center [207, 257] width 7 height 7
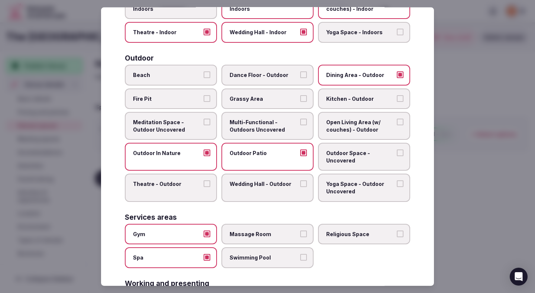
click at [233, 259] on span "Swimming Pool" at bounding box center [264, 257] width 68 height 7
click at [300, 259] on button "Swimming Pool" at bounding box center [303, 257] width 7 height 7
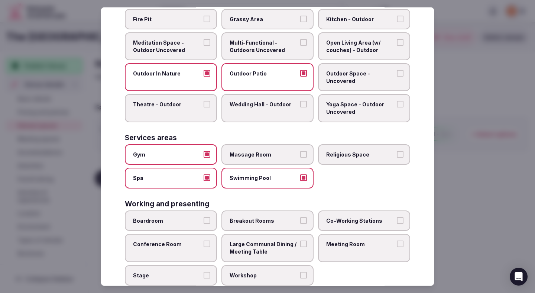
scroll to position [296, 0]
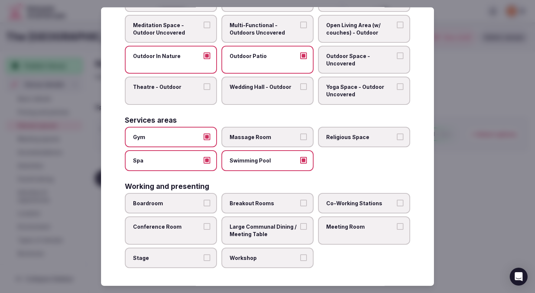
click at [190, 207] on label "Boardroom" at bounding box center [171, 203] width 92 height 21
click at [204, 206] on button "Boardroom" at bounding box center [207, 203] width 7 height 7
click at [190, 228] on span "Conference Room" at bounding box center [167, 226] width 68 height 7
click at [204, 228] on button "Conference Room" at bounding box center [207, 226] width 7 height 7
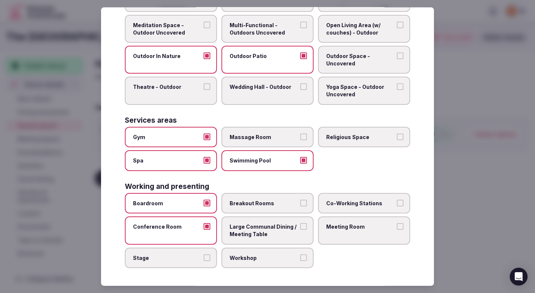
click at [190, 262] on label "Stage" at bounding box center [171, 257] width 92 height 21
click at [204, 260] on button "Stage" at bounding box center [207, 257] width 7 height 7
click at [245, 252] on label "Workshop" at bounding box center [267, 257] width 92 height 21
click at [300, 254] on button "Workshop" at bounding box center [303, 257] width 7 height 7
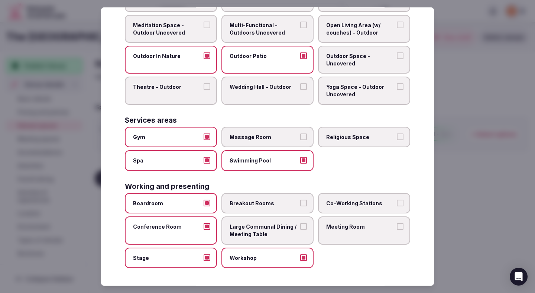
click at [250, 227] on span "Large Communal Dining / Meeting Table" at bounding box center [264, 230] width 68 height 14
click at [300, 227] on button "Large Communal Dining / Meeting Table" at bounding box center [303, 226] width 7 height 7
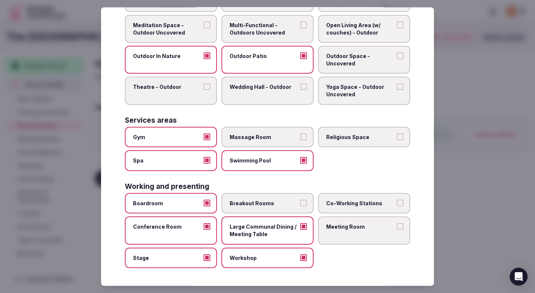
click at [257, 205] on span "Breakout Rooms" at bounding box center [264, 203] width 68 height 7
click at [300, 205] on button "Breakout Rooms" at bounding box center [303, 203] width 7 height 7
click at [328, 202] on span "Co-Working Stations" at bounding box center [360, 203] width 68 height 7
click at [397, 202] on button "Co-Working Stations" at bounding box center [400, 203] width 7 height 7
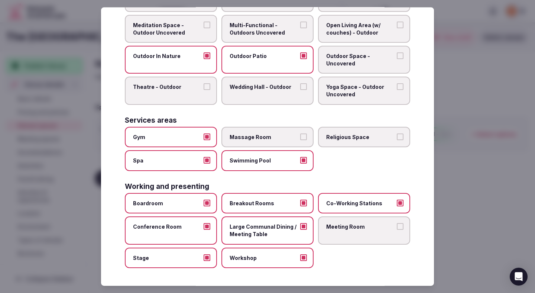
click at [328, 226] on span "Meeting Room" at bounding box center [360, 226] width 68 height 7
click at [397, 226] on button "Meeting Room" at bounding box center [400, 226] width 7 height 7
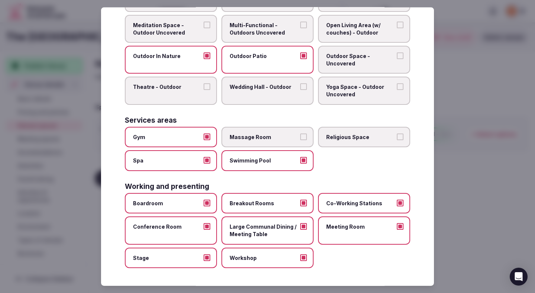
click at [474, 193] on div at bounding box center [267, 146] width 535 height 293
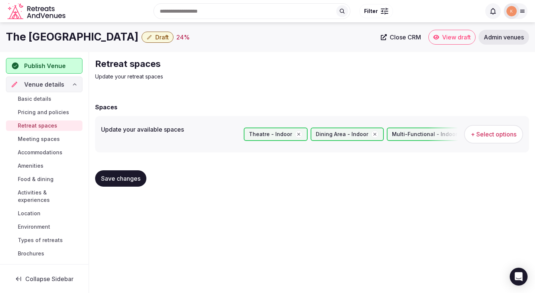
click at [126, 175] on span "Save changes" at bounding box center [120, 178] width 39 height 7
click at [53, 138] on span "Meeting spaces" at bounding box center [39, 138] width 42 height 7
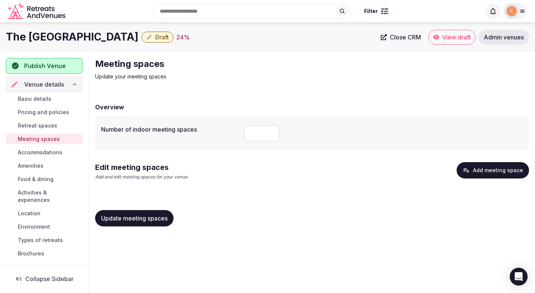
click at [257, 131] on input "number" at bounding box center [262, 133] width 36 height 16
click at [256, 133] on input "number" at bounding box center [262, 133] width 36 height 16
type input "**"
click at [483, 169] on button "Add meeting space" at bounding box center [493, 170] width 72 height 16
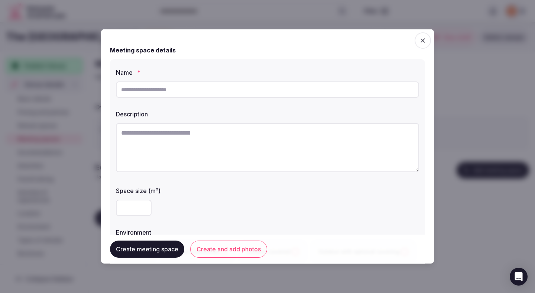
click at [424, 36] on span "button" at bounding box center [423, 40] width 16 height 16
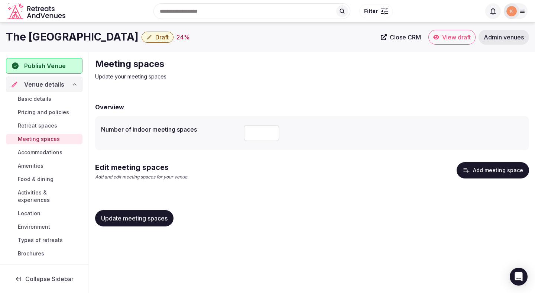
click at [131, 218] on span "Update meeting spaces" at bounding box center [134, 217] width 67 height 7
click at [132, 220] on span "Update meeting spaces" at bounding box center [134, 217] width 67 height 7
click at [488, 168] on button "Add meeting space" at bounding box center [493, 170] width 72 height 16
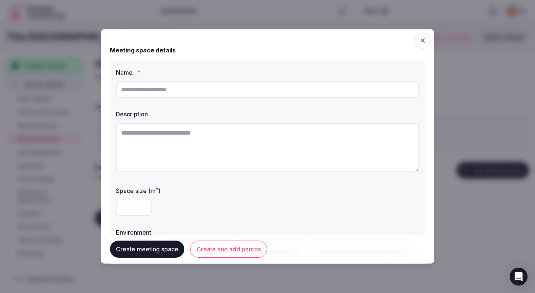
click at [225, 133] on textarea at bounding box center [267, 147] width 303 height 49
paste textarea "**********"
type textarea "**********"
click at [193, 93] on input "text" at bounding box center [267, 89] width 303 height 16
paste input "**********"
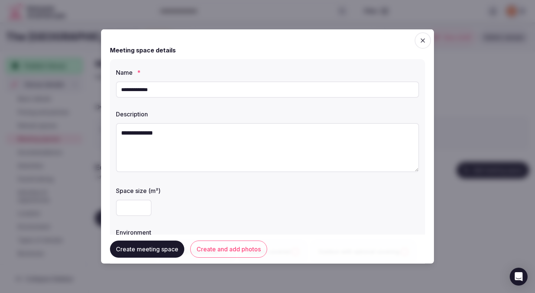
type input "**********"
click at [141, 133] on textarea "**********" at bounding box center [267, 147] width 303 height 49
click at [217, 148] on textarea at bounding box center [267, 147] width 303 height 49
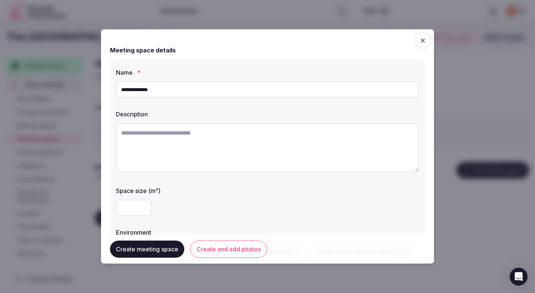
paste textarea "**********"
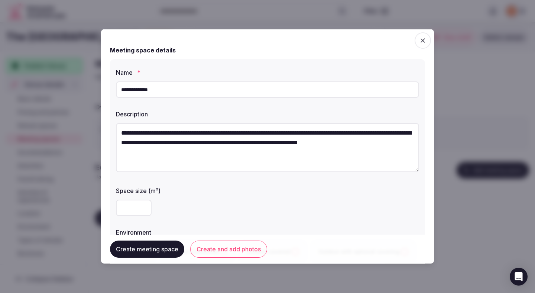
type textarea "**********"
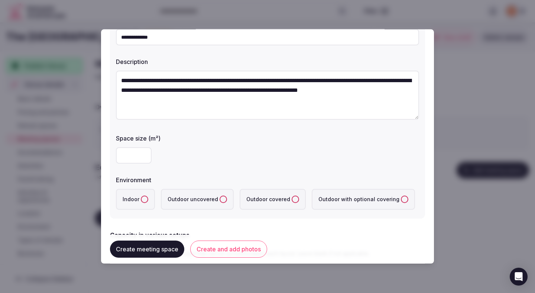
scroll to position [63, 0]
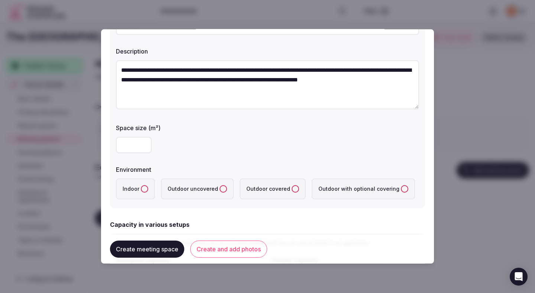
click at [138, 195] on label "Indoor" at bounding box center [135, 188] width 39 height 21
click at [141, 192] on button "Indoor" at bounding box center [144, 188] width 7 height 7
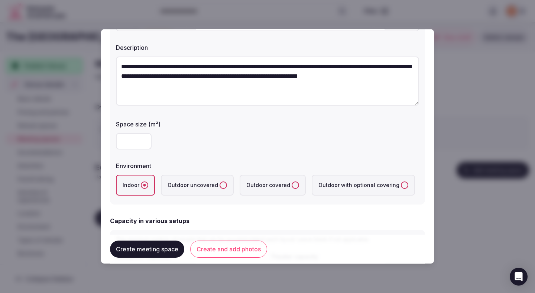
click at [127, 143] on input "number" at bounding box center [134, 141] width 36 height 16
type input "****"
click at [211, 124] on label "Space size (m²)" at bounding box center [267, 124] width 303 height 6
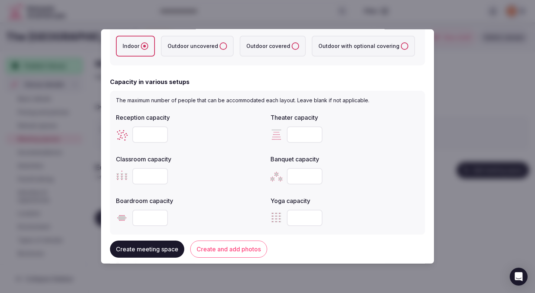
scroll to position [207, 0]
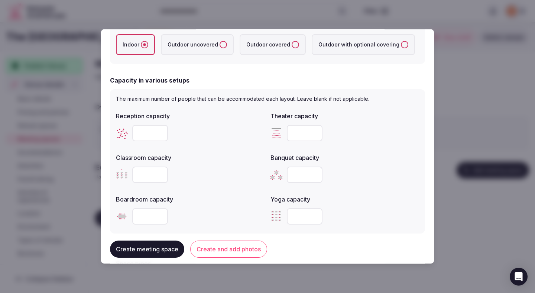
click at [138, 127] on input "number" at bounding box center [150, 133] width 36 height 16
type input "****"
click at [212, 134] on div "****" at bounding box center [190, 133] width 149 height 16
click at [292, 137] on input "number" at bounding box center [305, 133] width 36 height 16
type input "****"
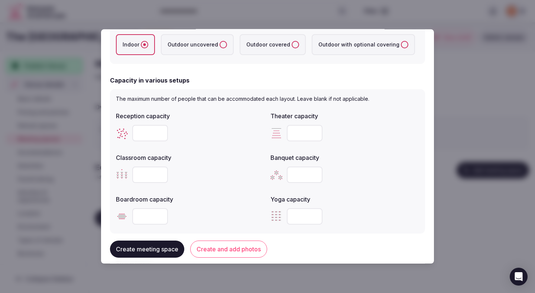
click at [181, 165] on div at bounding box center [190, 174] width 149 height 22
click at [195, 166] on div at bounding box center [190, 174] width 149 height 22
type input "****"
click at [216, 180] on div "****" at bounding box center [190, 174] width 149 height 16
click at [237, 119] on div "Reception capacity ****" at bounding box center [190, 126] width 149 height 36
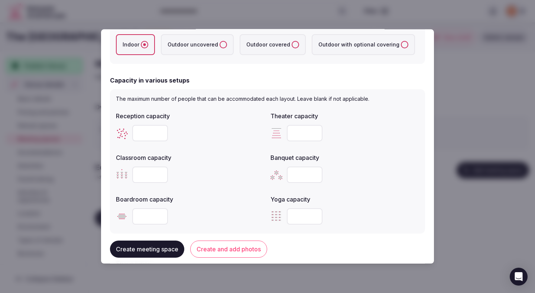
click at [294, 179] on input "number" at bounding box center [305, 174] width 36 height 16
type input "****"
click at [240, 199] on label "Boardroom capacity" at bounding box center [190, 199] width 149 height 6
click at [296, 168] on input "****" at bounding box center [305, 174] width 36 height 16
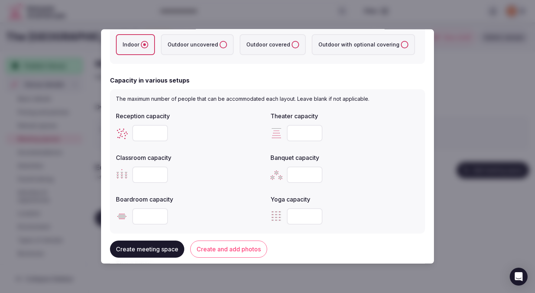
type input "****"
click at [149, 218] on input "number" at bounding box center [150, 216] width 36 height 16
paste input "****"
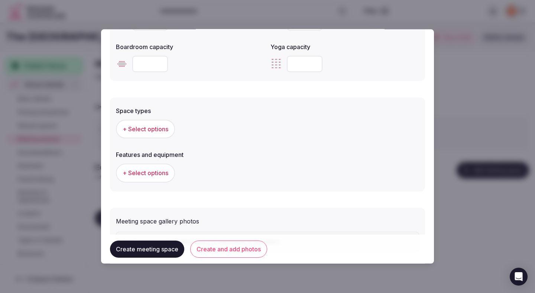
scroll to position [344, 0]
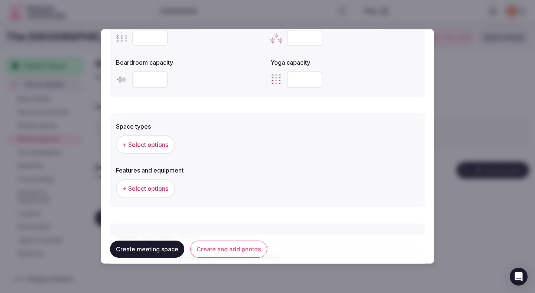
type input "****"
click at [145, 146] on span "+ Select options" at bounding box center [146, 144] width 46 height 8
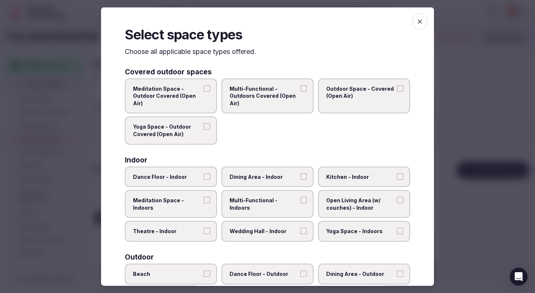
click at [189, 223] on label "Theatre - Indoor" at bounding box center [171, 231] width 92 height 21
click at [204, 227] on button "Theatre - Indoor" at bounding box center [207, 230] width 7 height 7
click at [246, 184] on label "Dining Area - Indoor" at bounding box center [267, 176] width 92 height 21
click at [300, 179] on button "Dining Area - Indoor" at bounding box center [303, 176] width 7 height 7
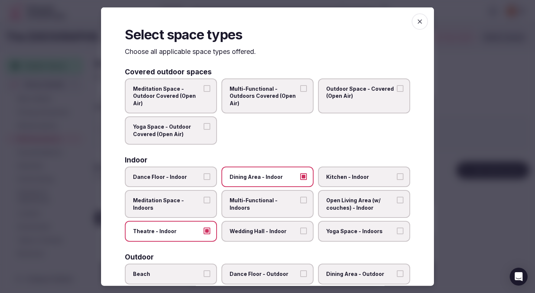
click at [246, 197] on span "Multi-Functional - Indoors" at bounding box center [264, 204] width 68 height 14
click at [300, 197] on button "Multi-Functional - Indoors" at bounding box center [303, 200] width 7 height 7
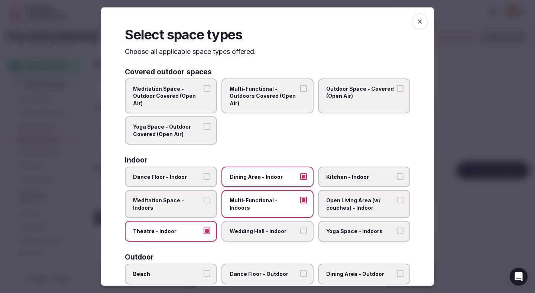
click at [246, 226] on label "Wedding Hall - Indoor" at bounding box center [267, 231] width 92 height 21
click at [300, 227] on button "Wedding Hall - Indoor" at bounding box center [303, 230] width 7 height 7
click at [364, 202] on span "Open Living Area (w/ couches) - Indoor" at bounding box center [360, 204] width 68 height 14
click at [397, 202] on button "Open Living Area (w/ couches) - Indoor" at bounding box center [400, 200] width 7 height 7
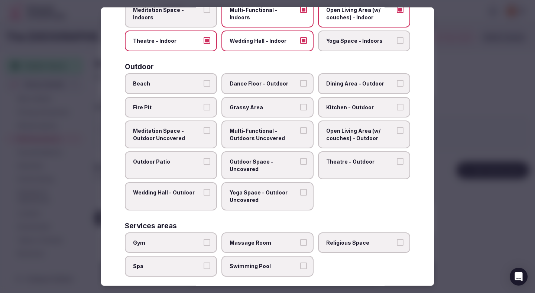
scroll to position [265, 0]
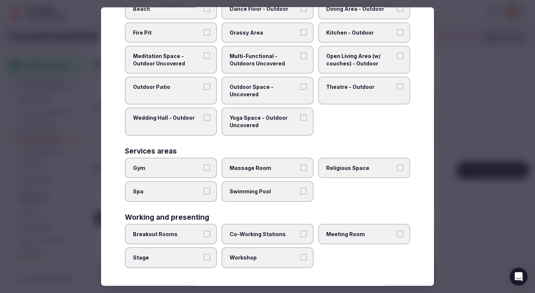
click at [184, 232] on span "Breakout Rooms" at bounding box center [167, 233] width 68 height 7
click at [204, 232] on button "Breakout Rooms" at bounding box center [207, 233] width 7 height 7
click at [176, 254] on span "Stage" at bounding box center [167, 257] width 68 height 7
click at [204, 254] on button "Stage" at bounding box center [207, 257] width 7 height 7
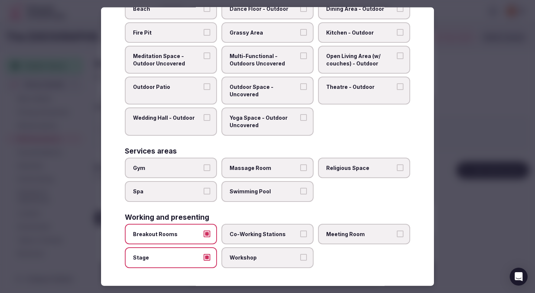
click at [223, 252] on label "Workshop" at bounding box center [267, 257] width 92 height 21
click at [300, 254] on button "Workshop" at bounding box center [303, 257] width 7 height 7
click at [268, 226] on label "Co-Working Stations" at bounding box center [267, 234] width 92 height 21
click at [300, 230] on button "Co-Working Stations" at bounding box center [303, 233] width 7 height 7
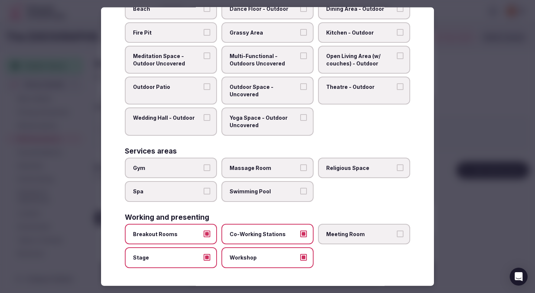
click at [334, 233] on span "Meeting Room" at bounding box center [360, 233] width 68 height 7
click at [397, 233] on button "Meeting Room" at bounding box center [400, 233] width 7 height 7
click at [465, 158] on div at bounding box center [267, 146] width 535 height 293
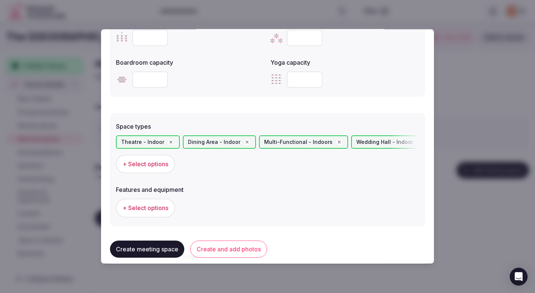
scroll to position [419, 0]
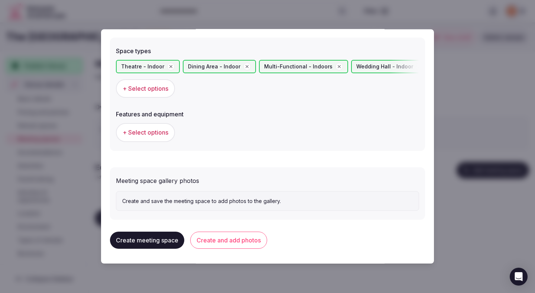
click at [162, 138] on button "+ Select options" at bounding box center [145, 132] width 59 height 19
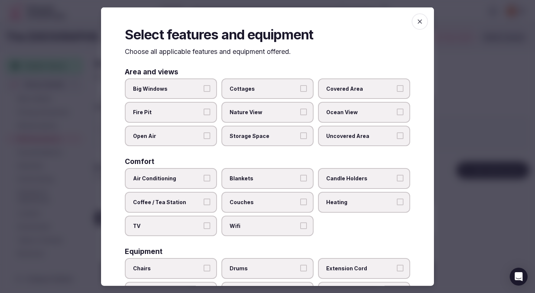
click at [190, 182] on label "Air Conditioning" at bounding box center [171, 178] width 92 height 21
click at [204, 181] on button "Air Conditioning" at bounding box center [207, 178] width 7 height 7
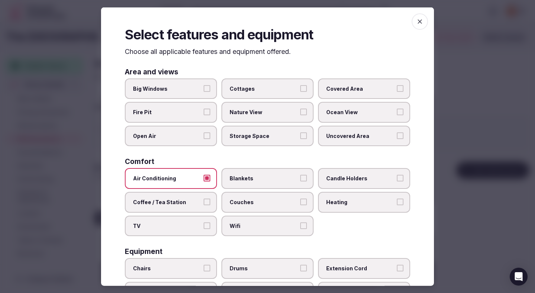
click at [193, 221] on label "TV" at bounding box center [171, 225] width 92 height 21
click at [204, 222] on button "TV" at bounding box center [207, 225] width 7 height 7
click at [237, 227] on span "Wifi" at bounding box center [264, 225] width 68 height 7
click at [300, 227] on button "Wifi" at bounding box center [303, 225] width 7 height 7
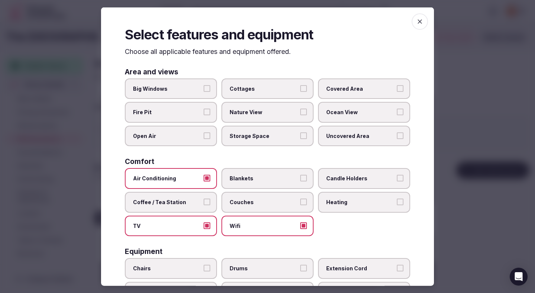
scroll to position [85, 0]
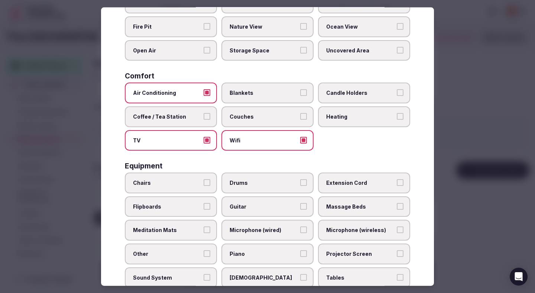
click at [200, 178] on label "Chairs" at bounding box center [171, 182] width 92 height 21
click at [204, 179] on button "Chairs" at bounding box center [207, 182] width 7 height 7
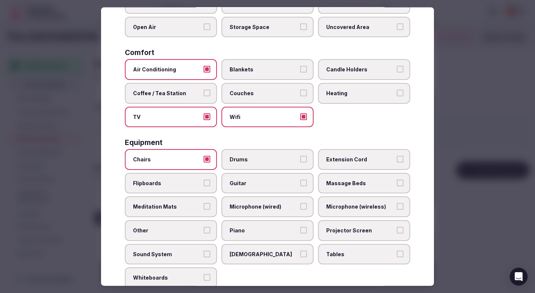
scroll to position [115, 0]
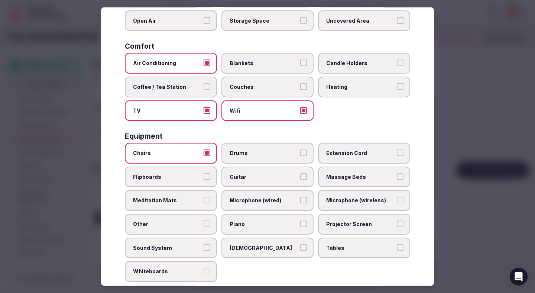
click at [201, 175] on span "Flipboards" at bounding box center [167, 176] width 68 height 7
click at [204, 175] on button "Flipboards" at bounding box center [207, 176] width 7 height 7
click at [280, 199] on span "Microphone (wired)" at bounding box center [264, 200] width 68 height 7
click at [300, 199] on button "Microphone (wired)" at bounding box center [303, 200] width 7 height 7
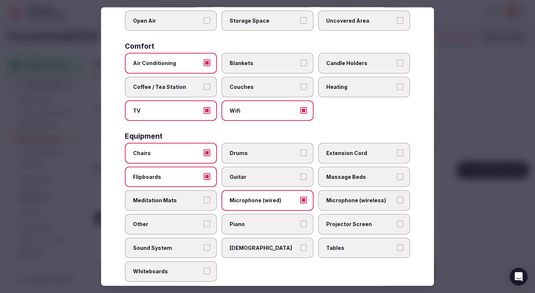
click at [355, 202] on span "Microphone (wireless)" at bounding box center [360, 200] width 68 height 7
click at [397, 202] on button "Microphone (wireless)" at bounding box center [400, 200] width 7 height 7
click at [347, 218] on label "Projector Screen" at bounding box center [364, 224] width 92 height 21
click at [397, 220] on button "Projector Screen" at bounding box center [400, 223] width 7 height 7
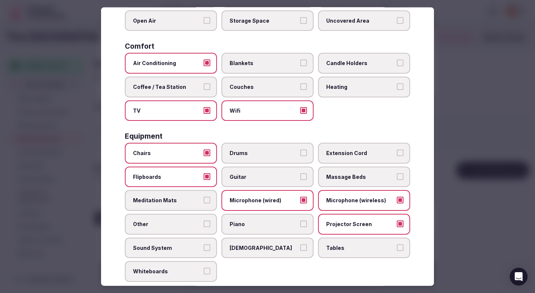
click at [190, 242] on label "Sound System" at bounding box center [171, 247] width 92 height 21
click at [204, 244] on button "Sound System" at bounding box center [207, 247] width 7 height 7
click at [363, 244] on span "Tables" at bounding box center [360, 247] width 68 height 7
click at [397, 244] on button "Tables" at bounding box center [400, 247] width 7 height 7
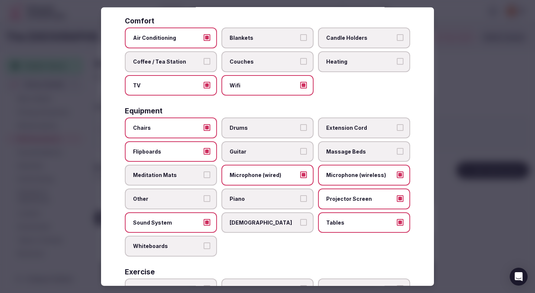
scroll to position [219, 0]
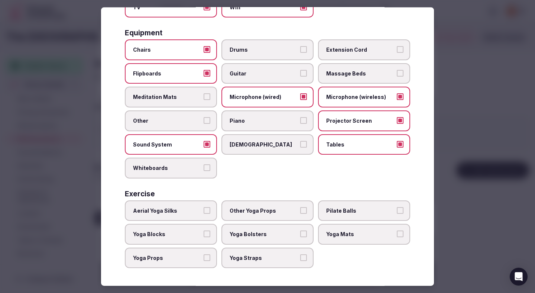
click at [146, 166] on span "Whiteboards" at bounding box center [167, 167] width 68 height 7
click at [204, 166] on button "Whiteboards" at bounding box center [207, 167] width 7 height 7
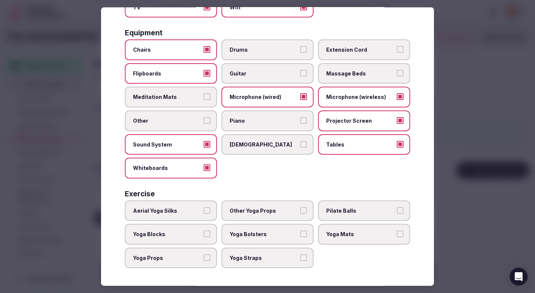
click at [488, 90] on div at bounding box center [267, 146] width 535 height 293
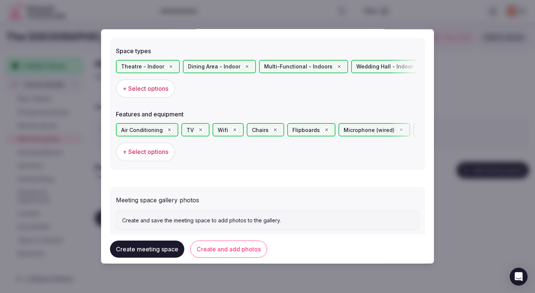
scroll to position [438, 0]
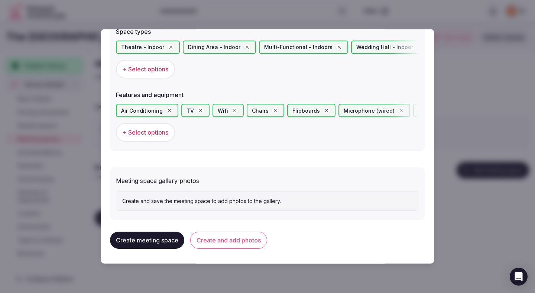
click at [243, 239] on button "Create and add photos" at bounding box center [228, 239] width 77 height 17
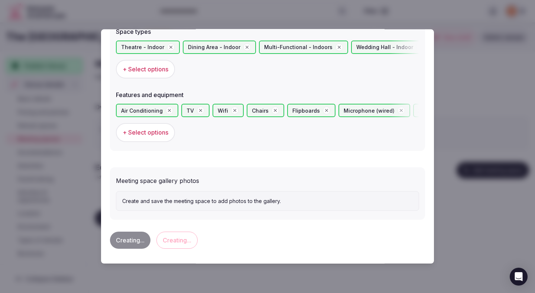
scroll to position [0, 0]
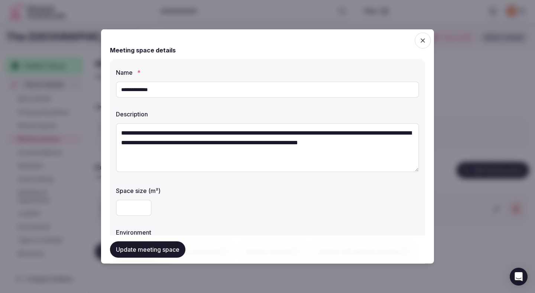
click at [256, 200] on div "****" at bounding box center [267, 208] width 303 height 16
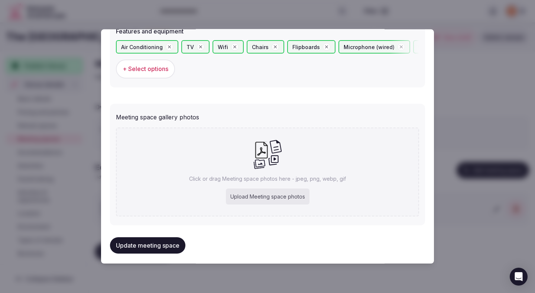
scroll to position [507, 0]
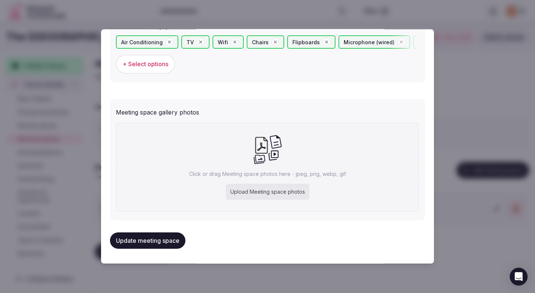
click at [157, 240] on button "Update meeting space" at bounding box center [147, 240] width 75 height 16
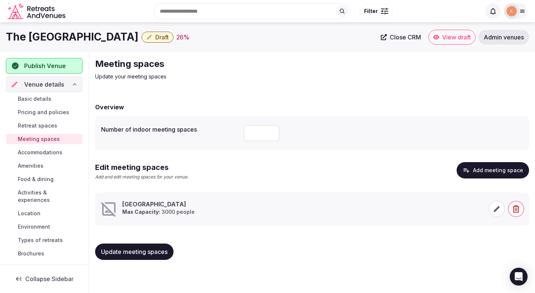
click at [499, 209] on icon at bounding box center [496, 208] width 7 height 7
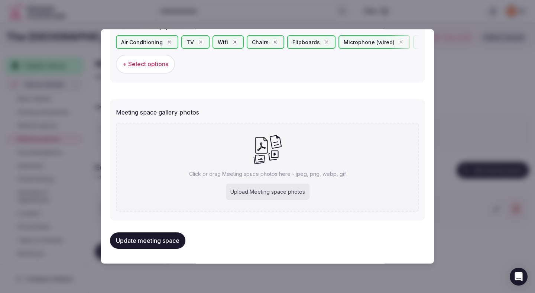
click at [274, 192] on div "Upload Meeting space photos" at bounding box center [268, 192] width 84 height 16
type input "**********"
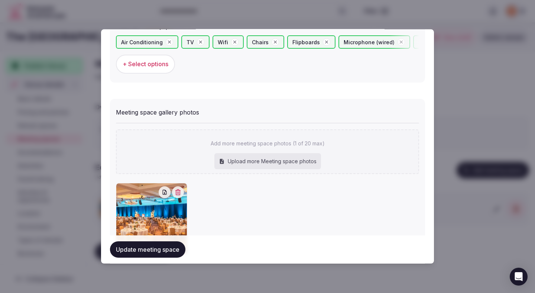
click at [136, 257] on button "Update meeting space" at bounding box center [147, 249] width 75 height 16
click at [136, 249] on div "Updating..." at bounding box center [267, 249] width 315 height 16
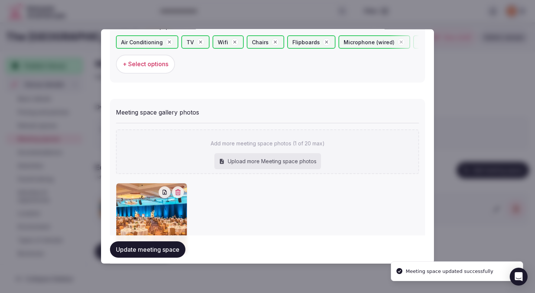
click at [136, 249] on button "Update meeting space" at bounding box center [147, 249] width 75 height 16
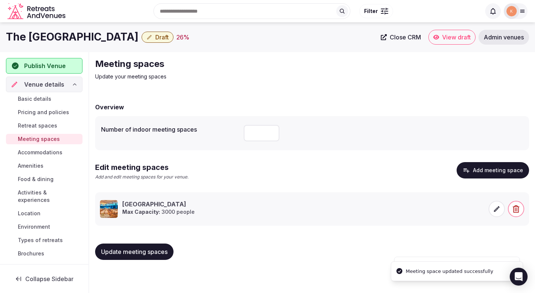
click at [156, 251] on span "Update meeting spaces" at bounding box center [134, 251] width 67 height 7
click at [42, 150] on span "Accommodations" at bounding box center [40, 152] width 45 height 7
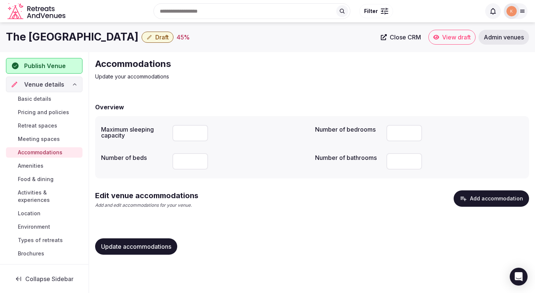
click at [467, 194] on button "Add accommodation" at bounding box center [491, 198] width 75 height 16
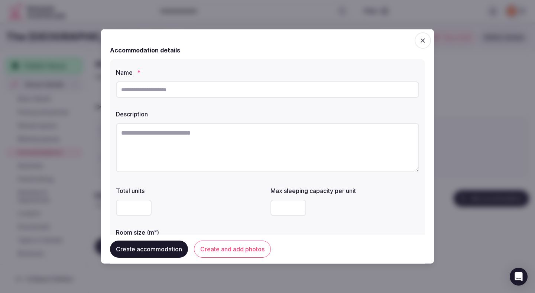
click at [305, 93] on input "text" at bounding box center [267, 89] width 303 height 16
paste input "**********"
type input "**********"
click at [391, 136] on textarea at bounding box center [267, 147] width 303 height 49
click at [219, 137] on textarea at bounding box center [267, 147] width 303 height 49
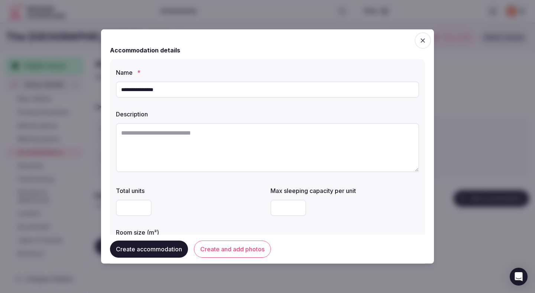
paste textarea "**********"
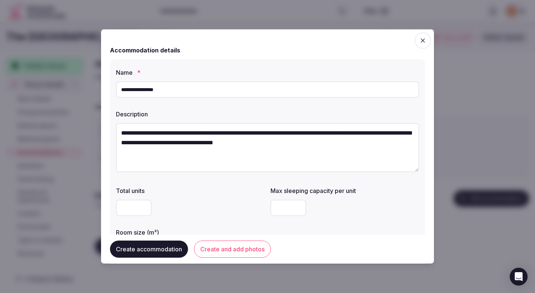
type textarea "**********"
click at [286, 207] on input "number" at bounding box center [288, 208] width 36 height 16
type input "*"
click at [209, 192] on label "Total units" at bounding box center [190, 191] width 149 height 6
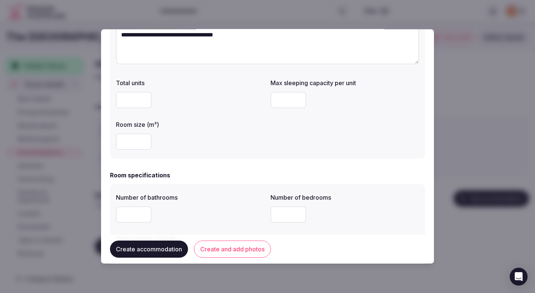
scroll to position [112, 0]
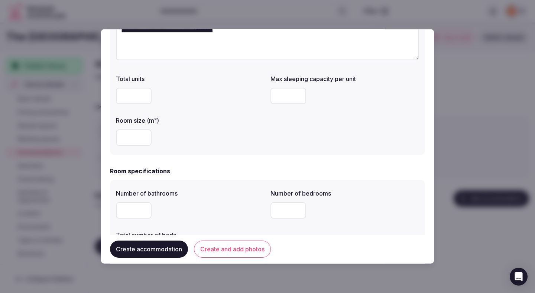
click at [136, 137] on input "number" at bounding box center [134, 137] width 36 height 16
type input "*"
type input "**"
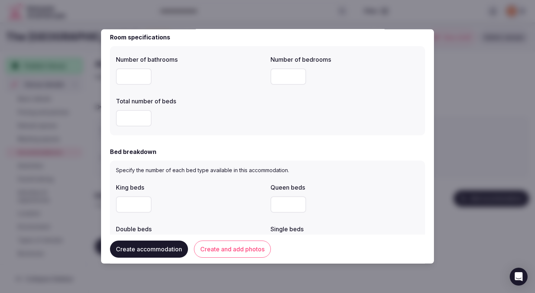
scroll to position [250, 0]
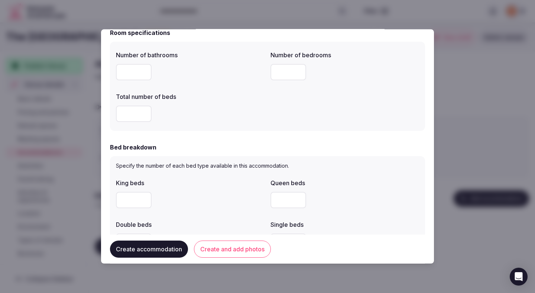
click at [128, 67] on input "number" at bounding box center [134, 72] width 36 height 16
type input "*"
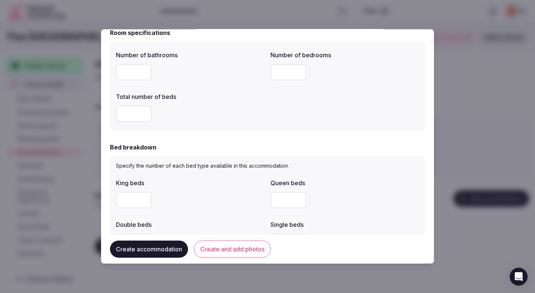
click at [197, 96] on label "Total number of beds" at bounding box center [190, 97] width 149 height 6
click at [205, 126] on div "Number of bathrooms * Number of bedrooms * Total number of beds *" at bounding box center [267, 86] width 315 height 89
click at [208, 138] on form "**********" at bounding box center [267, 211] width 315 height 847
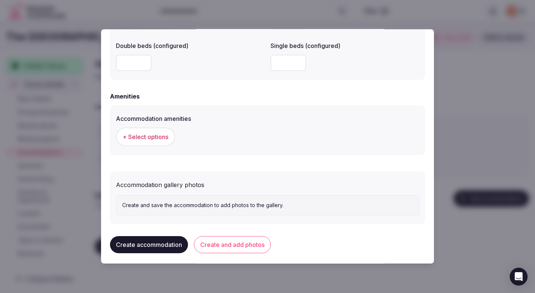
scroll to position [666, 0]
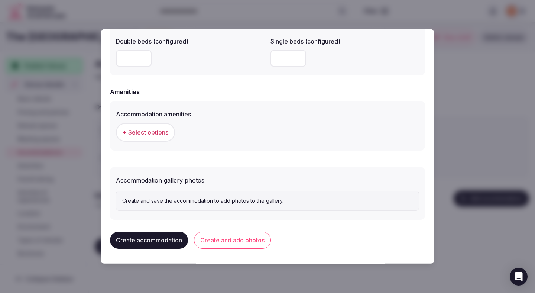
click at [154, 129] on span "+ Select options" at bounding box center [146, 132] width 46 height 8
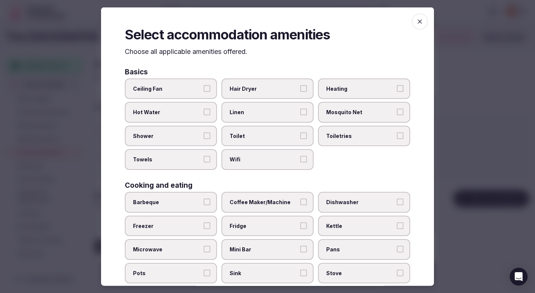
click at [193, 92] on label "Ceiling Fan" at bounding box center [171, 88] width 92 height 21
click at [204, 91] on button "Ceiling Fan" at bounding box center [207, 88] width 7 height 7
click at [193, 112] on span "Hot Water" at bounding box center [167, 111] width 68 height 7
click at [204, 112] on button "Hot Water" at bounding box center [207, 111] width 7 height 7
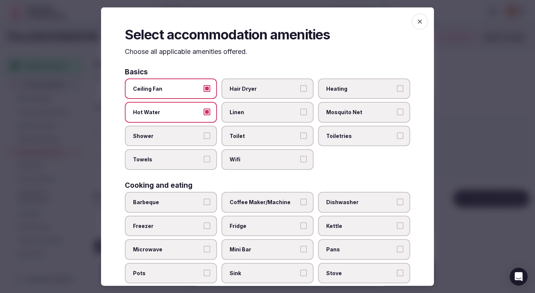
click at [191, 130] on label "Shower" at bounding box center [171, 135] width 92 height 21
click at [204, 132] on button "Shower" at bounding box center [207, 135] width 7 height 7
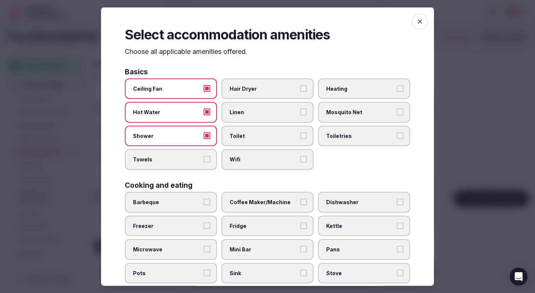
click at [188, 154] on label "Towels" at bounding box center [171, 159] width 92 height 21
click at [204, 156] on button "Towels" at bounding box center [207, 159] width 7 height 7
click at [241, 93] on label "Hair Dryer" at bounding box center [267, 88] width 92 height 21
click at [300, 91] on button "Hair Dryer" at bounding box center [303, 88] width 7 height 7
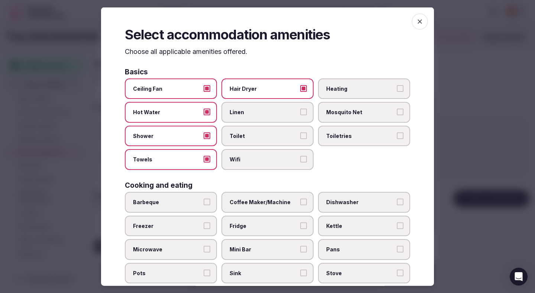
click at [244, 104] on label "Linen" at bounding box center [267, 112] width 92 height 21
click at [300, 108] on button "Linen" at bounding box center [303, 111] width 7 height 7
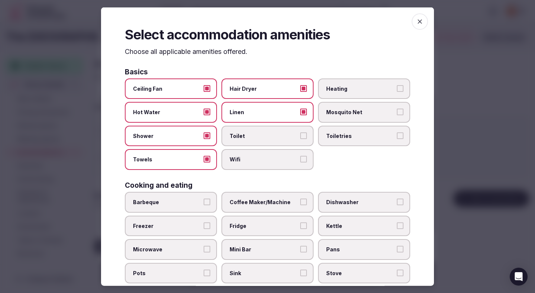
click at [244, 136] on span "Toilet" at bounding box center [264, 135] width 68 height 7
click at [300, 136] on button "Toilet" at bounding box center [303, 135] width 7 height 7
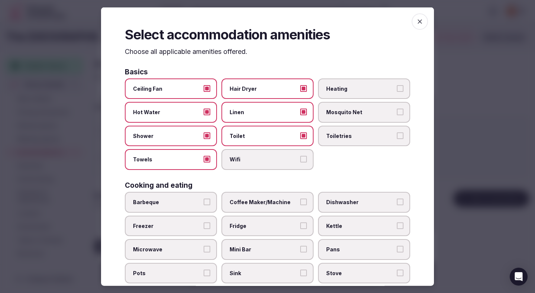
click at [250, 159] on span "Wifi" at bounding box center [264, 159] width 68 height 7
click at [300, 159] on button "Wifi" at bounding box center [303, 159] width 7 height 7
click at [350, 88] on span "Heating" at bounding box center [360, 88] width 68 height 7
click at [397, 88] on button "Heating" at bounding box center [400, 88] width 7 height 7
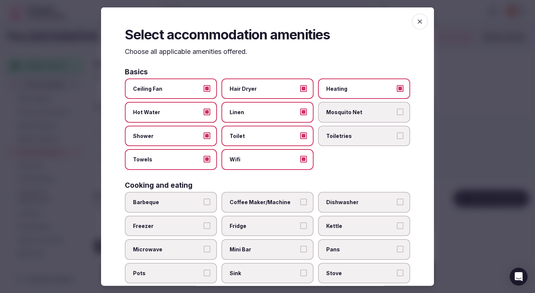
click at [345, 137] on span "Toiletries" at bounding box center [360, 135] width 68 height 7
click at [397, 137] on button "Toiletries" at bounding box center [400, 135] width 7 height 7
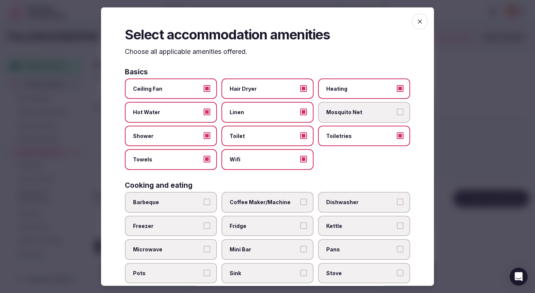
click at [273, 203] on span "Coffee Maker/Machine" at bounding box center [264, 201] width 68 height 7
click at [300, 203] on button "Coffee Maker/Machine" at bounding box center [303, 201] width 7 height 7
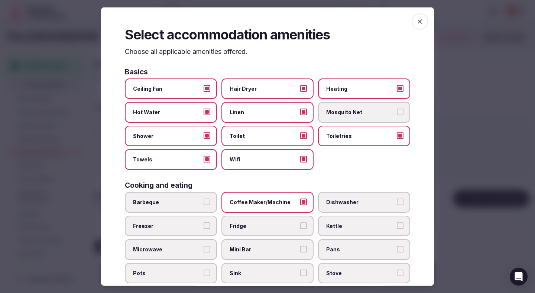
click at [267, 226] on span "Fridge" at bounding box center [264, 225] width 68 height 7
click at [300, 226] on button "Fridge" at bounding box center [303, 225] width 7 height 7
click at [267, 244] on label "Mini Bar" at bounding box center [267, 249] width 92 height 21
click at [300, 246] on button "Mini Bar" at bounding box center [303, 249] width 7 height 7
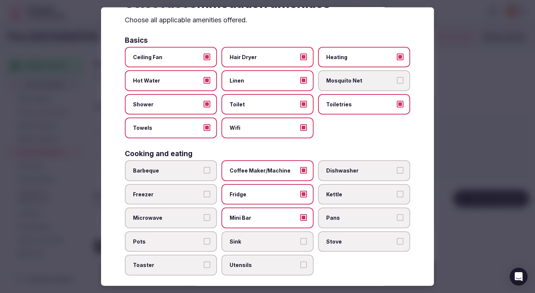
scroll to position [38, 0]
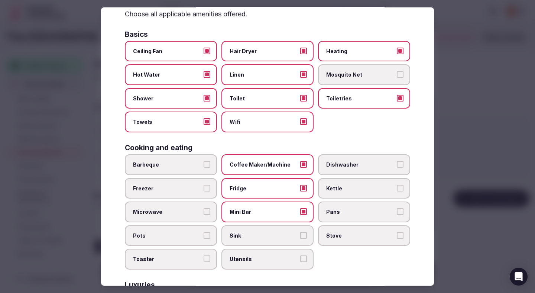
click at [267, 237] on span "Sink" at bounding box center [264, 234] width 68 height 7
click at [300, 237] on button "Sink" at bounding box center [303, 234] width 7 height 7
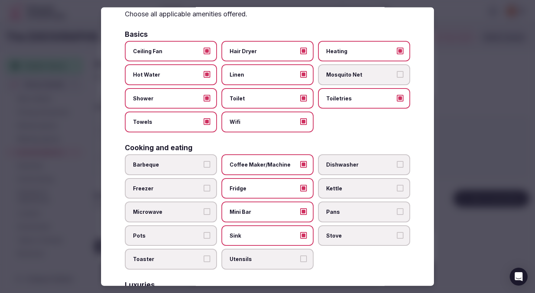
click at [341, 191] on span "Kettle" at bounding box center [360, 187] width 68 height 7
click at [397, 191] on button "Kettle" at bounding box center [400, 187] width 7 height 7
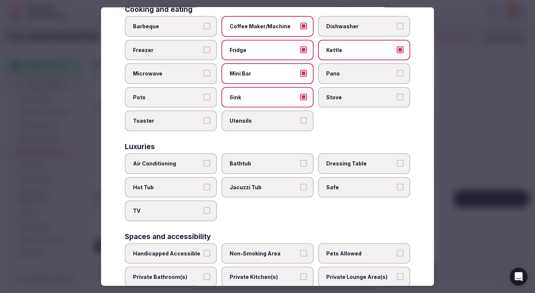
scroll to position [181, 0]
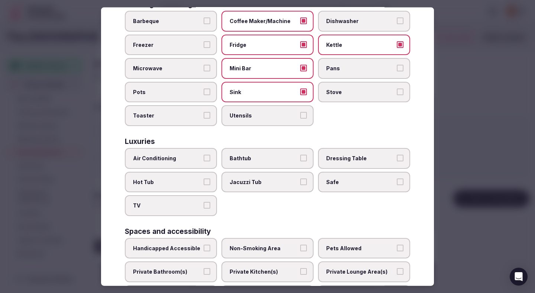
click at [173, 158] on span "Air Conditioning" at bounding box center [167, 158] width 68 height 7
click at [204, 158] on button "Air Conditioning" at bounding box center [207, 158] width 7 height 7
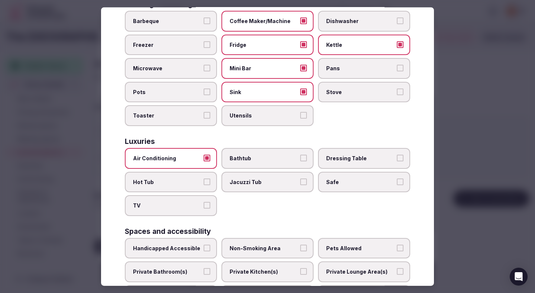
click at [174, 209] on label "TV" at bounding box center [171, 205] width 92 height 21
click at [204, 208] on button "TV" at bounding box center [207, 205] width 7 height 7
click at [322, 183] on label "Safe" at bounding box center [364, 181] width 92 height 21
click at [397, 183] on button "Safe" at bounding box center [400, 181] width 7 height 7
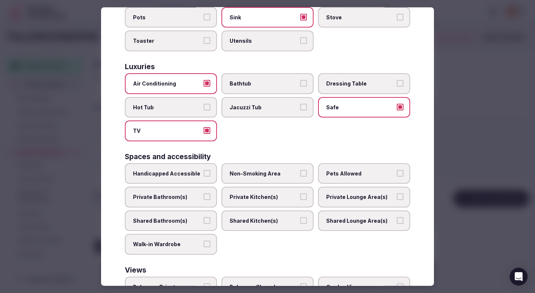
scroll to position [279, 0]
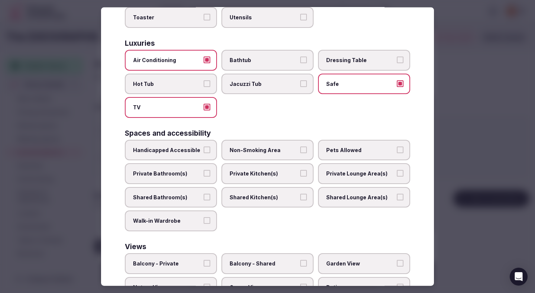
click at [261, 152] on span "Non-Smoking Area" at bounding box center [264, 149] width 68 height 7
click at [300, 152] on button "Non-Smoking Area" at bounding box center [303, 149] width 7 height 7
click at [196, 178] on label "Private Bathroom(s)" at bounding box center [171, 173] width 92 height 21
click at [204, 176] on button "Private Bathroom(s)" at bounding box center [207, 173] width 7 height 7
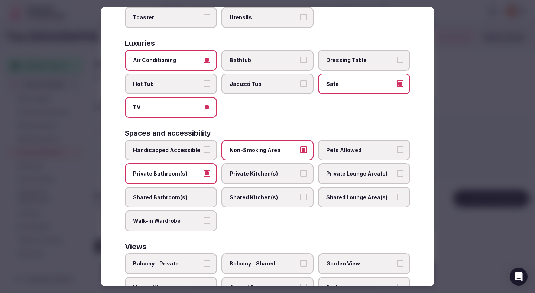
scroll to position [332, 0]
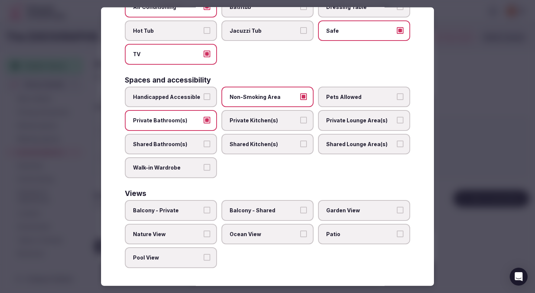
click at [183, 211] on span "Balcony - Private" at bounding box center [167, 210] width 68 height 7
click at [204, 211] on button "Balcony - Private" at bounding box center [207, 210] width 7 height 7
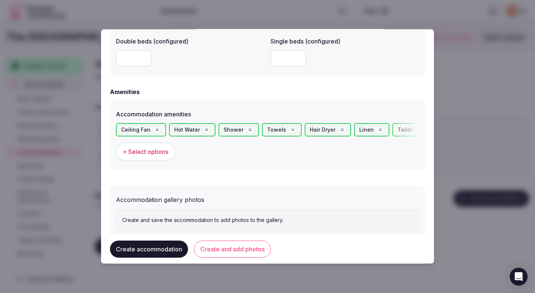
scroll to position [685, 0]
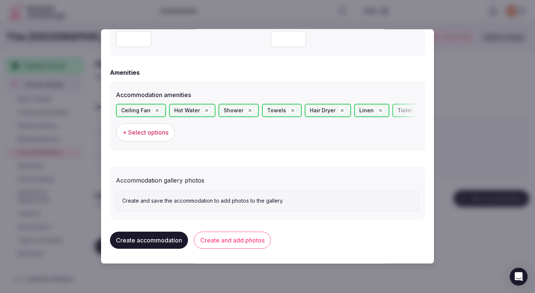
click at [245, 239] on button "Create and add photos" at bounding box center [232, 239] width 77 height 17
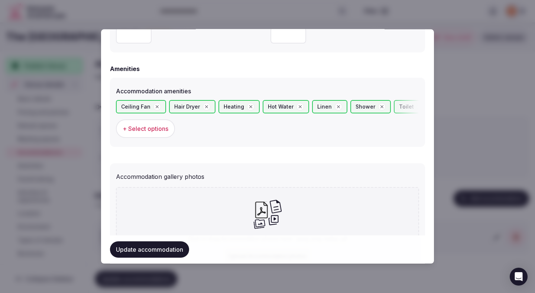
scroll to position [753, 0]
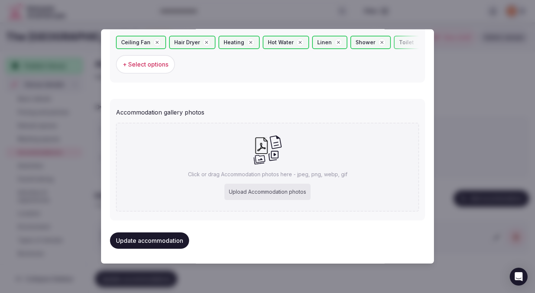
click at [246, 188] on div "Upload Accommodation photos" at bounding box center [267, 192] width 86 height 16
type input "**********"
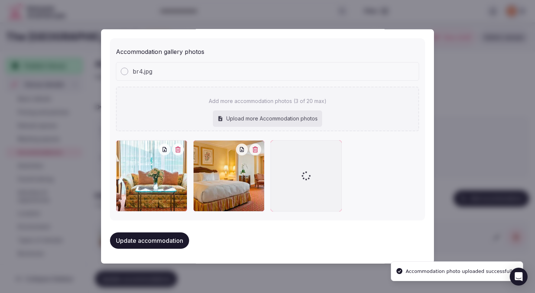
scroll to position [814, 0]
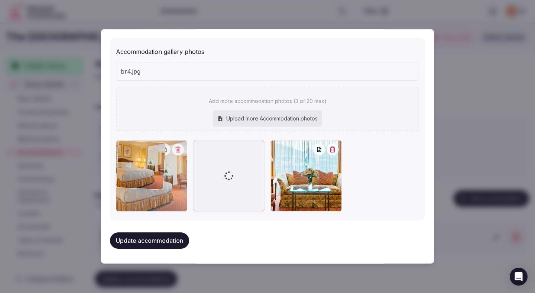
drag, startPoint x: 299, startPoint y: 175, endPoint x: 152, endPoint y: 176, distance: 146.8
click at [152, 176] on div at bounding box center [151, 175] width 71 height 71
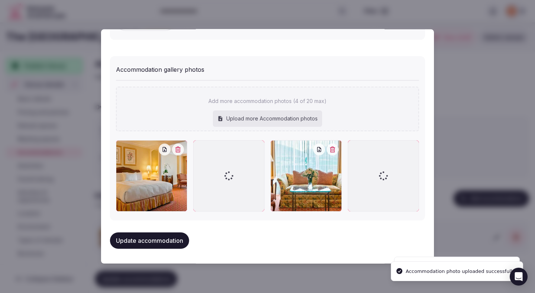
scroll to position [796, 0]
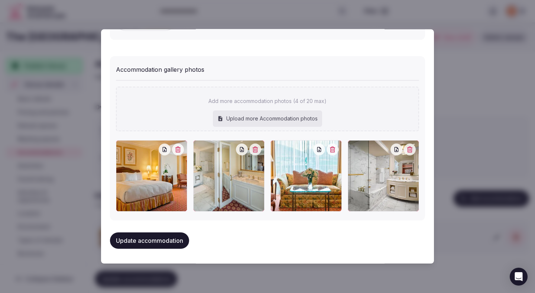
click at [140, 248] on button "Update accommodation" at bounding box center [149, 240] width 79 height 16
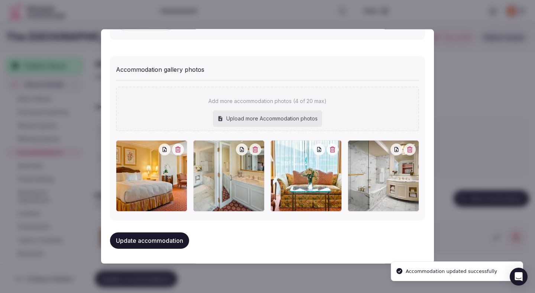
click at [142, 245] on button "Update accommodation" at bounding box center [149, 240] width 79 height 16
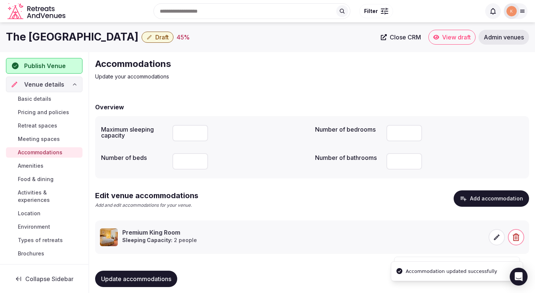
click at [152, 272] on button "Update accommodations" at bounding box center [136, 278] width 82 height 16
click at [151, 277] on span "Update accommodations" at bounding box center [136, 278] width 70 height 7
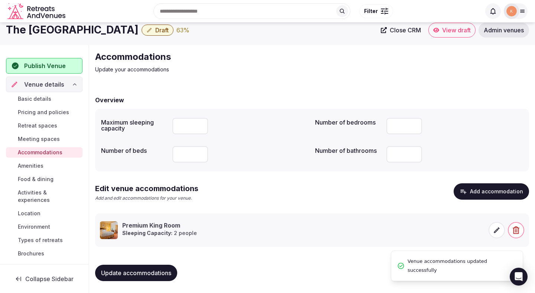
click at [38, 168] on span "Amenities" at bounding box center [31, 165] width 26 height 7
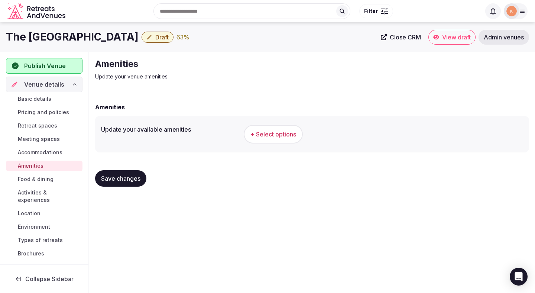
click at [272, 129] on button "+ Select options" at bounding box center [273, 134] width 59 height 19
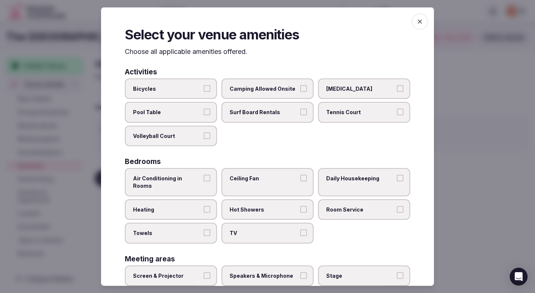
click at [178, 180] on span "Air Conditioning in Rooms" at bounding box center [167, 182] width 68 height 14
click at [204, 180] on button "Air Conditioning in Rooms" at bounding box center [207, 178] width 7 height 7
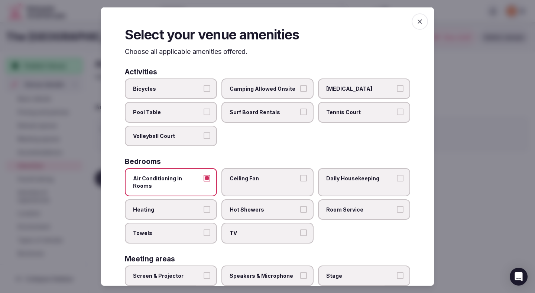
click at [178, 205] on span "Heating" at bounding box center [167, 208] width 68 height 7
click at [204, 205] on button "Heating" at bounding box center [207, 208] width 7 height 7
click at [178, 223] on label "Towels" at bounding box center [171, 233] width 92 height 21
click at [204, 229] on button "Towels" at bounding box center [207, 232] width 7 height 7
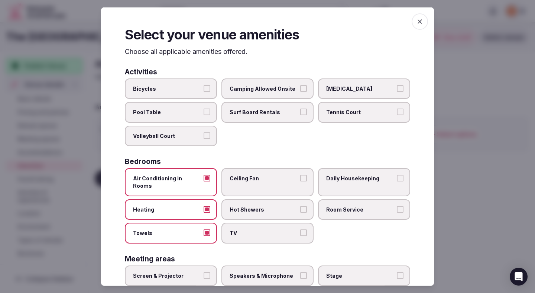
click at [246, 223] on label "TV" at bounding box center [267, 233] width 92 height 21
click at [300, 229] on button "TV" at bounding box center [303, 232] width 7 height 7
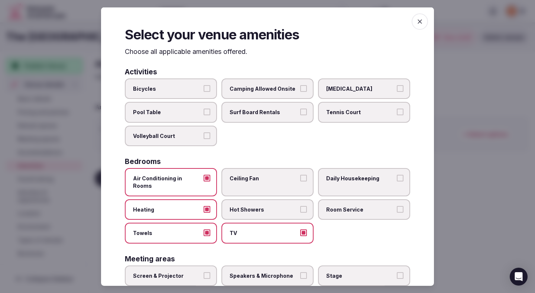
drag, startPoint x: 246, startPoint y: 201, endPoint x: 246, endPoint y: 185, distance: 16.0
click at [246, 205] on span "Hot Showers" at bounding box center [264, 208] width 68 height 7
click at [300, 205] on button "Hot Showers" at bounding box center [303, 208] width 7 height 7
click at [246, 185] on label "Ceiling Fan" at bounding box center [267, 182] width 92 height 28
click at [300, 181] on button "Ceiling Fan" at bounding box center [303, 178] width 7 height 7
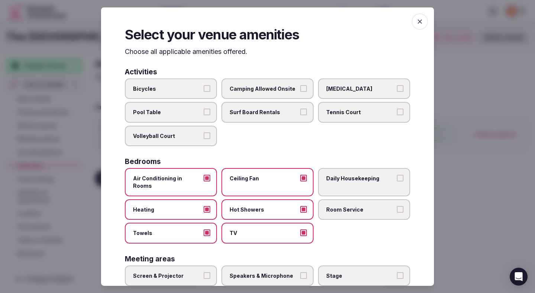
click at [328, 185] on label "Daily Housekeeping" at bounding box center [364, 182] width 92 height 28
click at [397, 181] on button "Daily Housekeeping" at bounding box center [400, 178] width 7 height 7
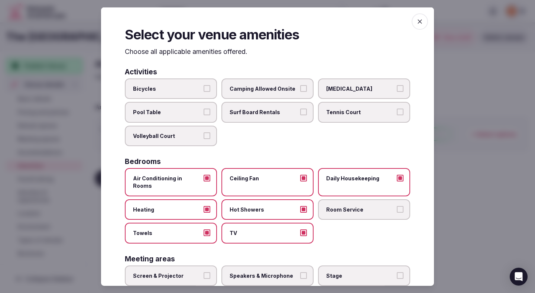
click at [328, 205] on span "Room Service" at bounding box center [360, 208] width 68 height 7
click at [397, 205] on button "Room Service" at bounding box center [400, 208] width 7 height 7
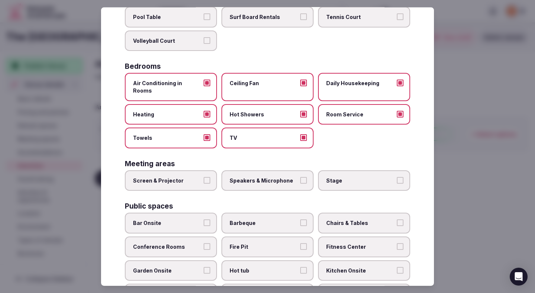
click at [174, 177] on label "Screen & Projector" at bounding box center [171, 180] width 92 height 21
click at [204, 177] on button "Screen & Projector" at bounding box center [207, 179] width 7 height 7
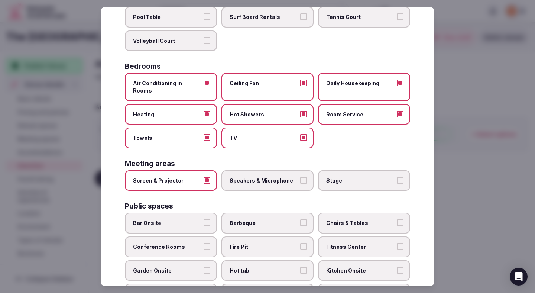
click at [248, 176] on span "Speakers & Microphone" at bounding box center [264, 179] width 68 height 7
click at [300, 176] on button "Speakers & Microphone" at bounding box center [303, 179] width 7 height 7
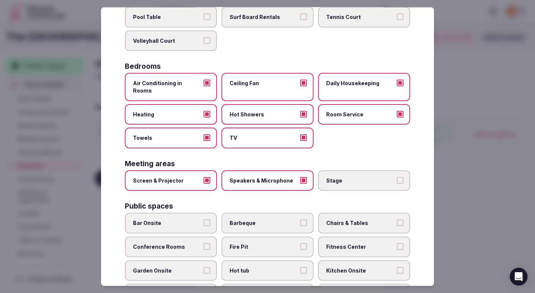
click at [334, 178] on label "Stage" at bounding box center [364, 180] width 92 height 21
click at [397, 178] on button "Stage" at bounding box center [400, 179] width 7 height 7
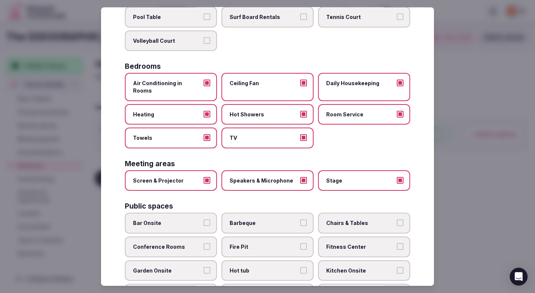
click at [184, 220] on label "Bar Onsite" at bounding box center [171, 223] width 92 height 21
click at [204, 220] on button "Bar Onsite" at bounding box center [207, 222] width 7 height 7
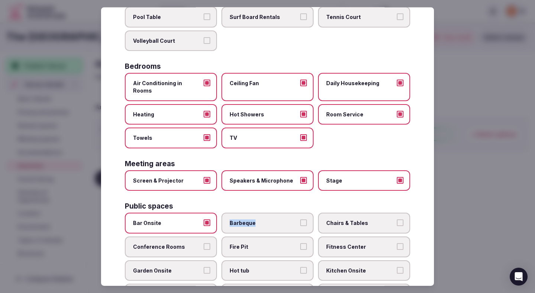
drag, startPoint x: 251, startPoint y: 210, endPoint x: 286, endPoint y: 219, distance: 36.5
click at [286, 219] on label "Barbeque" at bounding box center [267, 223] width 92 height 21
click at [362, 213] on label "Chairs & Tables" at bounding box center [364, 223] width 92 height 21
click at [397, 219] on button "Chairs & Tables" at bounding box center [400, 222] width 7 height 7
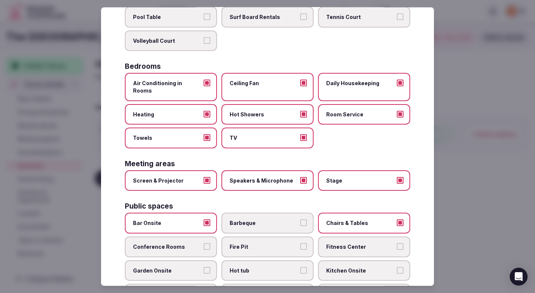
click at [185, 243] on span "Conference Rooms" at bounding box center [167, 246] width 68 height 7
click at [204, 243] on button "Conference Rooms" at bounding box center [207, 246] width 7 height 7
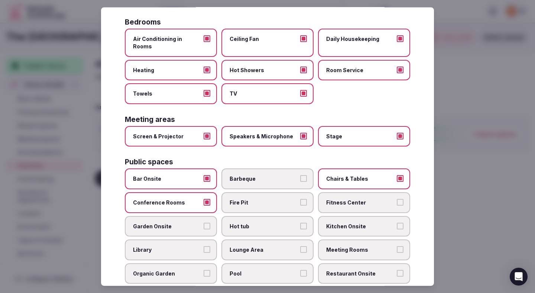
scroll to position [153, 0]
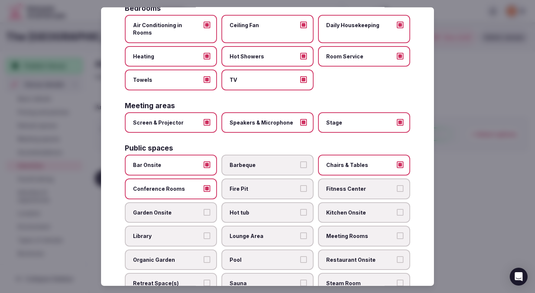
click at [334, 185] on span "Fitness Center" at bounding box center [360, 188] width 68 height 7
click at [397, 185] on button "Fitness Center" at bounding box center [400, 188] width 7 height 7
click at [276, 226] on label "Lounge Area" at bounding box center [267, 236] width 92 height 21
click at [300, 232] on button "Lounge Area" at bounding box center [303, 235] width 7 height 7
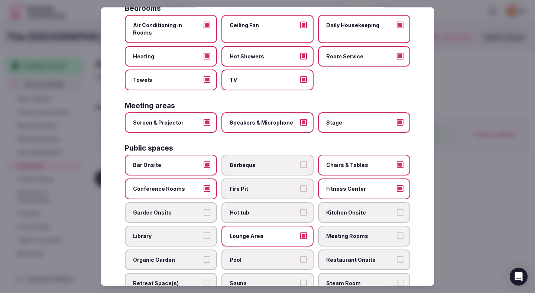
click at [340, 232] on span "Meeting Rooms" at bounding box center [360, 235] width 68 height 7
click at [397, 232] on button "Meeting Rooms" at bounding box center [400, 235] width 7 height 7
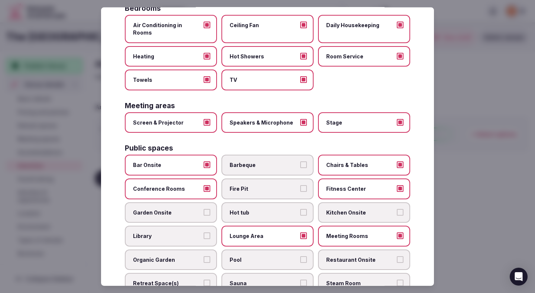
click at [189, 213] on label "Garden Onsite" at bounding box center [171, 212] width 92 height 21
click at [204, 213] on button "Garden Onsite" at bounding box center [207, 211] width 7 height 7
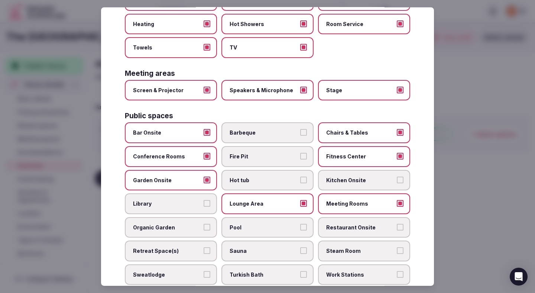
scroll to position [189, 0]
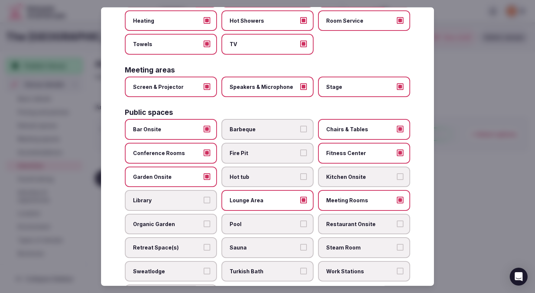
click at [263, 220] on span "Pool" at bounding box center [264, 223] width 68 height 7
click at [300, 220] on button "Pool" at bounding box center [303, 223] width 7 height 7
click at [349, 220] on span "Restaurant Onsite" at bounding box center [360, 223] width 68 height 7
click at [397, 220] on button "Restaurant Onsite" at bounding box center [400, 223] width 7 height 7
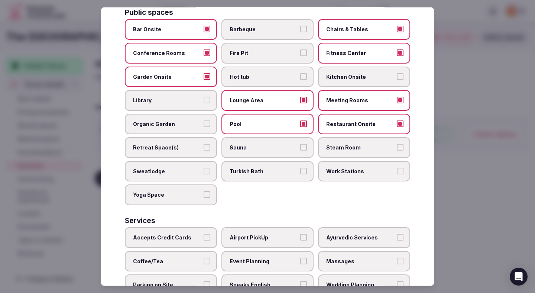
scroll to position [332, 0]
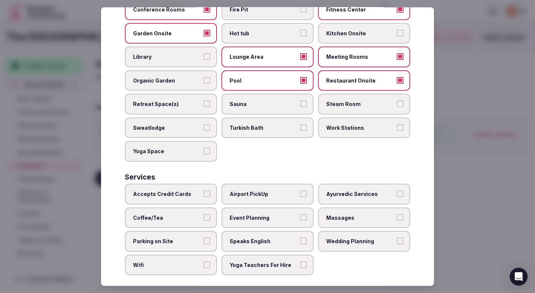
click at [344, 124] on span "Work Stations" at bounding box center [360, 127] width 68 height 7
click at [397, 124] on button "Work Stations" at bounding box center [400, 127] width 7 height 7
click at [179, 190] on span "Accepts Credit Cards" at bounding box center [167, 193] width 68 height 7
click at [204, 190] on button "Accepts Credit Cards" at bounding box center [207, 193] width 7 height 7
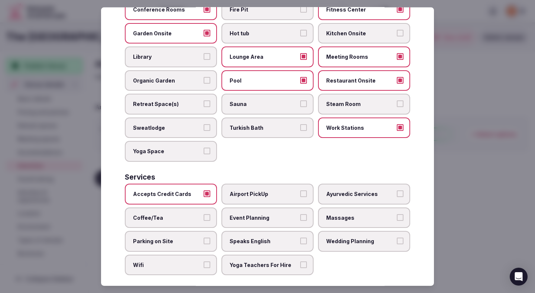
click at [169, 218] on label "Coffee/Tea" at bounding box center [171, 217] width 92 height 21
click at [204, 218] on button "Coffee/Tea" at bounding box center [207, 217] width 7 height 7
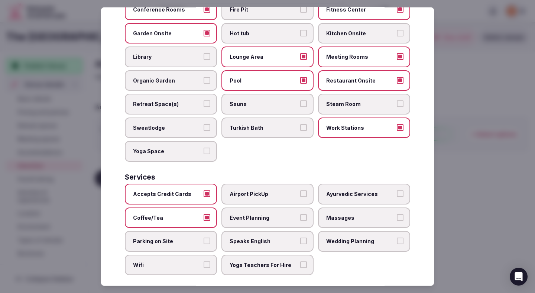
click at [166, 237] on span "Parking on Site" at bounding box center [167, 240] width 68 height 7
click at [204, 237] on button "Parking on Site" at bounding box center [207, 240] width 7 height 7
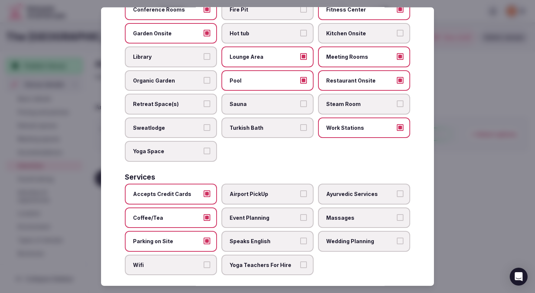
click at [170, 262] on label "Wifi" at bounding box center [171, 264] width 92 height 21
click at [204, 262] on button "Wifi" at bounding box center [207, 264] width 7 height 7
drag, startPoint x: 236, startPoint y: 262, endPoint x: 236, endPoint y: 255, distance: 6.3
click at [236, 262] on label "Yoga Teachers For Hire" at bounding box center [267, 264] width 92 height 21
click at [300, 262] on button "Yoga Teachers For Hire" at bounding box center [303, 264] width 7 height 7
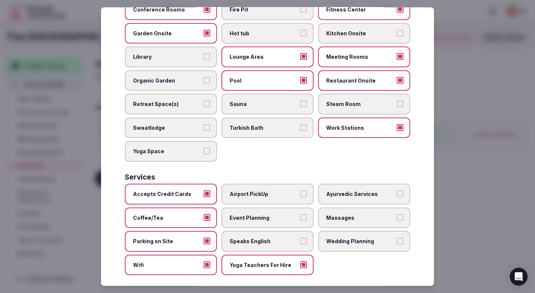
click at [236, 241] on label "Speaks English" at bounding box center [267, 241] width 92 height 21
click at [300, 241] on button "Speaks English" at bounding box center [303, 240] width 7 height 7
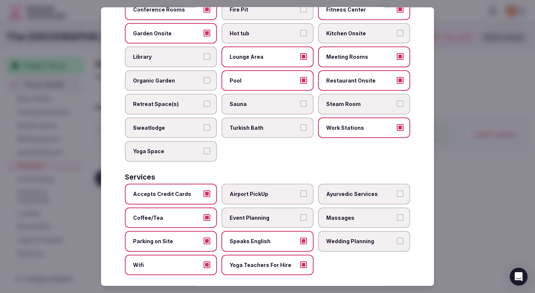
click at [248, 214] on span "Event Planning" at bounding box center [264, 217] width 68 height 7
click at [300, 214] on button "Event Planning" at bounding box center [303, 217] width 7 height 7
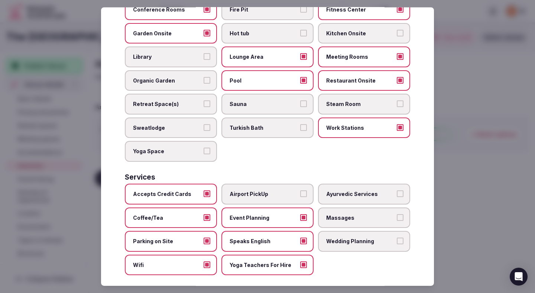
click at [259, 190] on span "Airport PickUp" at bounding box center [264, 193] width 68 height 7
click at [300, 190] on button "Airport PickUp" at bounding box center [303, 193] width 7 height 7
click at [322, 184] on label "Ayurvedic Services" at bounding box center [364, 194] width 92 height 21
click at [397, 190] on button "Ayurvedic Services" at bounding box center [400, 193] width 7 height 7
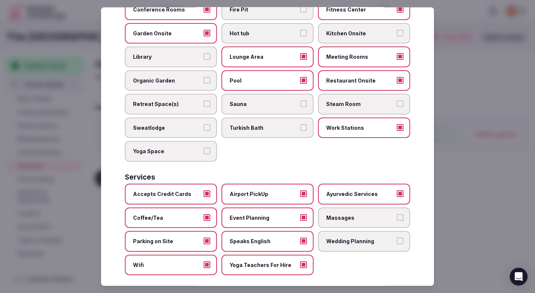
click at [335, 214] on span "Massages" at bounding box center [360, 217] width 68 height 7
click at [397, 214] on button "Massages" at bounding box center [400, 217] width 7 height 7
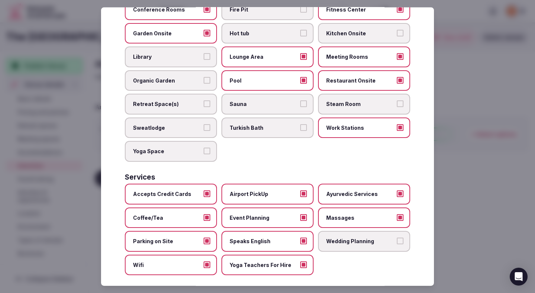
click at [345, 237] on label "Wedding Planning" at bounding box center [364, 241] width 92 height 21
click at [397, 237] on button "Wedding Planning" at bounding box center [400, 240] width 7 height 7
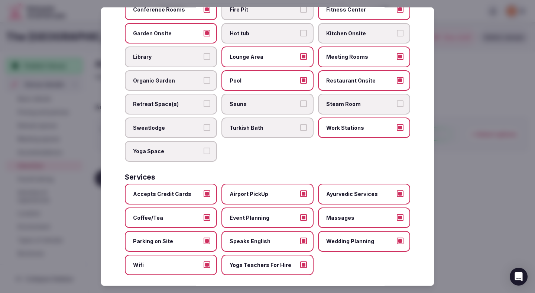
click at [480, 163] on div at bounding box center [267, 146] width 535 height 293
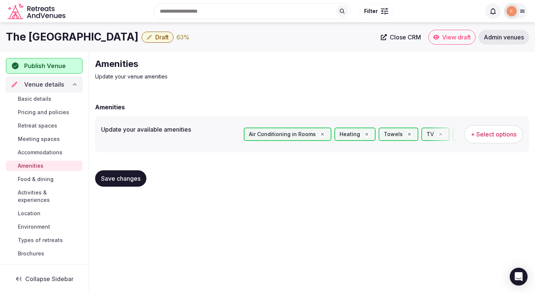
click at [125, 176] on span "Save changes" at bounding box center [120, 178] width 39 height 7
click at [44, 179] on span "Food & dining" at bounding box center [36, 178] width 36 height 7
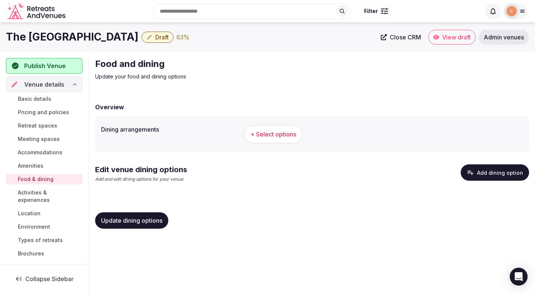
click at [262, 134] on span "+ Select options" at bounding box center [273, 134] width 46 height 8
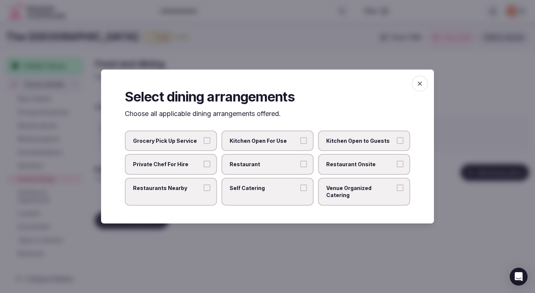
click at [297, 165] on span "Restaurant" at bounding box center [264, 163] width 68 height 7
click at [300, 165] on button "Restaurant" at bounding box center [303, 163] width 7 height 7
click at [345, 165] on span "Restaurant Onsite" at bounding box center [360, 163] width 68 height 7
click at [397, 165] on button "Restaurant Onsite" at bounding box center [400, 163] width 7 height 7
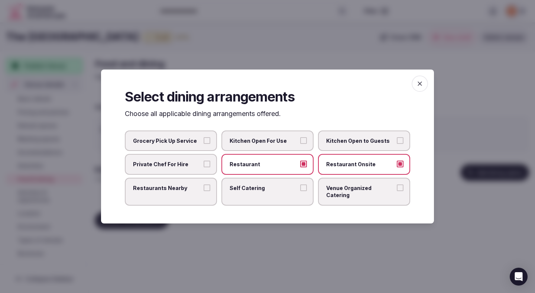
click at [284, 275] on div at bounding box center [267, 146] width 535 height 293
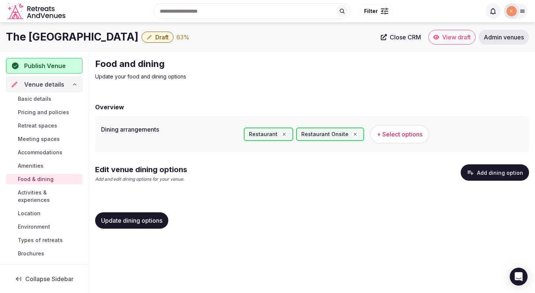
click at [136, 220] on span "Update dining options" at bounding box center [131, 220] width 61 height 7
click at [484, 176] on button "Add dining option" at bounding box center [495, 172] width 68 height 16
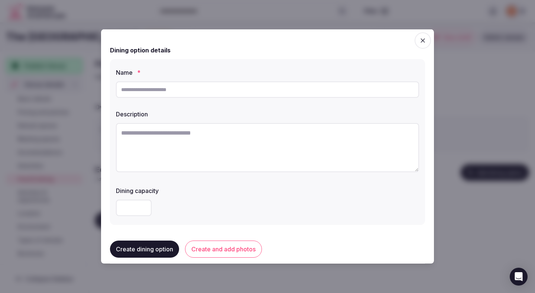
click at [201, 141] on textarea at bounding box center [267, 147] width 303 height 49
paste textarea "**********"
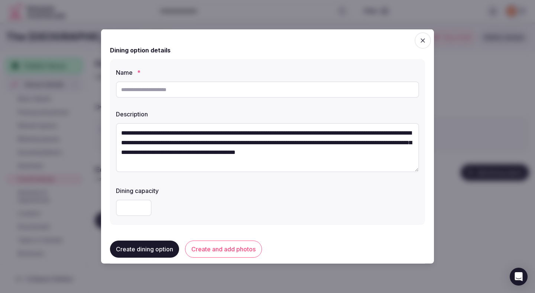
drag, startPoint x: 275, startPoint y: 133, endPoint x: 301, endPoint y: 131, distance: 26.0
click at [301, 131] on textarea "**********" at bounding box center [267, 147] width 303 height 49
type textarea "**********"
click at [236, 90] on input "text" at bounding box center [267, 89] width 303 height 16
paste input "*********"
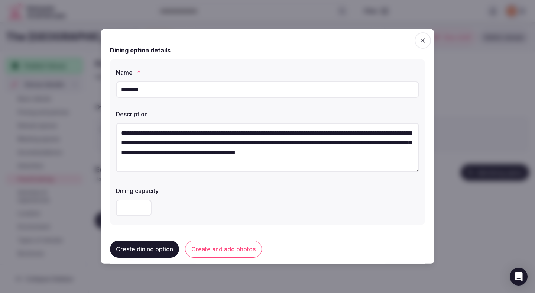
type input "*********"
click at [217, 190] on label "Dining capacity" at bounding box center [267, 191] width 303 height 6
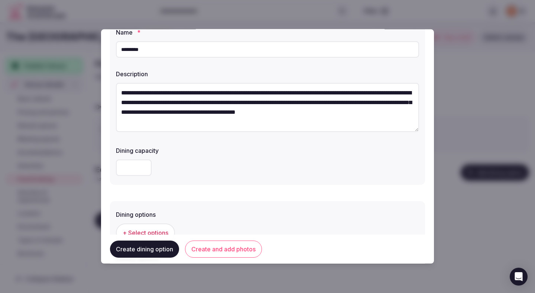
scroll to position [109, 0]
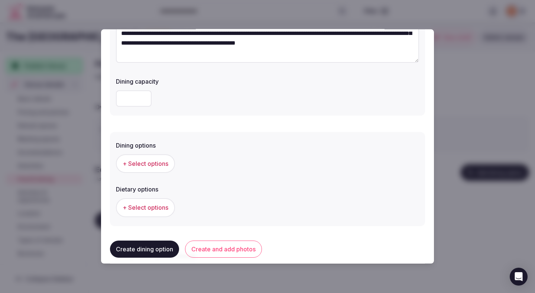
click at [168, 168] on button "+ Select options" at bounding box center [145, 163] width 59 height 19
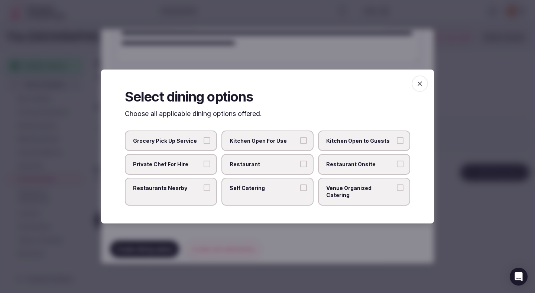
click at [263, 168] on span "Restaurant" at bounding box center [264, 163] width 68 height 7
click at [300, 167] on button "Restaurant" at bounding box center [303, 163] width 7 height 7
click at [337, 166] on span "Restaurant Onsite" at bounding box center [360, 163] width 68 height 7
click at [397, 166] on button "Restaurant Onsite" at bounding box center [400, 163] width 7 height 7
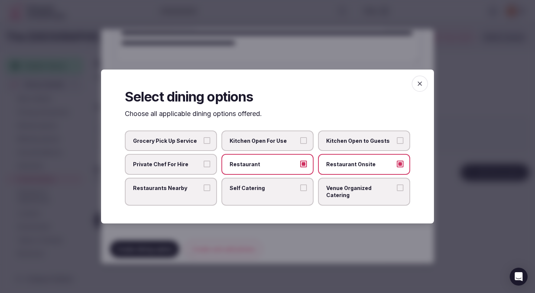
click at [286, 230] on div at bounding box center [267, 146] width 535 height 293
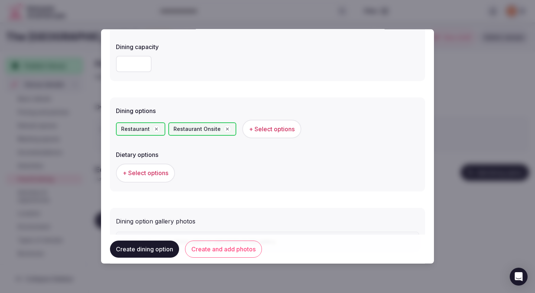
scroll to position [184, 0]
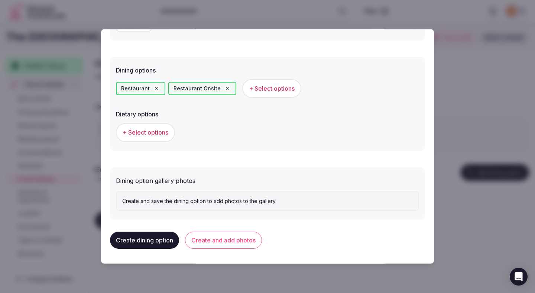
click at [166, 131] on span "+ Select options" at bounding box center [146, 132] width 46 height 8
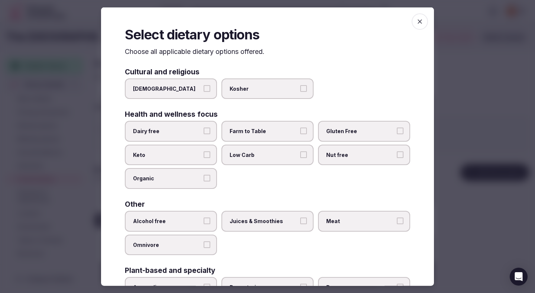
click at [197, 127] on span "Dairy free" at bounding box center [167, 130] width 68 height 7
click at [204, 127] on button "Dairy free" at bounding box center [207, 130] width 7 height 7
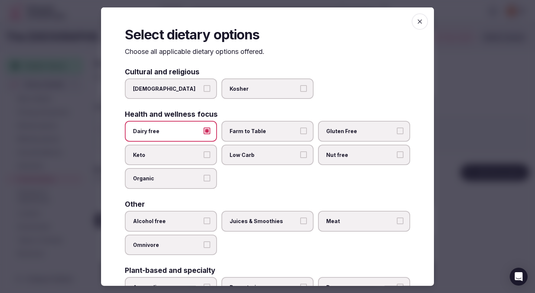
click at [271, 129] on span "Farm to Table" at bounding box center [264, 130] width 68 height 7
click at [300, 129] on button "Farm to Table" at bounding box center [303, 130] width 7 height 7
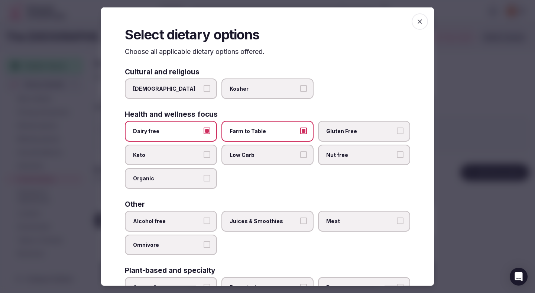
click at [346, 130] on span "Gluten Free" at bounding box center [360, 130] width 68 height 7
click at [397, 130] on button "Gluten Free" at bounding box center [400, 130] width 7 height 7
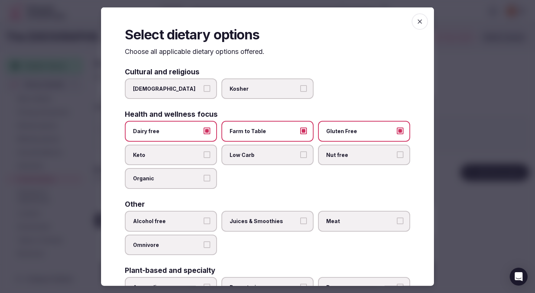
drag, startPoint x: 182, startPoint y: 210, endPoint x: 195, endPoint y: 204, distance: 14.8
click at [182, 210] on div "Other Alcohol free Juices & Smoothies Meat Omnivore" at bounding box center [267, 228] width 285 height 54
click at [252, 218] on span "Juices & Smoothies" at bounding box center [264, 220] width 68 height 7
click at [300, 218] on button "Juices & Smoothies" at bounding box center [303, 220] width 7 height 7
click at [198, 212] on label "Alcohol free" at bounding box center [171, 221] width 92 height 21
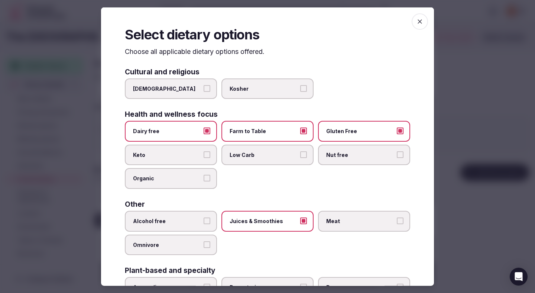
click at [204, 217] on button "Alcohol free" at bounding box center [207, 220] width 7 height 7
click at [338, 219] on span "Meat" at bounding box center [360, 220] width 68 height 7
click at [397, 219] on button "Meat" at bounding box center [400, 220] width 7 height 7
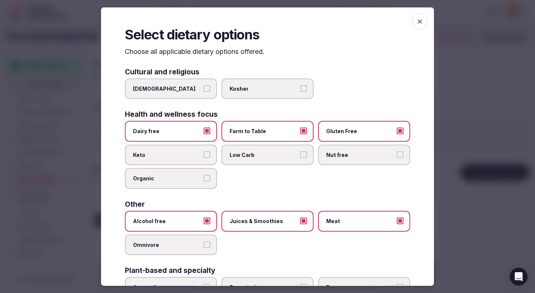
scroll to position [53, 0]
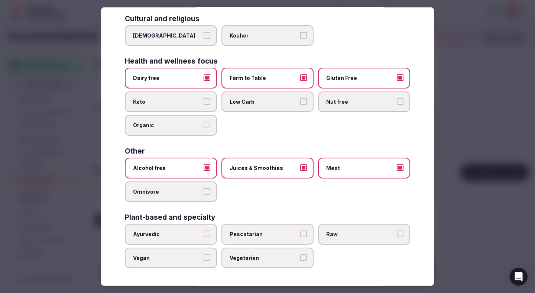
click at [457, 143] on div at bounding box center [267, 146] width 535 height 293
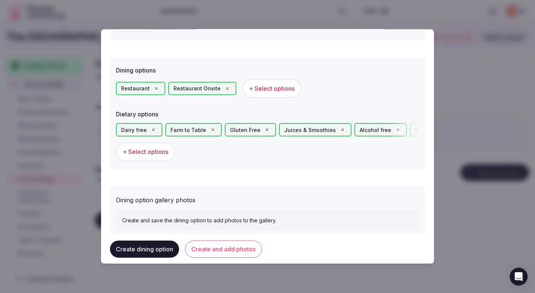
scroll to position [204, 0]
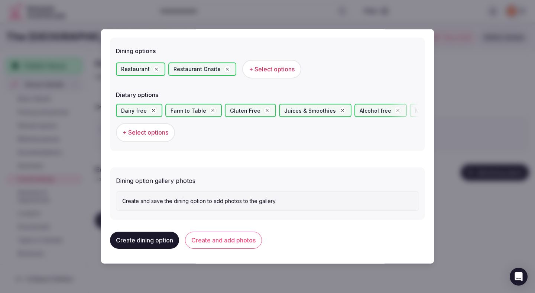
click at [237, 241] on button "Create and add photos" at bounding box center [223, 239] width 77 height 17
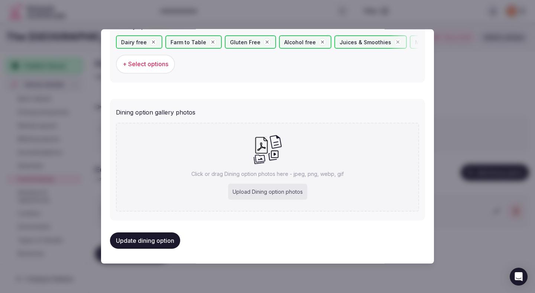
scroll to position [270, 0]
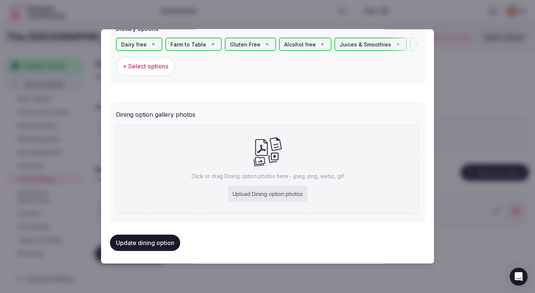
click at [276, 195] on div "Upload Dining option photos" at bounding box center [267, 194] width 79 height 16
type input "**********"
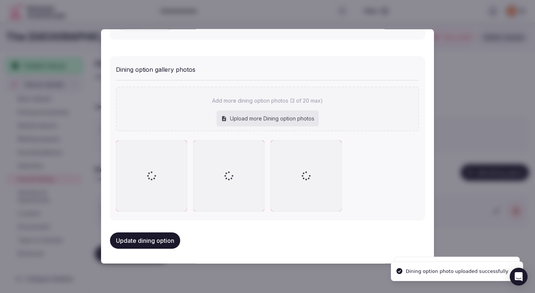
scroll to position [315, 0]
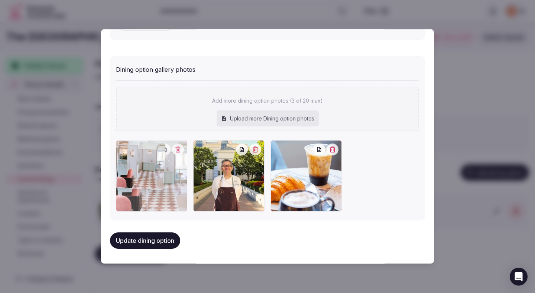
drag, startPoint x: 235, startPoint y: 173, endPoint x: 155, endPoint y: 171, distance: 79.9
click at [155, 171] on div at bounding box center [151, 175] width 71 height 71
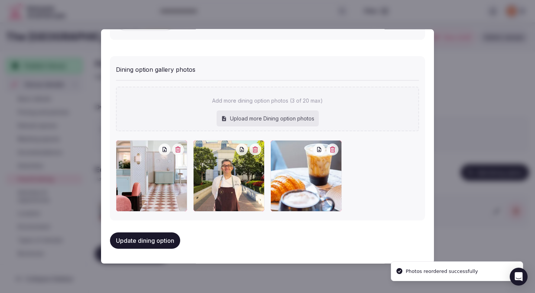
click at [154, 240] on button "Update dining option" at bounding box center [145, 240] width 70 height 16
click at [154, 239] on button "Update dining option" at bounding box center [145, 240] width 70 height 16
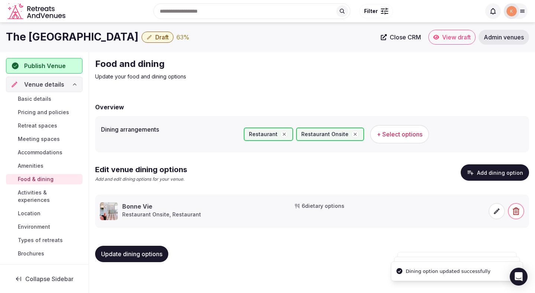
click at [152, 252] on span "Update dining options" at bounding box center [131, 253] width 61 height 7
click at [72, 194] on span "Activities & experiences" at bounding box center [49, 196] width 62 height 15
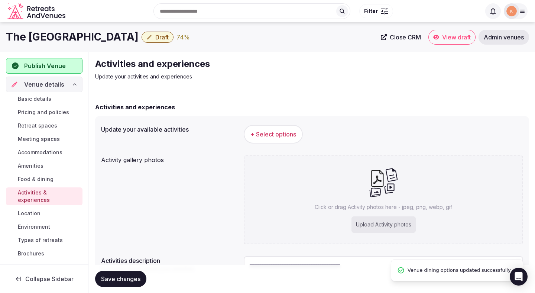
click at [285, 134] on span "+ Select options" at bounding box center [273, 134] width 46 height 8
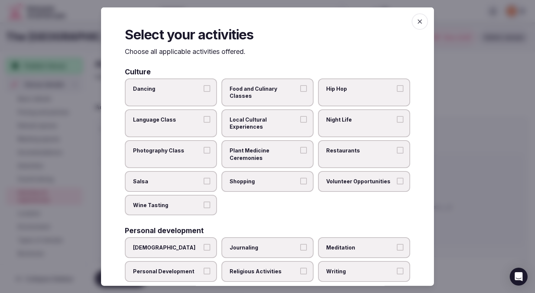
drag, startPoint x: 204, startPoint y: 90, endPoint x: 217, endPoint y: 89, distance: 13.8
click at [204, 90] on button "Dancing" at bounding box center [207, 88] width 7 height 7
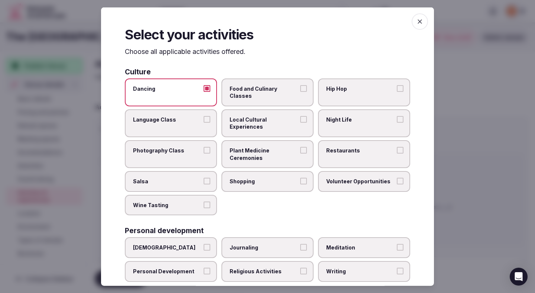
click at [257, 89] on span "Food and Culinary Classes" at bounding box center [264, 92] width 68 height 14
click at [300, 89] on button "Food and Culinary Classes" at bounding box center [303, 88] width 7 height 7
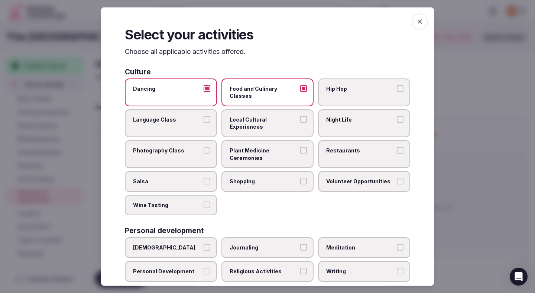
click at [257, 116] on span "Local Cultural Experiences" at bounding box center [264, 123] width 68 height 14
click at [300, 116] on button "Local Cultural Experiences" at bounding box center [303, 119] width 7 height 7
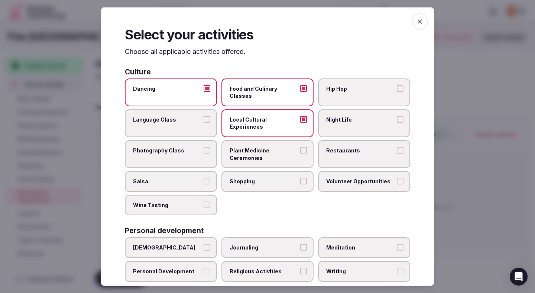
click at [328, 116] on label "Night Life" at bounding box center [364, 123] width 92 height 28
click at [397, 116] on button "Night Life" at bounding box center [400, 119] width 7 height 7
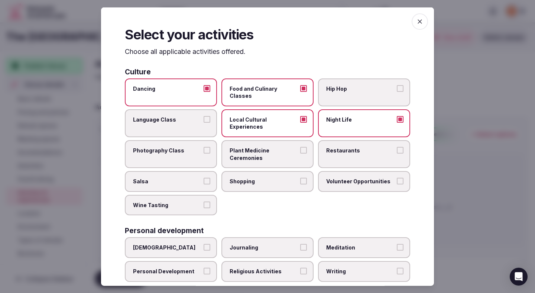
click at [334, 147] on span "Restaurants" at bounding box center [360, 150] width 68 height 7
click at [397, 147] on button "Restaurants" at bounding box center [400, 150] width 7 height 7
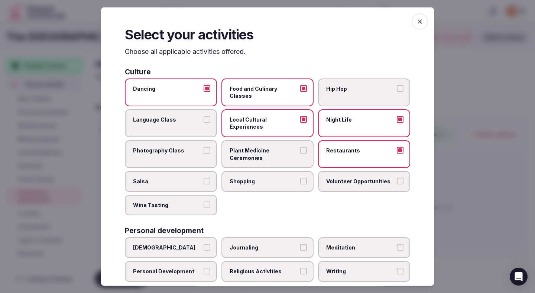
click at [267, 178] on span "Shopping" at bounding box center [264, 181] width 68 height 7
click at [300, 178] on button "Shopping" at bounding box center [303, 181] width 7 height 7
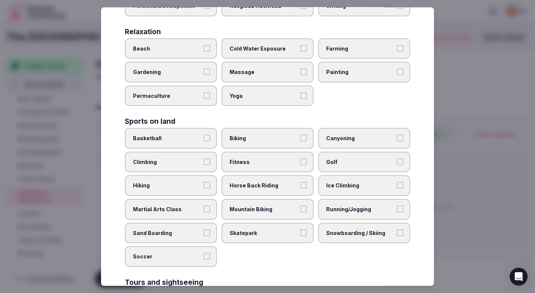
scroll to position [273, 0]
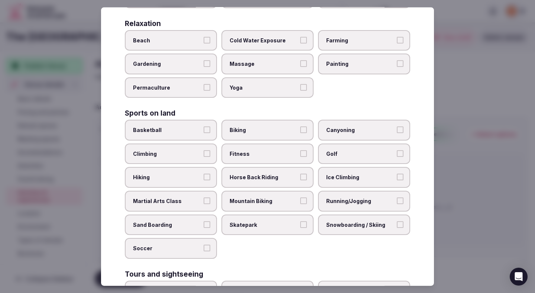
click at [241, 143] on label "Fitness" at bounding box center [267, 153] width 92 height 21
click at [300, 150] on button "Fitness" at bounding box center [303, 153] width 7 height 7
click at [272, 121] on label "Biking" at bounding box center [267, 130] width 92 height 21
click at [300, 126] on button "Biking" at bounding box center [303, 129] width 7 height 7
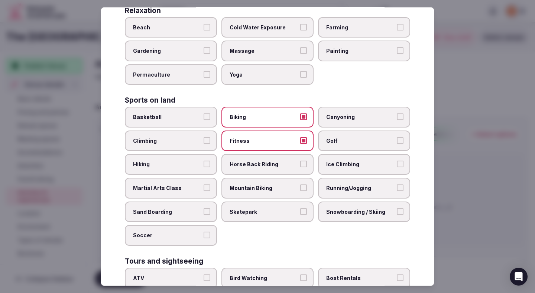
scroll to position [287, 0]
click at [343, 201] on label "Snowboarding / Skiing" at bounding box center [364, 211] width 92 height 21
click at [397, 207] on button "Snowboarding / Skiing" at bounding box center [400, 210] width 7 height 7
click at [340, 181] on label "Running/Jogging" at bounding box center [364, 187] width 92 height 21
click at [397, 184] on button "Running/Jogging" at bounding box center [400, 187] width 7 height 7
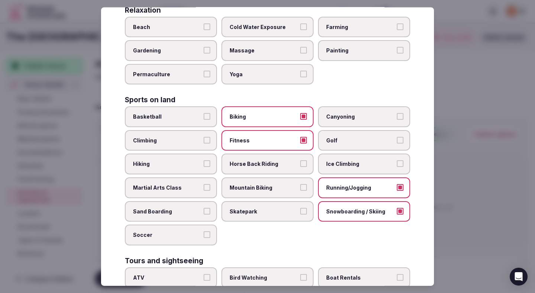
click at [340, 201] on label "Snowboarding / Skiing" at bounding box center [364, 211] width 92 height 21
click at [397, 207] on button "Snowboarding / Skiing" at bounding box center [400, 210] width 7 height 7
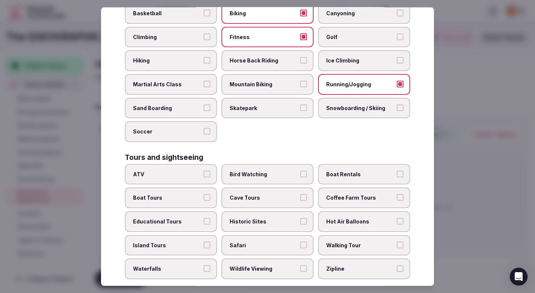
scroll to position [395, 0]
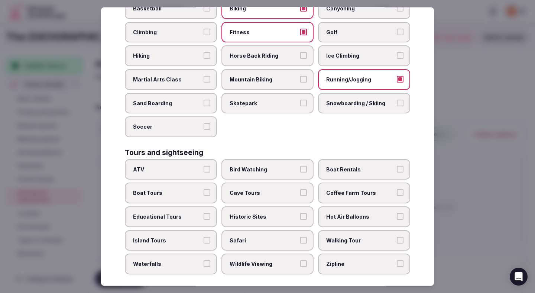
click at [326, 230] on label "Walking Tour" at bounding box center [364, 240] width 92 height 21
click at [397, 236] on button "Walking Tour" at bounding box center [400, 239] width 7 height 7
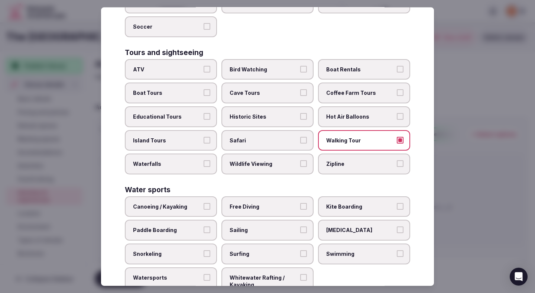
scroll to position [487, 0]
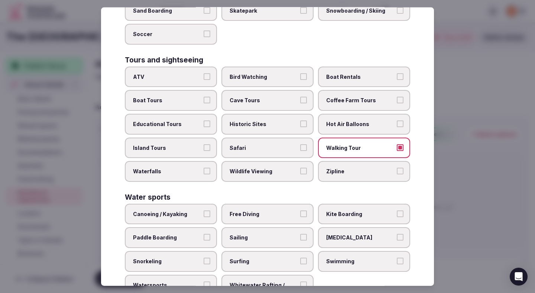
click at [466, 193] on div at bounding box center [267, 146] width 535 height 293
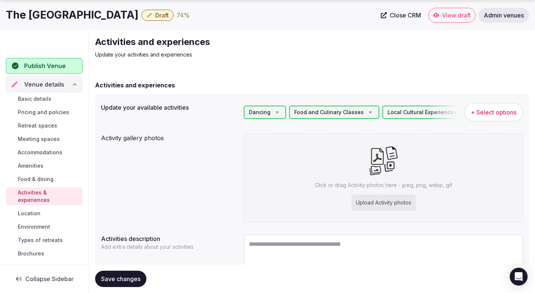
scroll to position [44, 0]
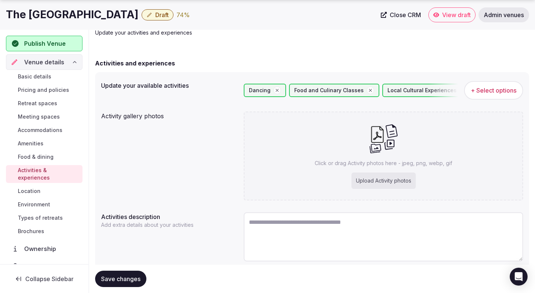
click at [132, 278] on span "Save changes" at bounding box center [120, 278] width 39 height 7
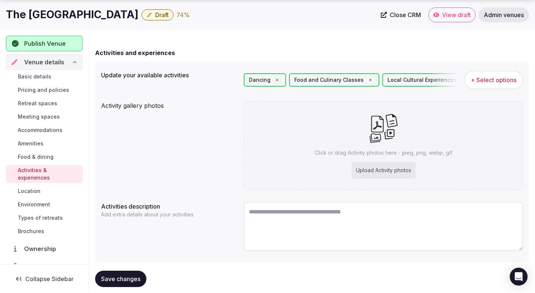
scroll to position [56, 0]
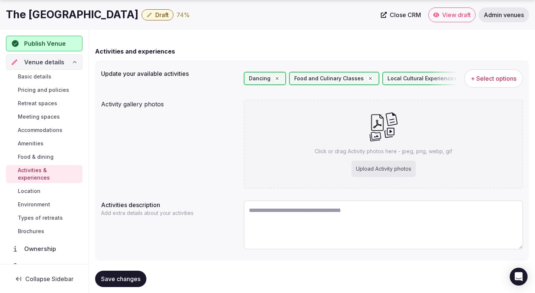
click at [266, 220] on textarea at bounding box center [383, 224] width 279 height 49
paste textarea "**********"
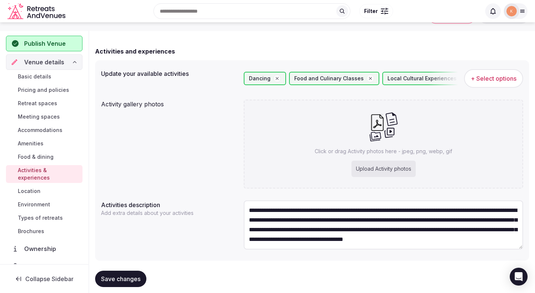
scroll to position [49, 0]
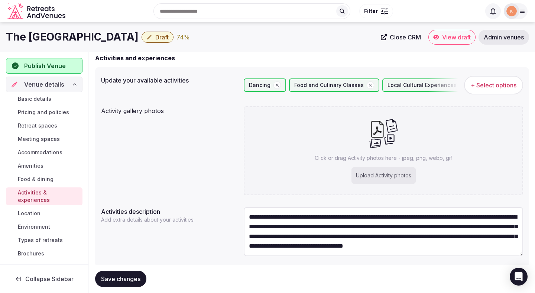
type textarea "**********"
click at [122, 274] on button "Save changes" at bounding box center [120, 278] width 51 height 16
click at [121, 280] on span "Save changes" at bounding box center [120, 278] width 39 height 7
click at [500, 82] on span "+ Select options" at bounding box center [494, 85] width 46 height 8
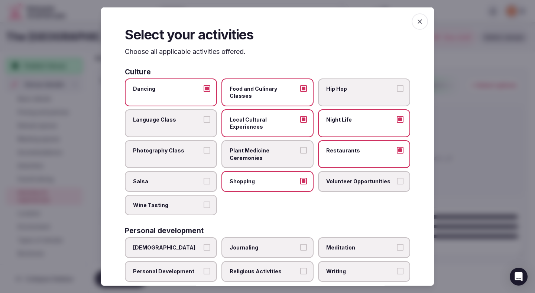
drag, startPoint x: 203, startPoint y: 189, endPoint x: 227, endPoint y: 189, distance: 24.2
click at [226, 189] on div "Dancing Food and Culinary Classes Hip Hop Language Class Local Cultural Experie…" at bounding box center [267, 146] width 285 height 137
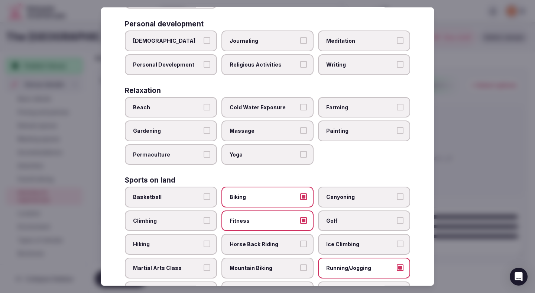
scroll to position [209, 0]
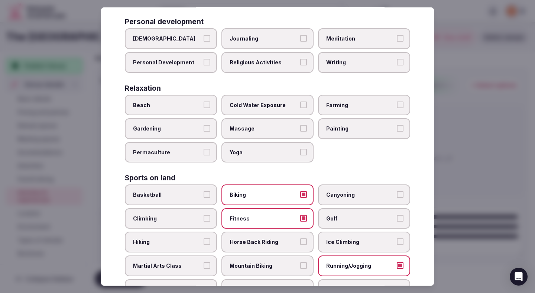
click at [269, 142] on label "Yoga" at bounding box center [267, 152] width 92 height 21
click at [300, 148] on button "Yoga" at bounding box center [303, 151] width 7 height 7
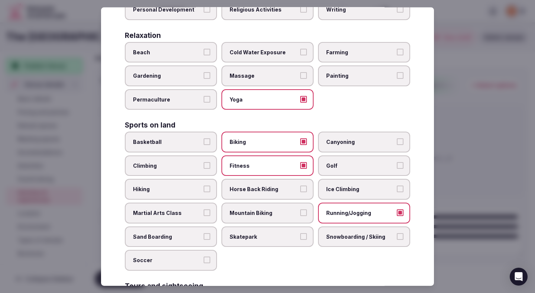
scroll to position [265, 0]
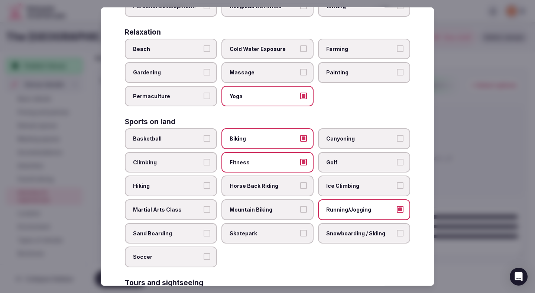
click at [341, 182] on span "Ice Climbing" at bounding box center [360, 185] width 68 height 7
click at [397, 182] on button "Ice Climbing" at bounding box center [400, 185] width 7 height 7
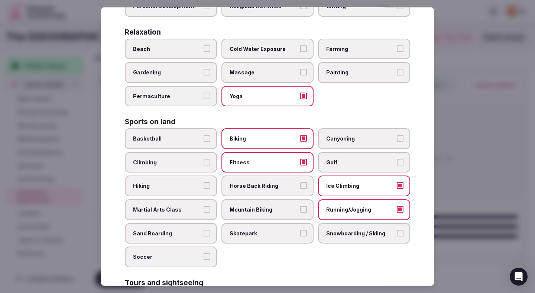
click at [341, 229] on span "Snowboarding / Skiing" at bounding box center [360, 232] width 68 height 7
click at [397, 229] on button "Snowboarding / Skiing" at bounding box center [400, 232] width 7 height 7
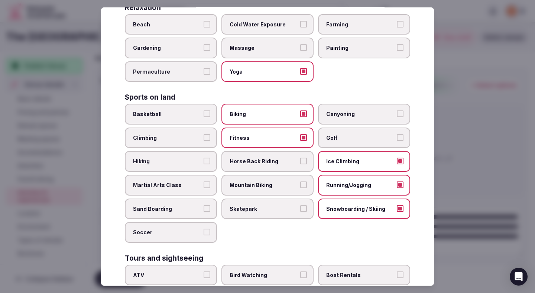
scroll to position [308, 0]
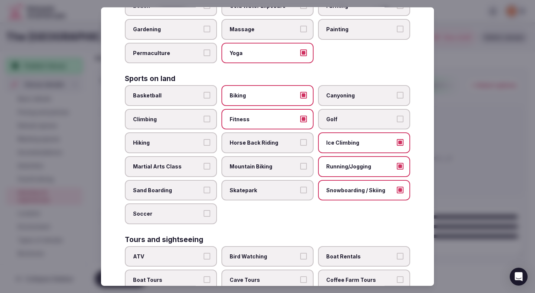
click at [359, 139] on span "Ice Climbing" at bounding box center [360, 142] width 68 height 7
click at [397, 139] on button "Ice Climbing" at bounding box center [400, 142] width 7 height 7
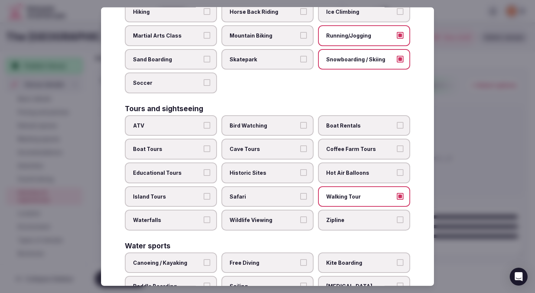
scroll to position [443, 0]
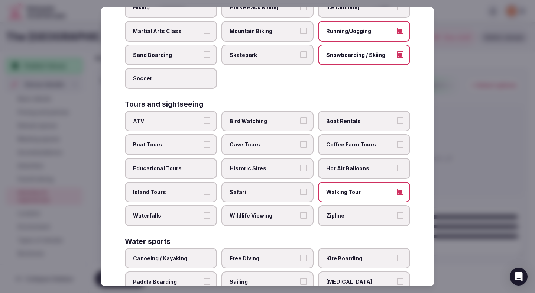
click at [286, 165] on span "Historic Sites" at bounding box center [264, 168] width 68 height 7
click at [300, 165] on button "Historic Sites" at bounding box center [303, 168] width 7 height 7
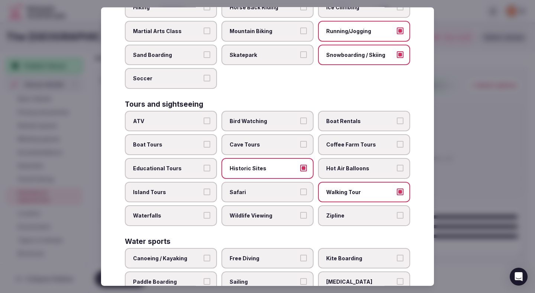
click at [205, 165] on button "Educational Tours" at bounding box center [207, 168] width 7 height 7
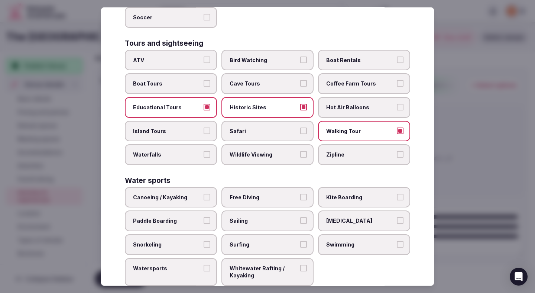
scroll to position [507, 0]
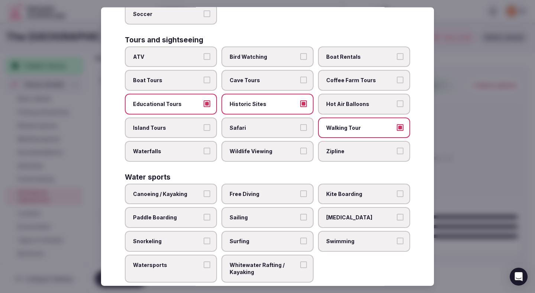
click at [344, 231] on label "Swimming" at bounding box center [364, 241] width 92 height 21
click at [397, 237] on button "Swimming" at bounding box center [400, 240] width 7 height 7
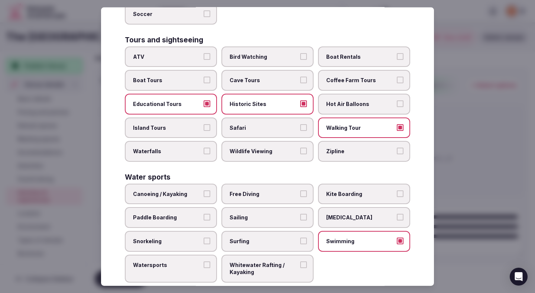
click at [435, 137] on div at bounding box center [267, 146] width 535 height 293
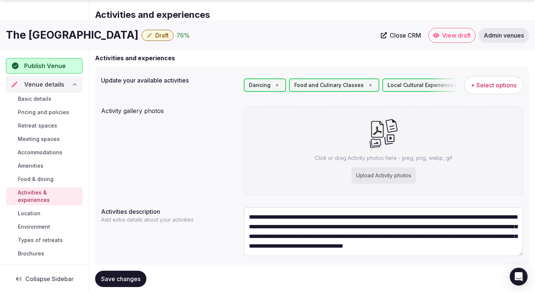
scroll to position [70, 0]
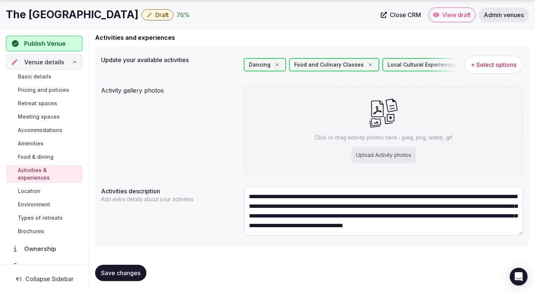
click at [130, 269] on span "Save changes" at bounding box center [120, 272] width 39 height 7
click at [130, 270] on span "Save changes" at bounding box center [120, 272] width 39 height 7
click at [362, 150] on div "Upload Activity photos" at bounding box center [383, 155] width 64 height 16
type input "**********"
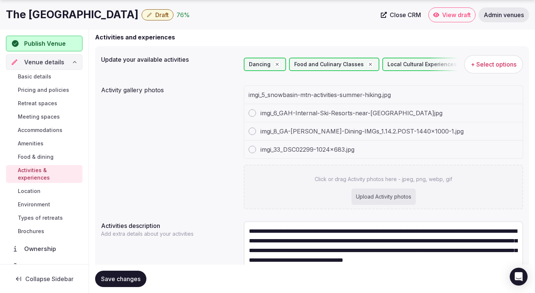
click at [393, 194] on div "Upload Activity photos" at bounding box center [383, 196] width 64 height 16
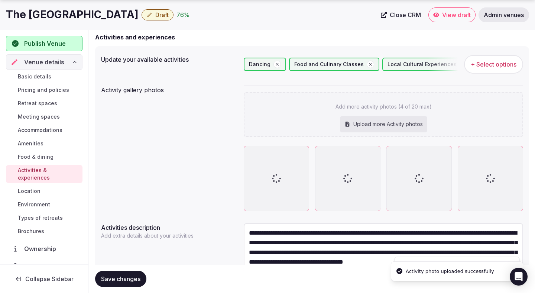
type input "**********"
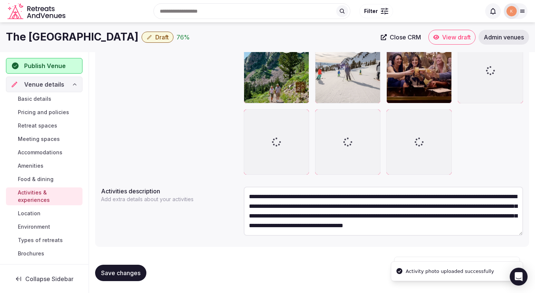
scroll to position [214, 0]
click at [379, 223] on textarea "**********" at bounding box center [383, 211] width 279 height 49
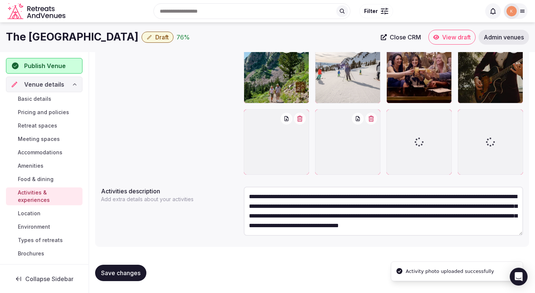
scroll to position [196, 0]
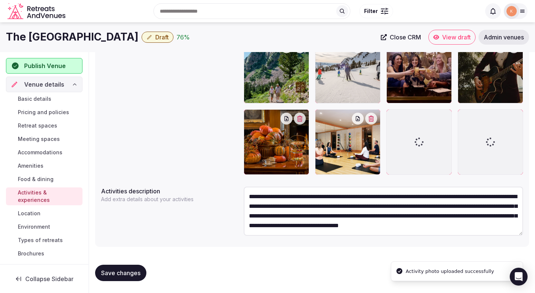
type textarea "**********"
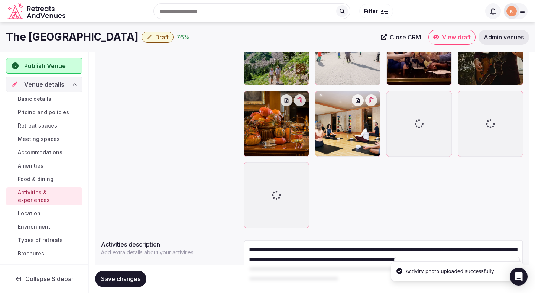
drag, startPoint x: 133, startPoint y: 38, endPoint x: 14, endPoint y: 36, distance: 118.9
click at [14, 36] on h1 "The [GEOGRAPHIC_DATA]" at bounding box center [72, 37] width 133 height 14
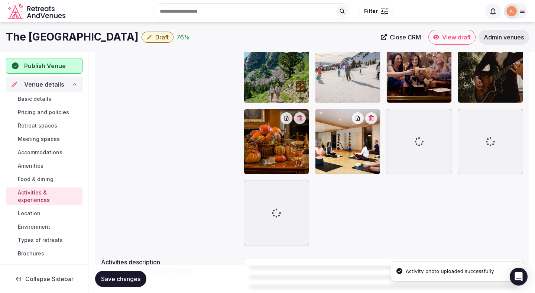
click at [8, 36] on h1 "The [GEOGRAPHIC_DATA]" at bounding box center [72, 37] width 133 height 14
copy h1 "The [GEOGRAPHIC_DATA]"
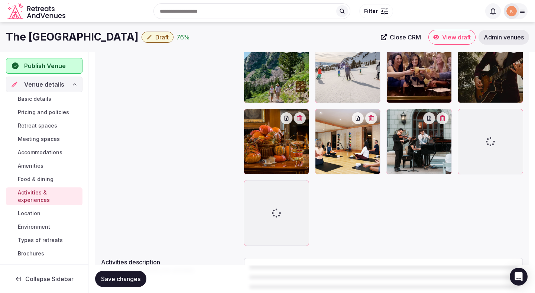
drag, startPoint x: 6, startPoint y: 36, endPoint x: 133, endPoint y: 32, distance: 126.4
click at [133, 32] on h1 "The [GEOGRAPHIC_DATA]" at bounding box center [72, 37] width 133 height 14
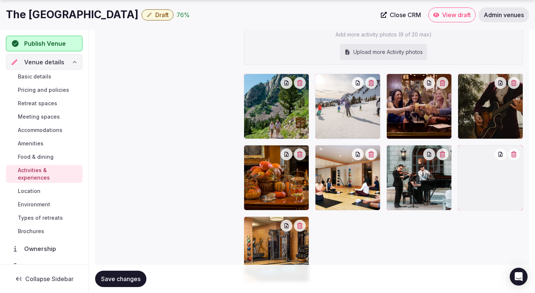
scroll to position [176, 0]
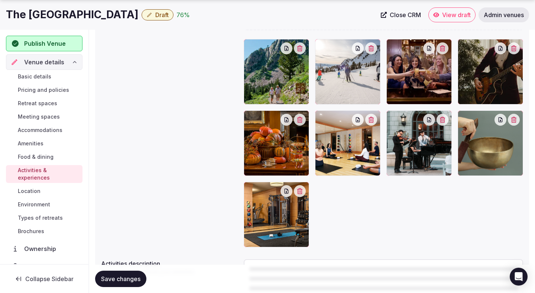
click at [120, 277] on span "Save changes" at bounding box center [120, 278] width 39 height 7
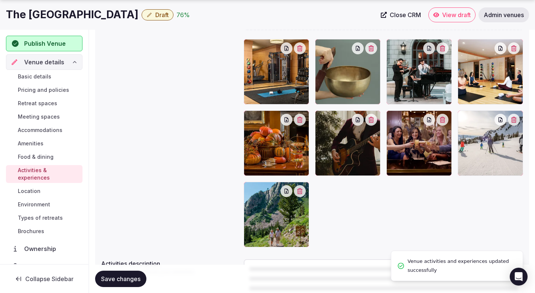
click at [120, 277] on span "Save changes" at bounding box center [120, 278] width 39 height 7
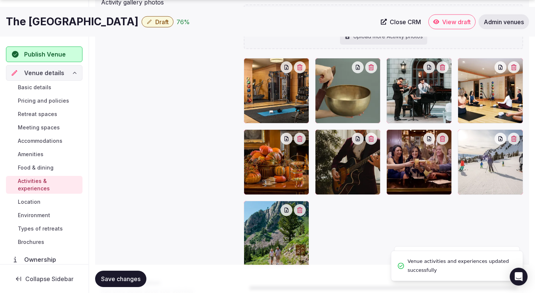
scroll to position [159, 0]
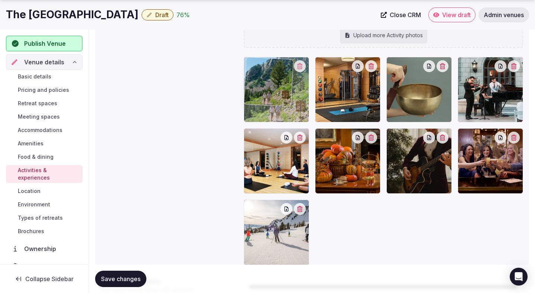
drag, startPoint x: 265, startPoint y: 209, endPoint x: 264, endPoint y: 93, distance: 115.9
click at [264, 93] on body "Search Popular Destinations [GEOGRAPHIC_DATA], [GEOGRAPHIC_DATA] [GEOGRAPHIC_DA…" at bounding box center [267, 112] width 535 height 542
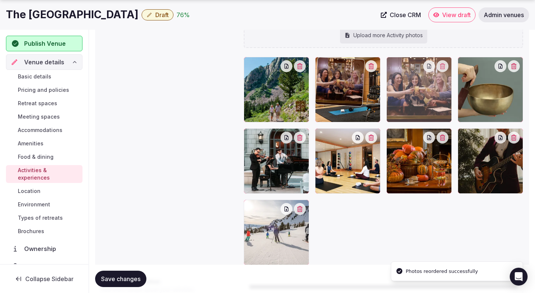
drag, startPoint x: 480, startPoint y: 163, endPoint x: 379, endPoint y: 109, distance: 114.2
click at [379, 109] on body "Search Popular Destinations [GEOGRAPHIC_DATA], [GEOGRAPHIC_DATA] [GEOGRAPHIC_DA…" at bounding box center [267, 112] width 535 height 542
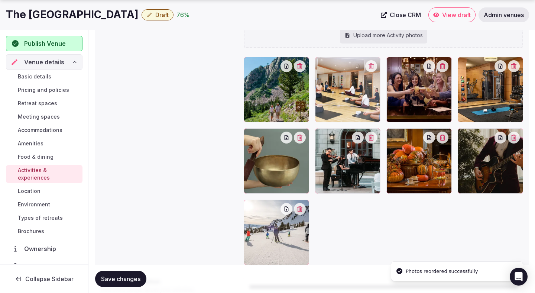
drag, startPoint x: 361, startPoint y: 159, endPoint x: 361, endPoint y: 97, distance: 61.3
click at [361, 97] on body "Search Popular Destinations [GEOGRAPHIC_DATA], [GEOGRAPHIC_DATA] [GEOGRAPHIC_DA…" at bounding box center [267, 112] width 535 height 542
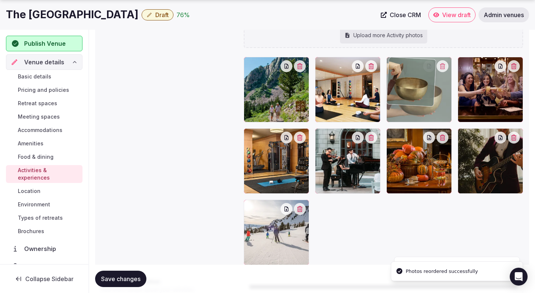
drag, startPoint x: 296, startPoint y: 166, endPoint x: 419, endPoint y: 100, distance: 139.6
click at [419, 100] on body "Search Popular Destinations [GEOGRAPHIC_DATA], [GEOGRAPHIC_DATA] [GEOGRAPHIC_DA…" at bounding box center [267, 112] width 535 height 542
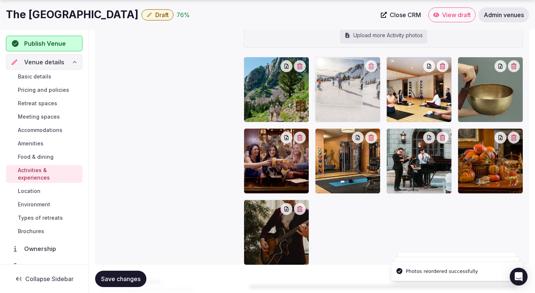
drag, startPoint x: 286, startPoint y: 212, endPoint x: 346, endPoint y: 84, distance: 141.1
click at [346, 84] on body "Search Popular Destinations [GEOGRAPHIC_DATA], [GEOGRAPHIC_DATA] [GEOGRAPHIC_DA…" at bounding box center [267, 112] width 535 height 542
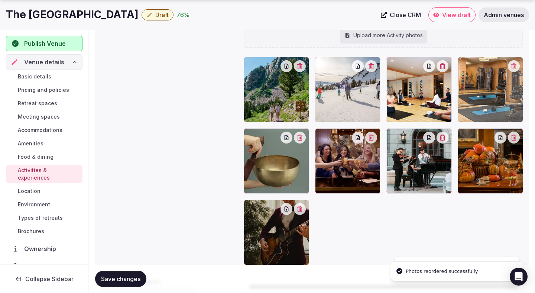
drag, startPoint x: 342, startPoint y: 146, endPoint x: 471, endPoint y: 72, distance: 149.4
click at [471, 72] on body "Search Popular Destinations [GEOGRAPHIC_DATA], [GEOGRAPHIC_DATA] [GEOGRAPHIC_DA…" at bounding box center [267, 112] width 535 height 542
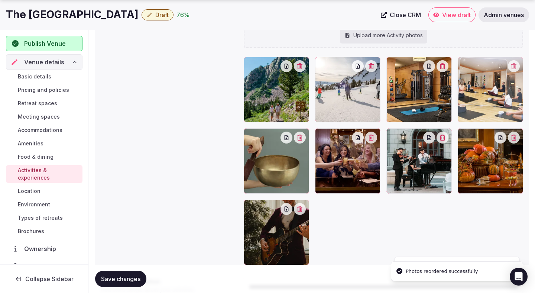
drag, startPoint x: 414, startPoint y: 89, endPoint x: 490, endPoint y: 92, distance: 75.5
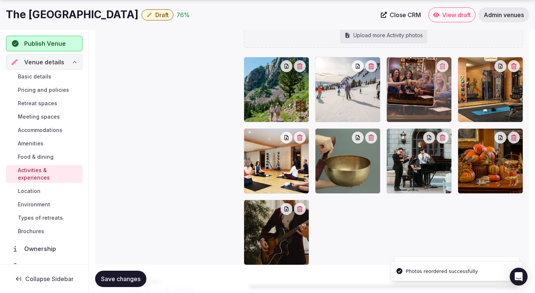
drag, startPoint x: 327, startPoint y: 165, endPoint x: 391, endPoint y: 94, distance: 95.5
click at [391, 94] on body "Search Popular Destinations [GEOGRAPHIC_DATA], [GEOGRAPHIC_DATA] [GEOGRAPHIC_DA…" at bounding box center [267, 112] width 535 height 542
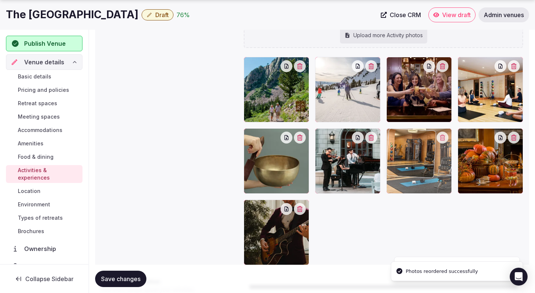
drag, startPoint x: 458, startPoint y: 101, endPoint x: 393, endPoint y: 157, distance: 86.1
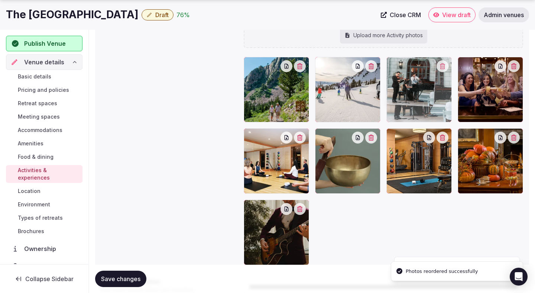
drag, startPoint x: 357, startPoint y: 169, endPoint x: 407, endPoint y: 104, distance: 82.4
click at [407, 104] on body "Search Popular Destinations [GEOGRAPHIC_DATA], [GEOGRAPHIC_DATA] [GEOGRAPHIC_DA…" at bounding box center [267, 112] width 535 height 542
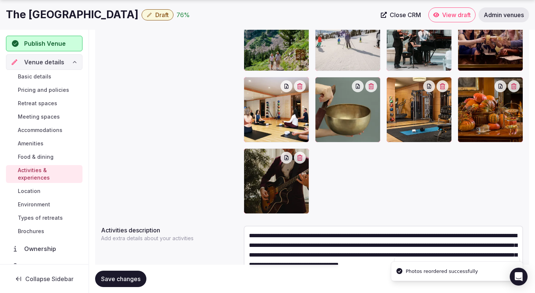
scroll to position [221, 0]
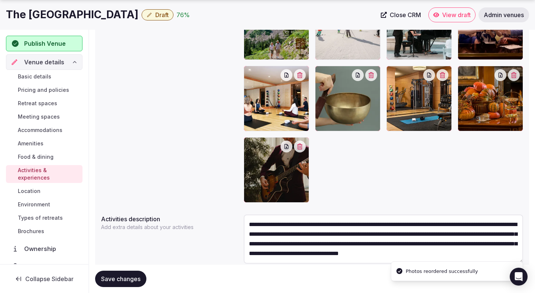
click at [132, 273] on button "Save changes" at bounding box center [120, 278] width 51 height 16
click at [130, 278] on span "Save changes" at bounding box center [120, 278] width 39 height 7
click at [39, 187] on span "Location" at bounding box center [29, 190] width 23 height 7
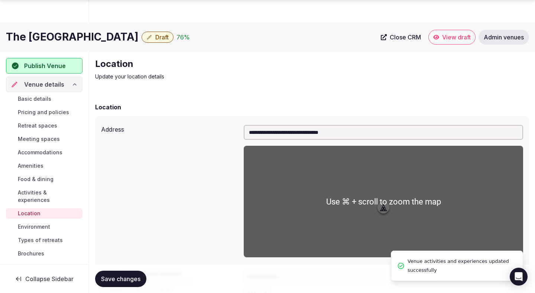
scroll to position [158, 0]
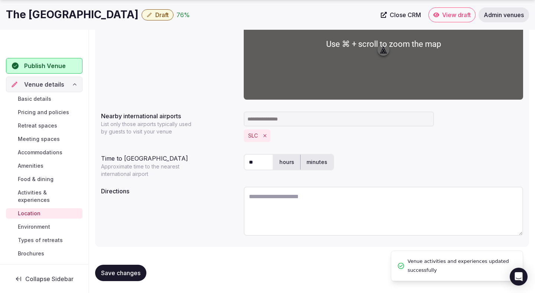
click at [285, 215] on textarea at bounding box center [383, 211] width 279 height 49
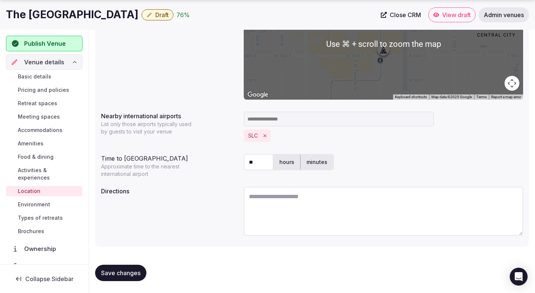
paste textarea "**********"
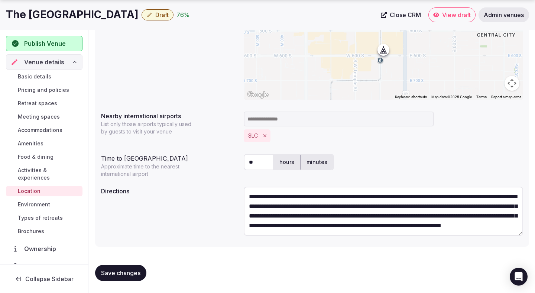
scroll to position [0, 0]
type textarea "**********"
click at [134, 268] on button "Save changes" at bounding box center [120, 273] width 51 height 16
click at [276, 231] on textarea "**********" at bounding box center [383, 211] width 279 height 49
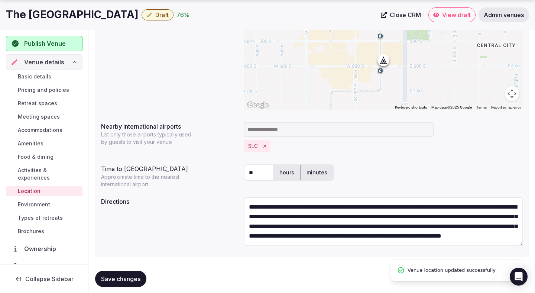
scroll to position [19, 0]
click at [126, 278] on span "Save changes" at bounding box center [120, 278] width 39 height 7
click at [45, 201] on span "Environment" at bounding box center [34, 204] width 32 height 7
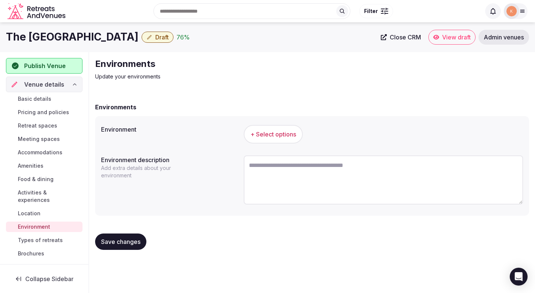
click at [264, 178] on textarea at bounding box center [383, 179] width 279 height 49
paste textarea "**********"
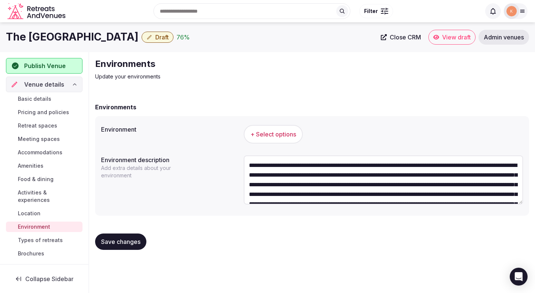
scroll to position [33, 0]
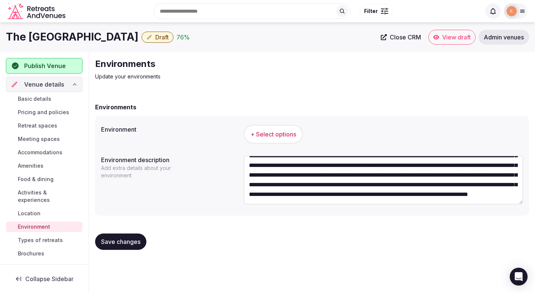
click at [264, 178] on textarea "**********" at bounding box center [383, 179] width 279 height 49
type textarea "**********"
click at [272, 134] on span "+ Select options" at bounding box center [273, 134] width 46 height 8
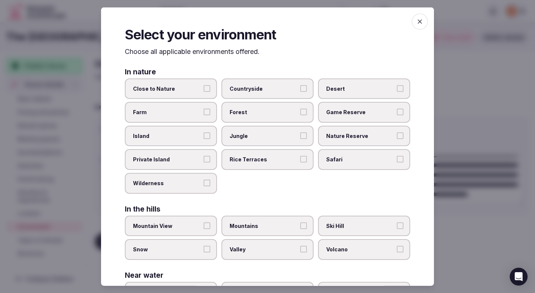
click at [205, 90] on button "Close to Nature" at bounding box center [207, 88] width 7 height 7
click at [242, 221] on label "Mountains" at bounding box center [267, 225] width 92 height 21
click at [300, 222] on button "Mountains" at bounding box center [303, 225] width 7 height 7
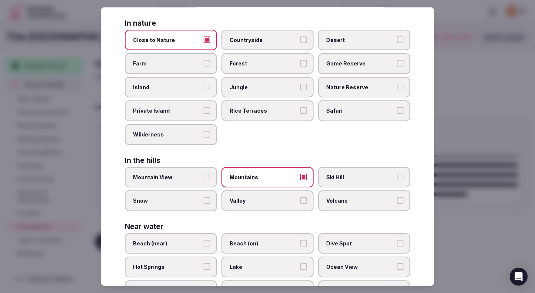
scroll to position [148, 0]
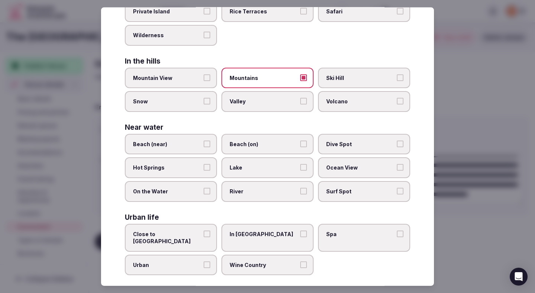
click at [175, 262] on label "Urban" at bounding box center [171, 264] width 92 height 21
click at [204, 262] on button "Urban" at bounding box center [207, 264] width 7 height 7
click at [443, 121] on div at bounding box center [267, 146] width 535 height 293
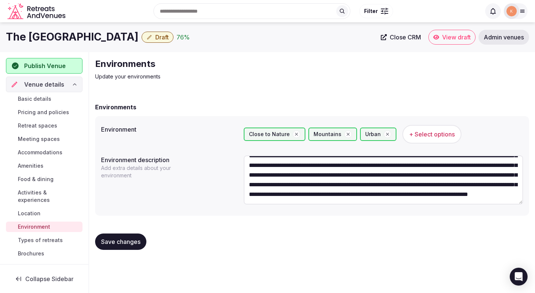
click at [136, 240] on span "Save changes" at bounding box center [120, 241] width 39 height 7
click at [134, 240] on span "Save changes" at bounding box center [120, 241] width 39 height 7
click at [53, 236] on span "Types of retreats" at bounding box center [40, 239] width 45 height 7
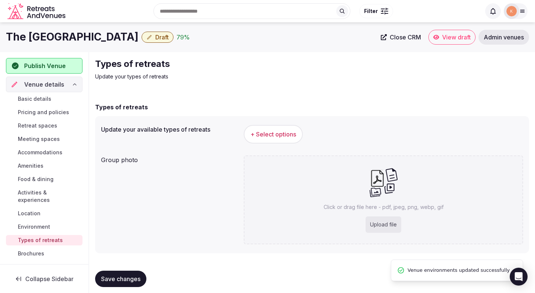
click at [277, 133] on span "+ Select options" at bounding box center [273, 134] width 46 height 8
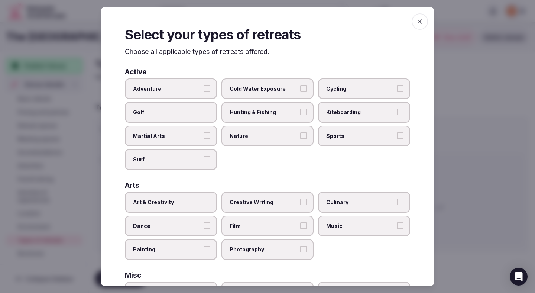
click at [259, 139] on span "Nature" at bounding box center [264, 135] width 68 height 7
click at [300, 139] on button "Nature" at bounding box center [303, 135] width 7 height 7
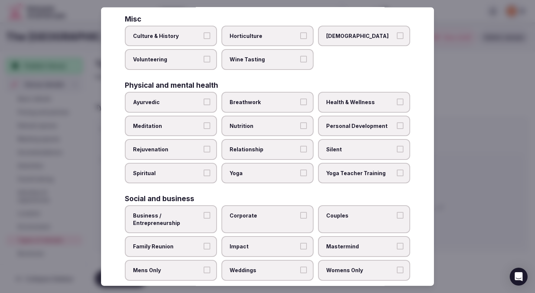
scroll to position [269, 0]
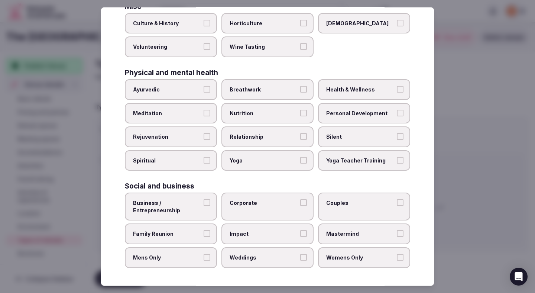
click at [187, 203] on span "Business / Entrepreneurship" at bounding box center [167, 206] width 68 height 14
click at [204, 203] on button "Business / Entrepreneurship" at bounding box center [207, 202] width 7 height 7
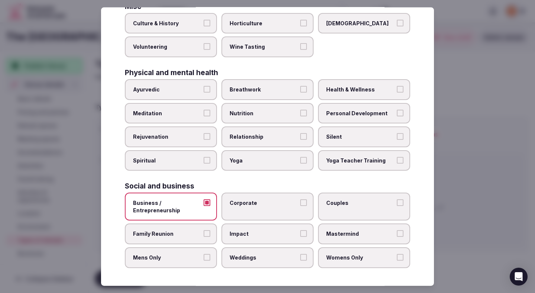
click at [259, 210] on label "Corporate" at bounding box center [267, 206] width 92 height 28
click at [300, 206] on button "Corporate" at bounding box center [303, 202] width 7 height 7
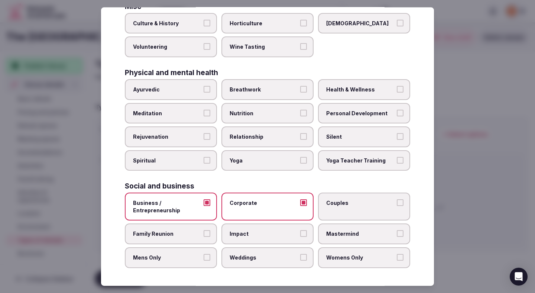
click at [338, 208] on label "Couples" at bounding box center [364, 206] width 92 height 28
click at [397, 206] on button "Couples" at bounding box center [400, 202] width 7 height 7
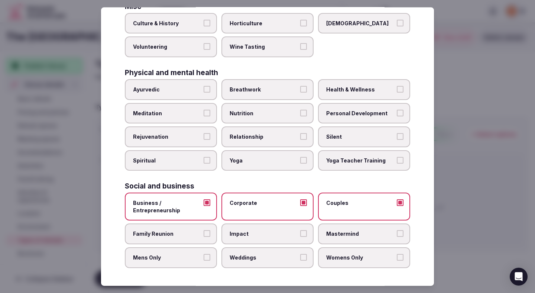
click at [340, 230] on span "Mastermind" at bounding box center [360, 233] width 68 height 7
click at [397, 230] on button "Mastermind" at bounding box center [400, 233] width 7 height 7
click at [279, 243] on label "Impact" at bounding box center [267, 233] width 92 height 21
click at [300, 237] on button "Impact" at bounding box center [303, 233] width 7 height 7
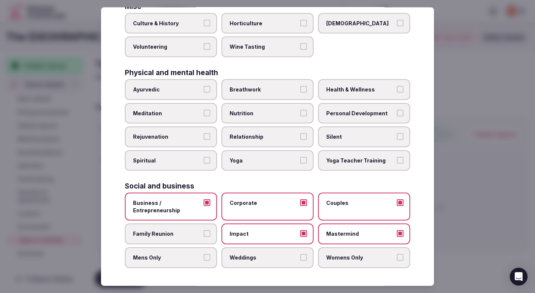
click at [186, 235] on span "Family Reunion" at bounding box center [167, 233] width 68 height 7
click at [204, 235] on button "Family Reunion" at bounding box center [207, 233] width 7 height 7
click at [188, 253] on label "Mens Only" at bounding box center [171, 257] width 92 height 21
click at [204, 254] on button "Mens Only" at bounding box center [207, 257] width 7 height 7
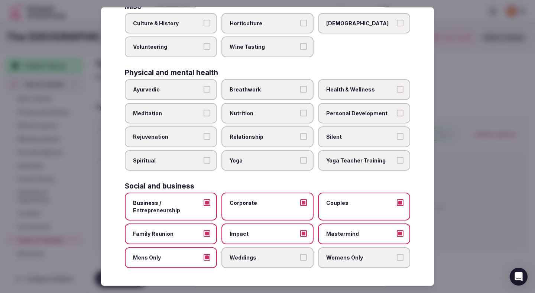
click at [243, 255] on span "Weddings" at bounding box center [264, 257] width 68 height 7
click at [300, 255] on button "Weddings" at bounding box center [303, 257] width 7 height 7
click at [349, 263] on label "Womens Only" at bounding box center [364, 257] width 92 height 21
click at [397, 260] on button "Womens Only" at bounding box center [400, 257] width 7 height 7
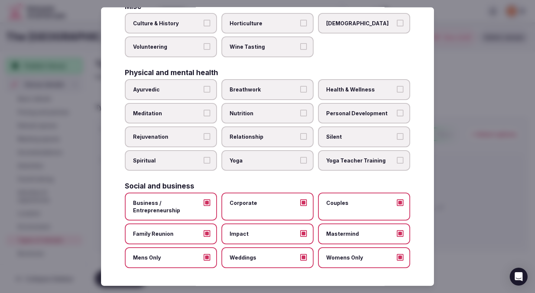
click at [493, 177] on div at bounding box center [267, 146] width 535 height 293
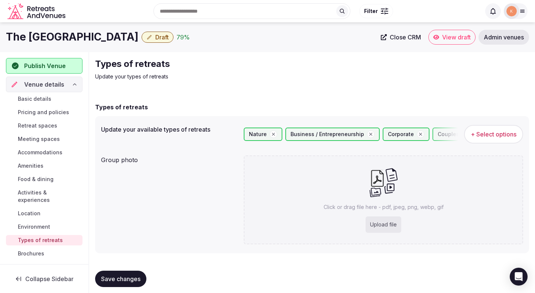
scroll to position [6, 0]
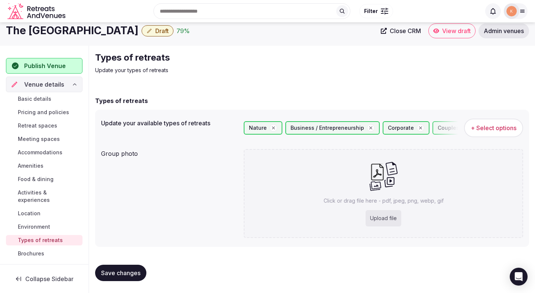
click at [144, 270] on button "Save changes" at bounding box center [120, 273] width 51 height 16
click at [378, 214] on div "Upload file" at bounding box center [384, 218] width 36 height 16
type input "**********"
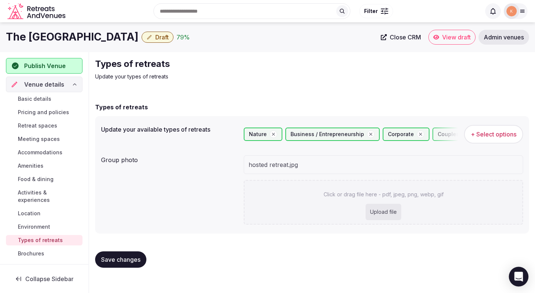
scroll to position [0, 0]
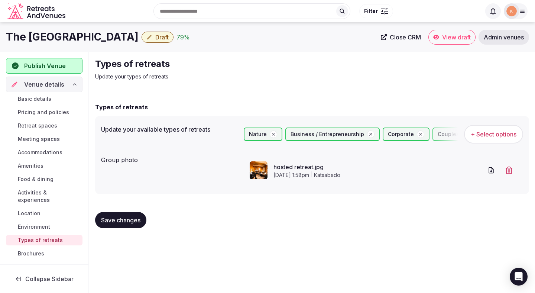
click at [124, 218] on span "Save changes" at bounding box center [120, 219] width 39 height 7
click at [157, 38] on span "Draft" at bounding box center [161, 36] width 13 height 7
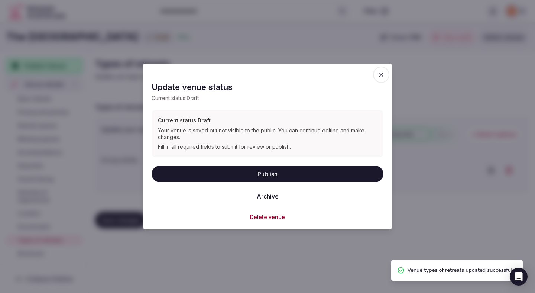
click at [208, 176] on button "Publish" at bounding box center [268, 173] width 232 height 16
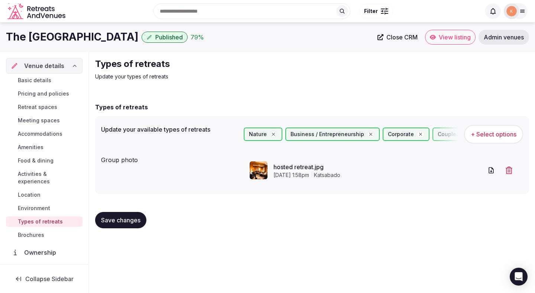
click at [446, 40] on span "View listing" at bounding box center [455, 36] width 32 height 7
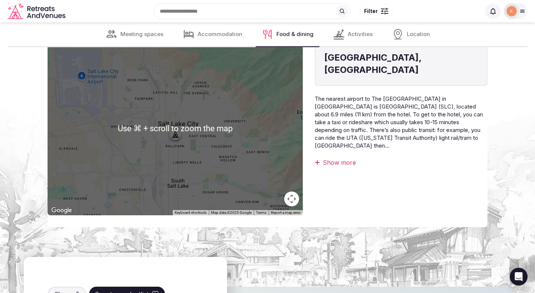
scroll to position [1494, 0]
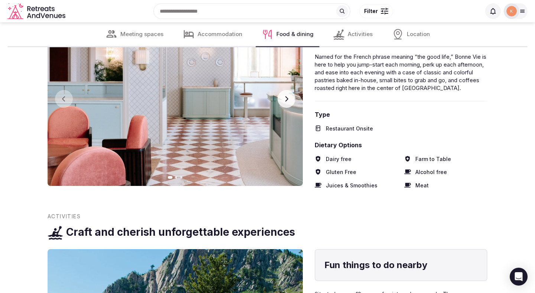
drag, startPoint x: 348, startPoint y: 148, endPoint x: 350, endPoint y: 145, distance: 4.3
click at [350, 145] on span "Dietary Options" at bounding box center [401, 145] width 173 height 8
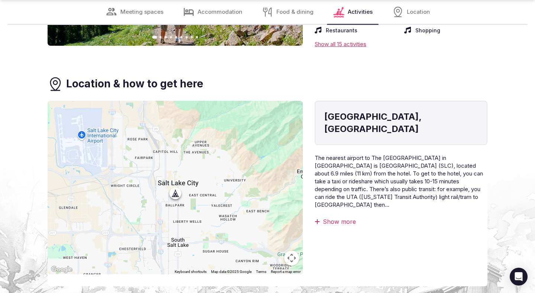
scroll to position [1893, 0]
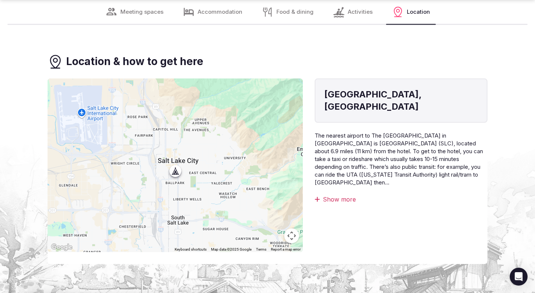
click at [340, 195] on div "Show more" at bounding box center [401, 199] width 173 height 8
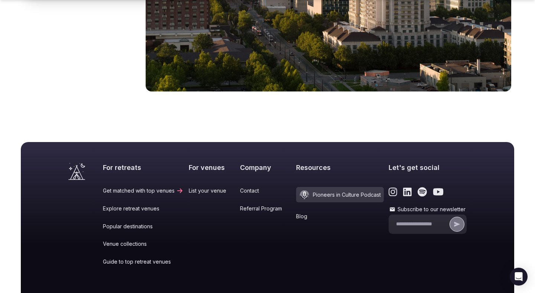
scroll to position [2524, 0]
